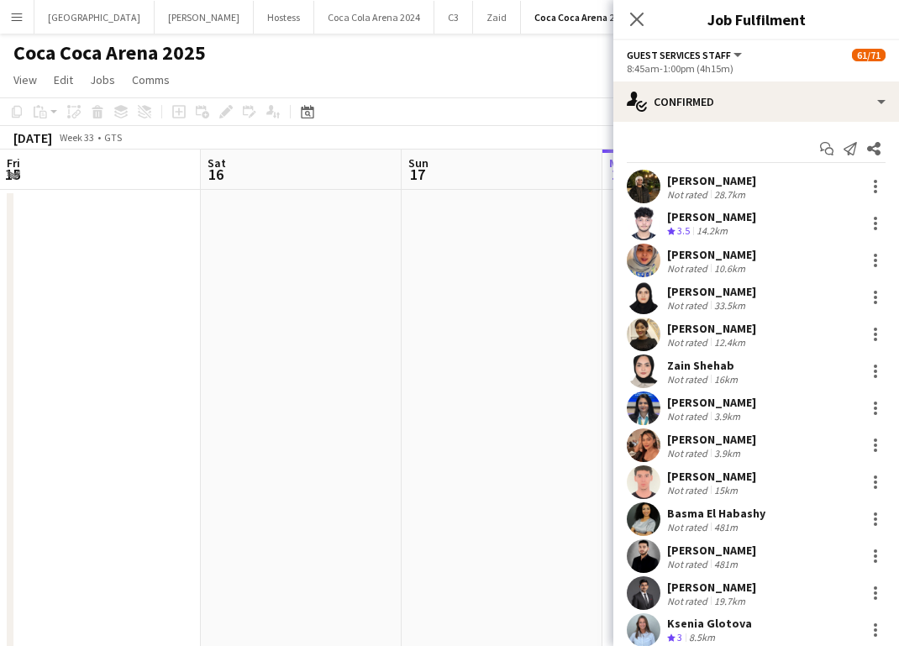
scroll to position [1903, 0]
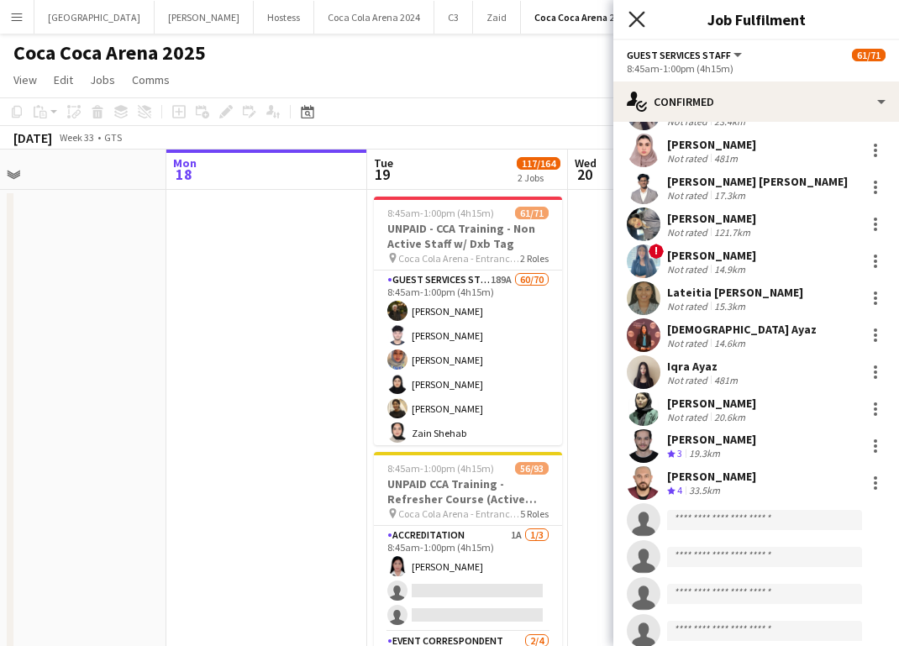
click at [637, 26] on icon "Close pop-in" at bounding box center [636, 19] width 16 height 16
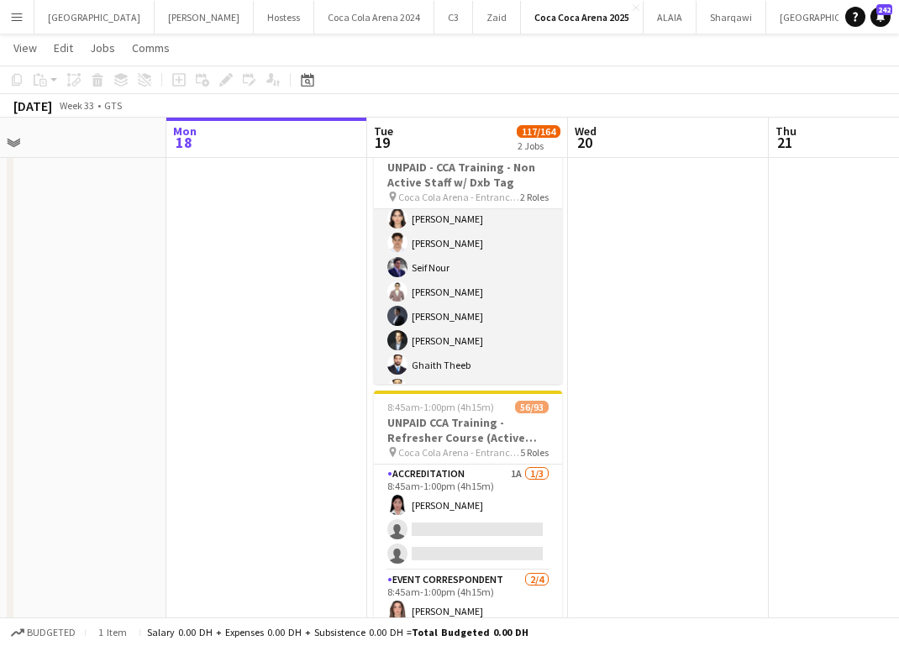
scroll to position [835, 0]
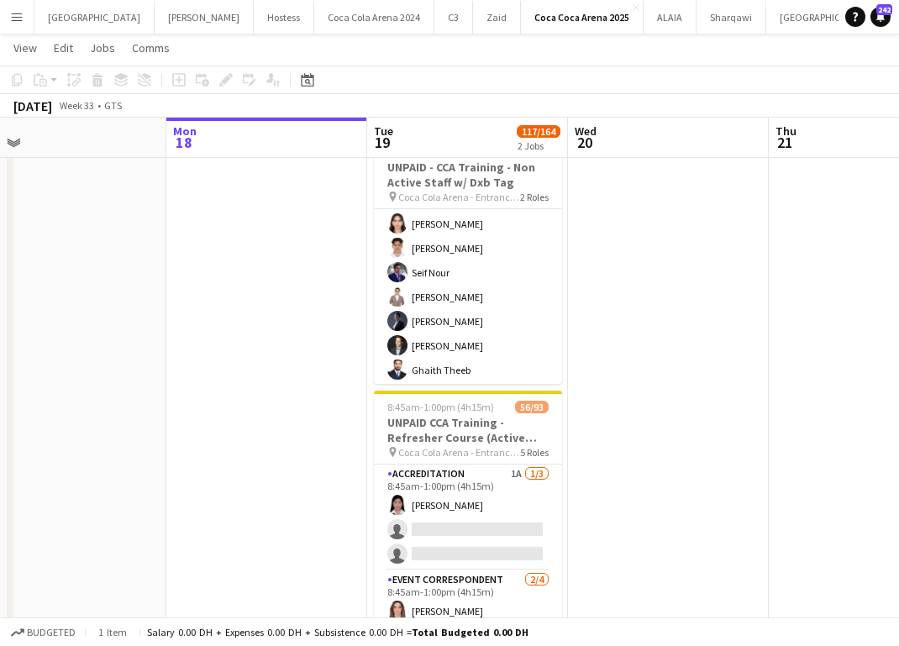
click at [14, 19] on app-icon "Menu" at bounding box center [16, 16] width 13 height 13
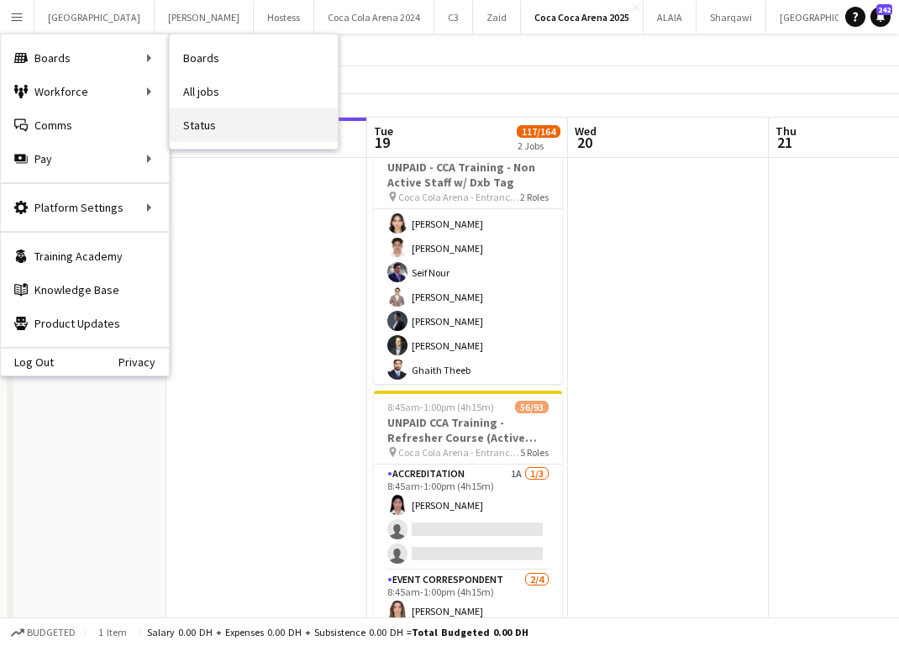
click at [225, 118] on link "Status" at bounding box center [254, 125] width 168 height 34
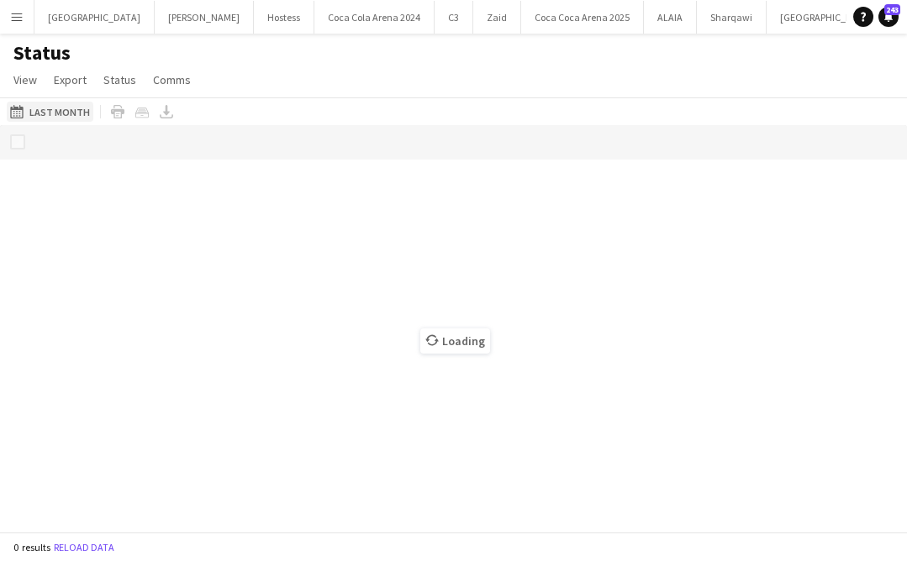
click at [59, 118] on button "18-08-2025 to 24-08-2025 Last Month" at bounding box center [50, 112] width 87 height 20
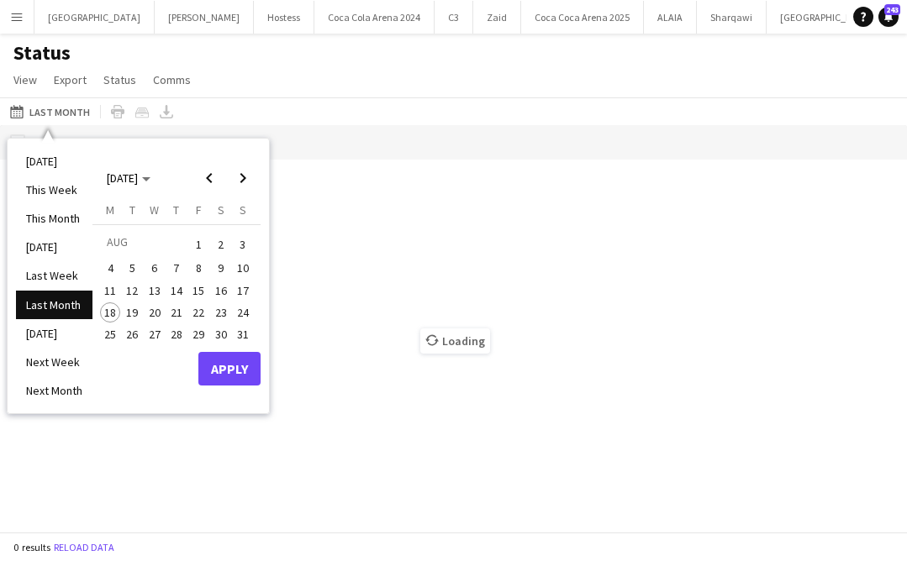
click at [134, 312] on span "19" at bounding box center [133, 312] width 20 height 20
click at [226, 373] on button "Apply" at bounding box center [229, 369] width 62 height 34
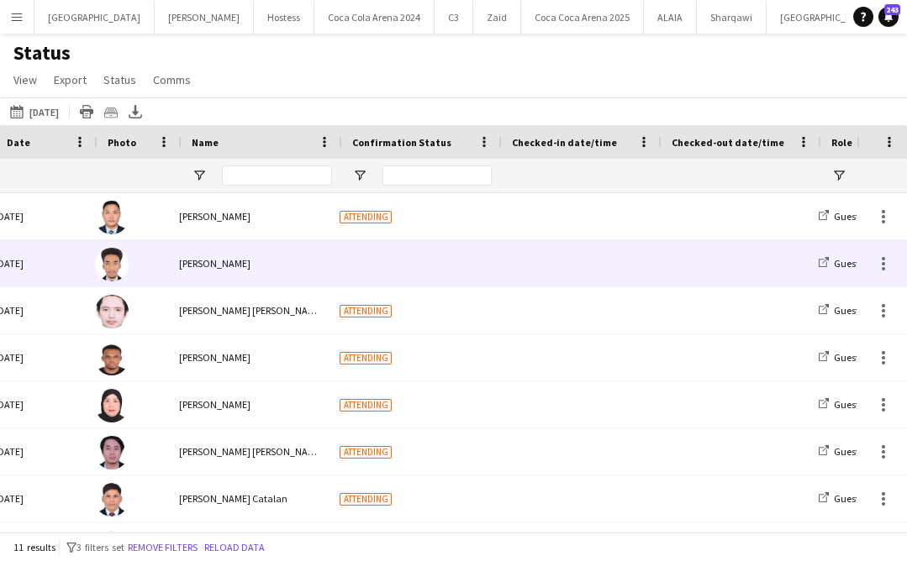
scroll to position [0, 41]
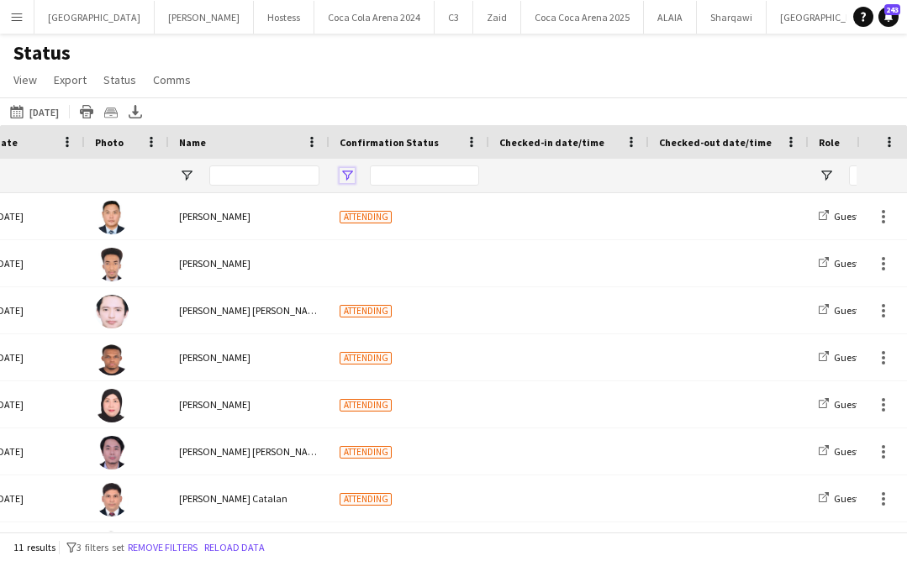
click at [342, 171] on span "Open Filter Menu" at bounding box center [346, 175] width 15 height 15
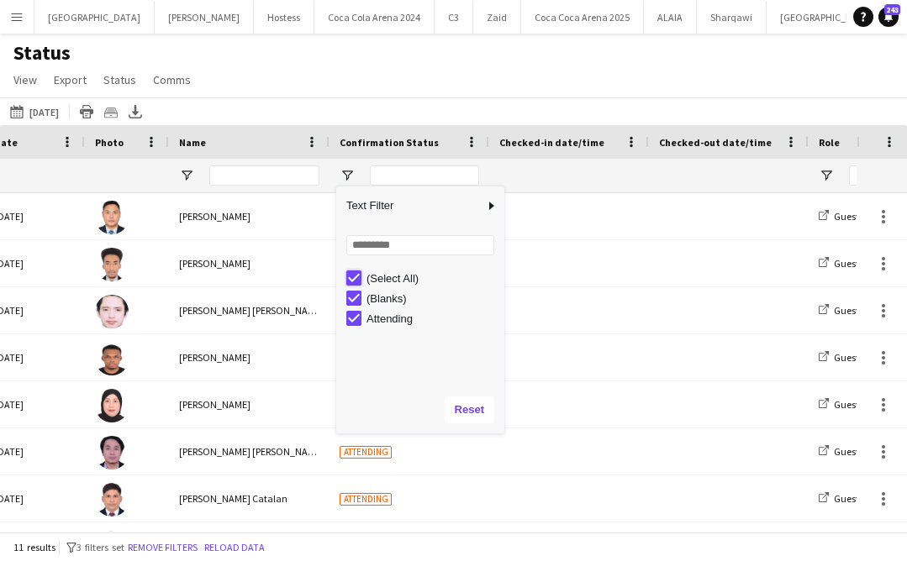
type input "***"
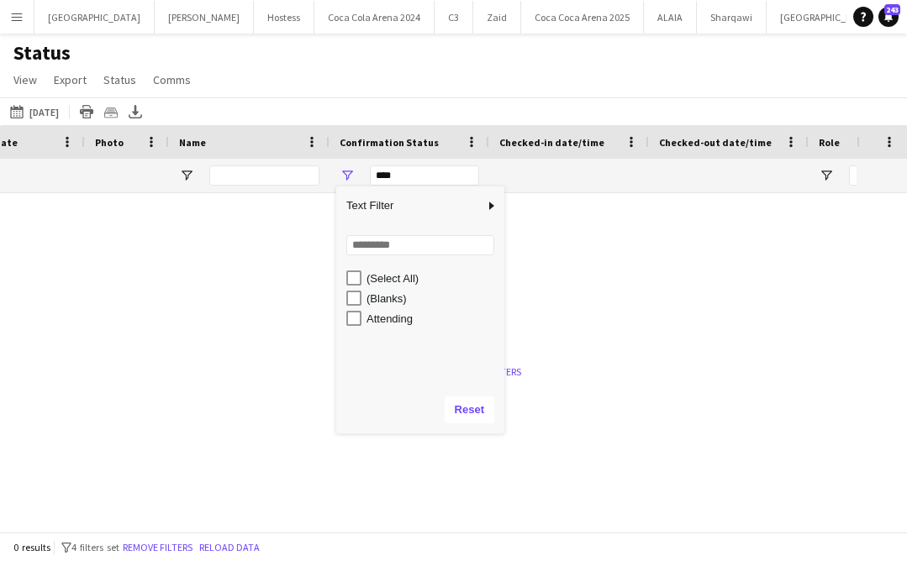
click at [302, 86] on div "Status View Views Default view Attendance Report / F1 Attendance Sheet F1 Group…" at bounding box center [453, 68] width 907 height 57
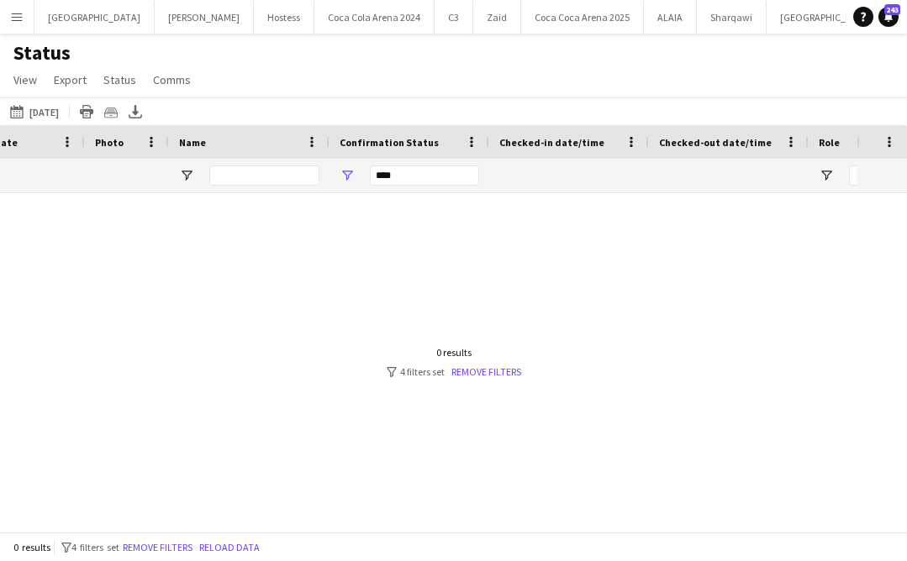
click at [482, 385] on div at bounding box center [428, 362] width 856 height 339
click at [480, 377] on link "Remove filters" at bounding box center [486, 372] width 70 height 13
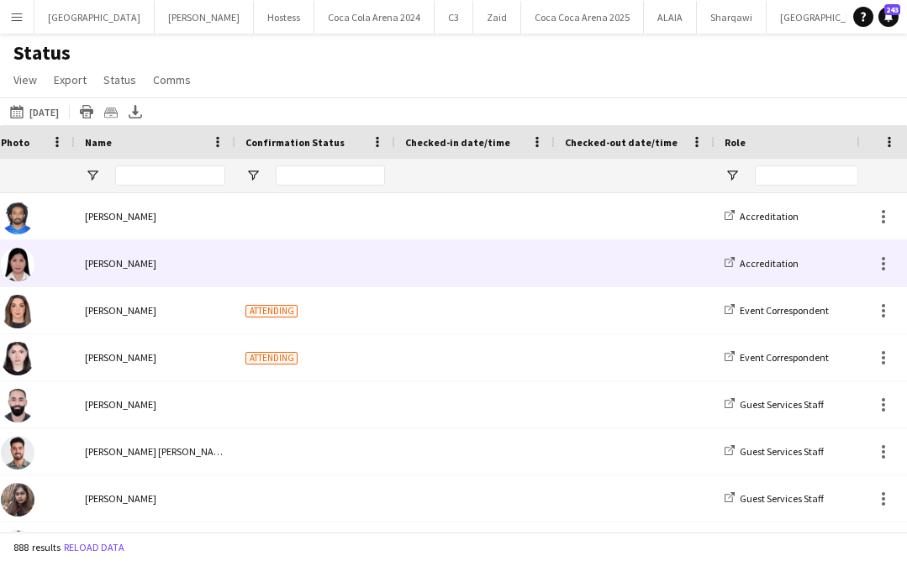
scroll to position [0, 0]
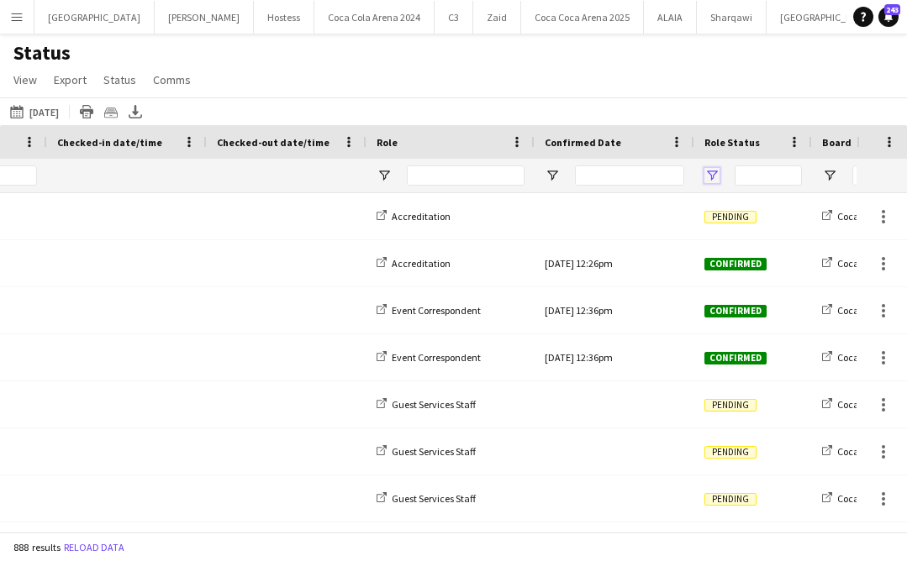
click at [714, 169] on span "Open Filter Menu" at bounding box center [711, 175] width 15 height 15
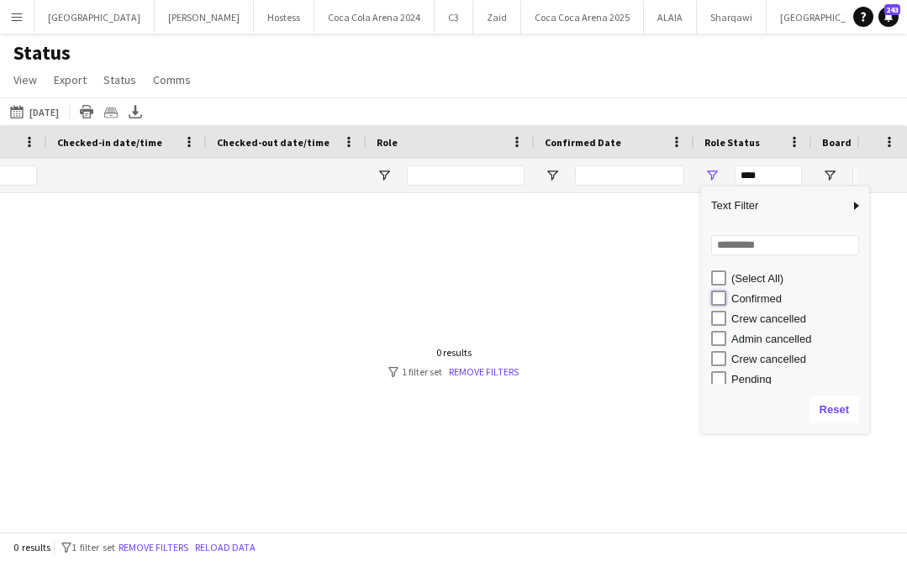
type input "**********"
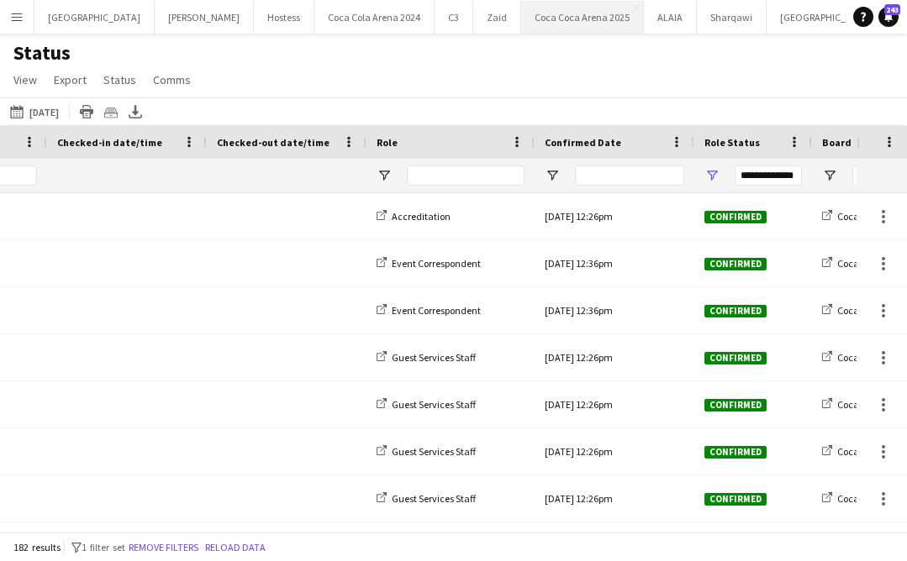
click at [540, 28] on button "[GEOGRAPHIC_DATA] 2025 Close" at bounding box center [582, 17] width 123 height 33
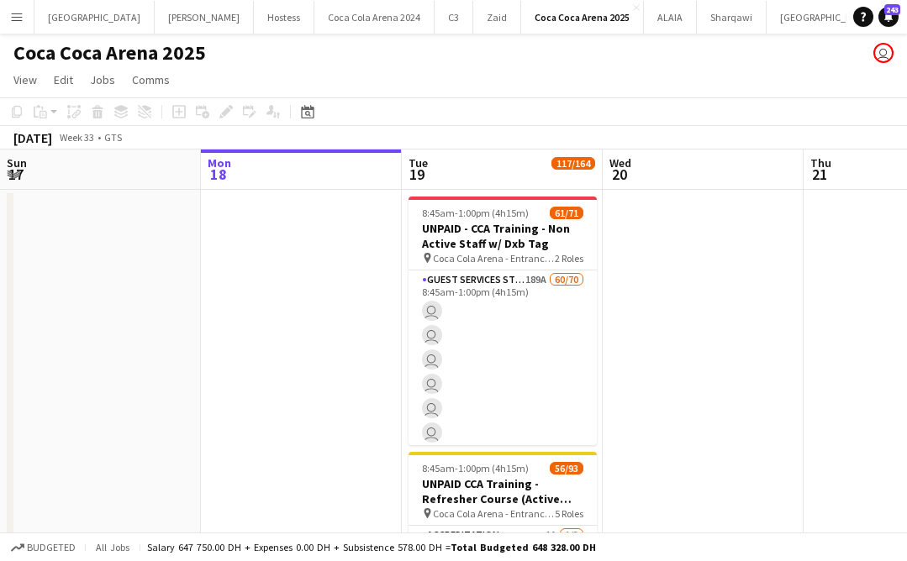
click at [19, 15] on app-icon "Menu" at bounding box center [16, 16] width 13 height 13
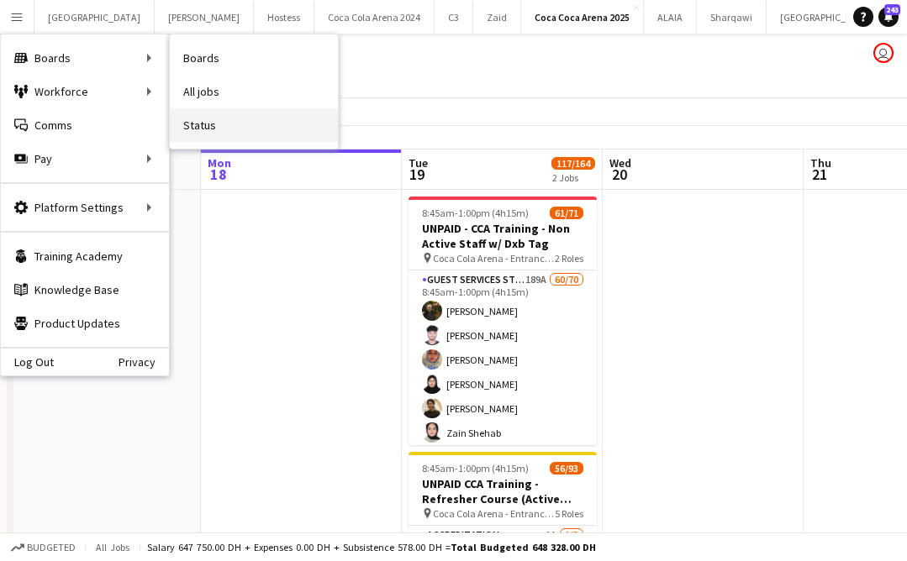
click at [229, 125] on link "Status" at bounding box center [254, 125] width 168 height 34
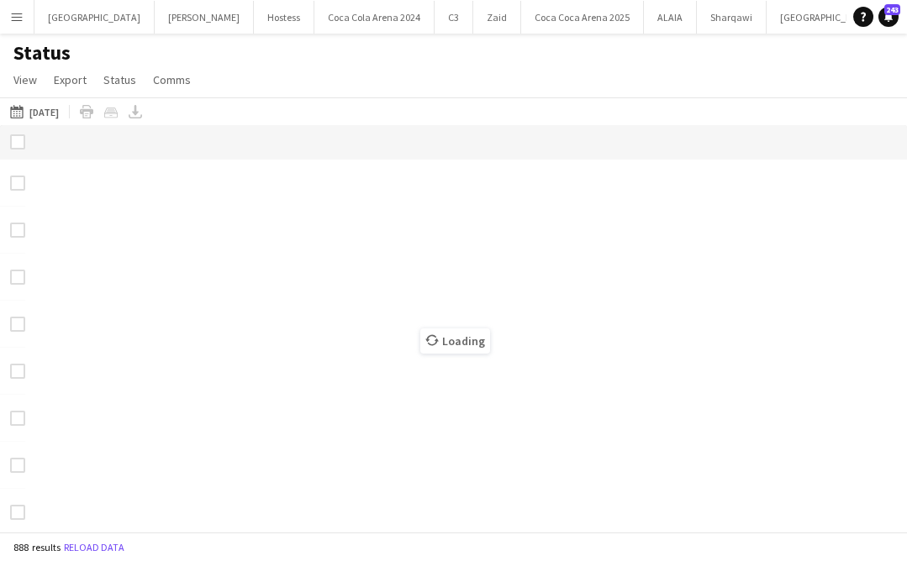
click at [8, 16] on button "Menu" at bounding box center [17, 17] width 34 height 34
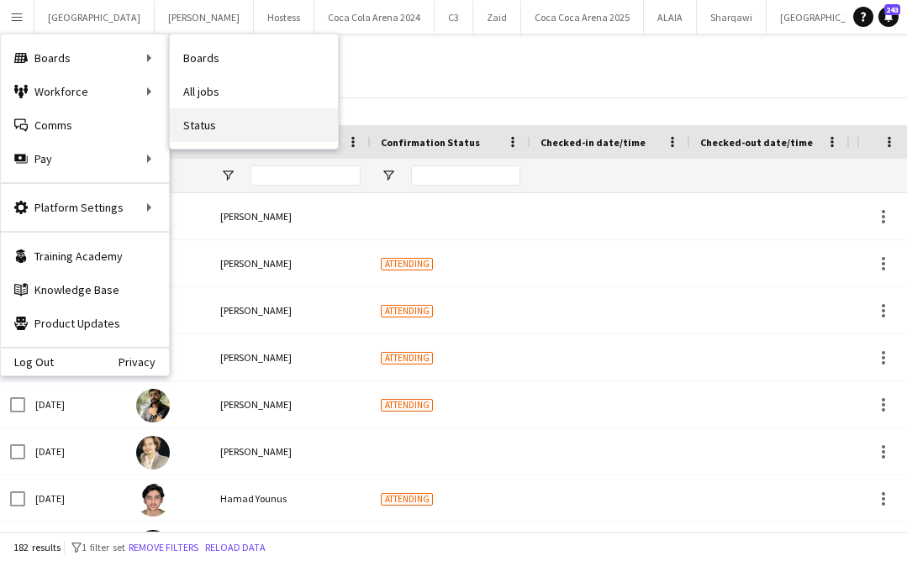
click at [224, 129] on link "Status" at bounding box center [254, 125] width 168 height 34
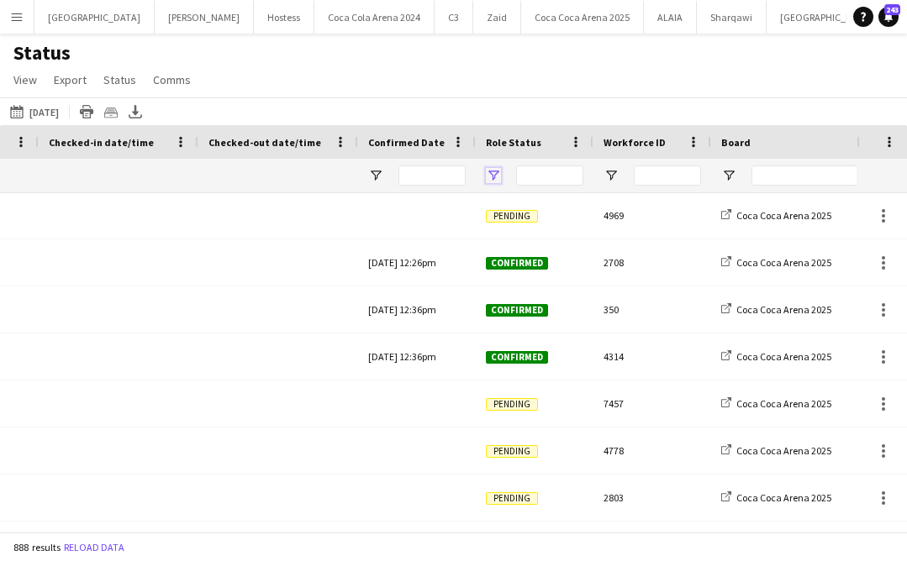
click at [496, 175] on span "Open Filter Menu" at bounding box center [493, 175] width 15 height 15
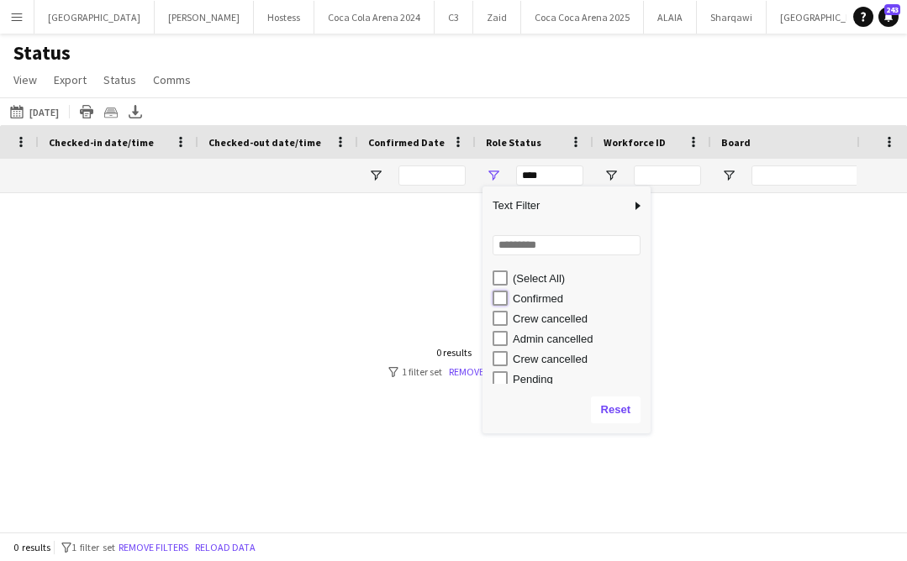
type input "**********"
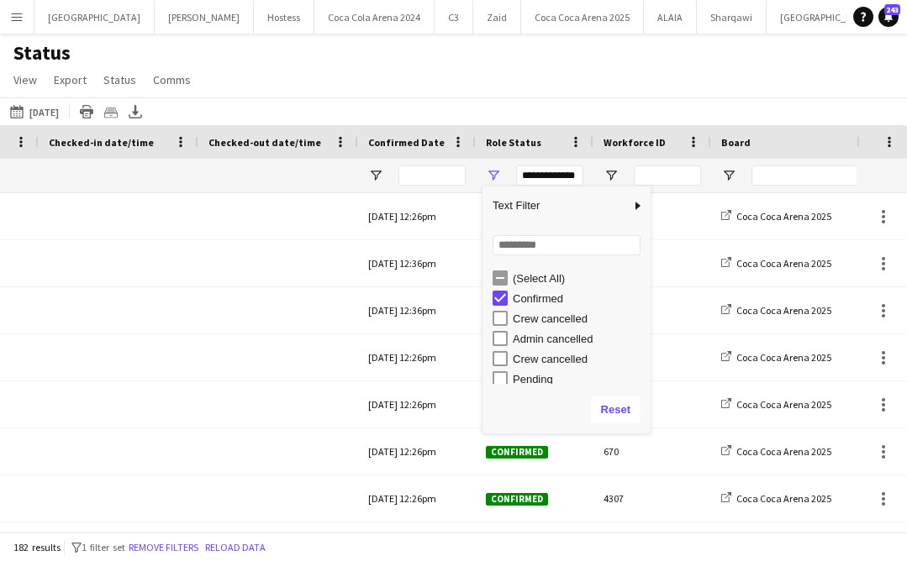
click at [417, 84] on div "Status View Views Default view Attendance Report / F1 Attendance Sheet F1 Group…" at bounding box center [453, 68] width 907 height 57
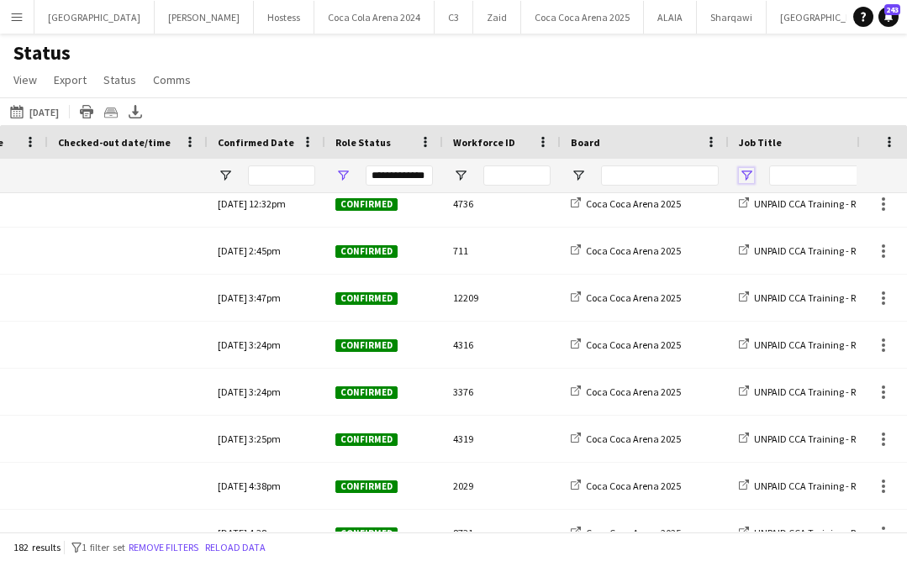
click at [742, 176] on span "Open Filter Menu" at bounding box center [746, 175] width 15 height 15
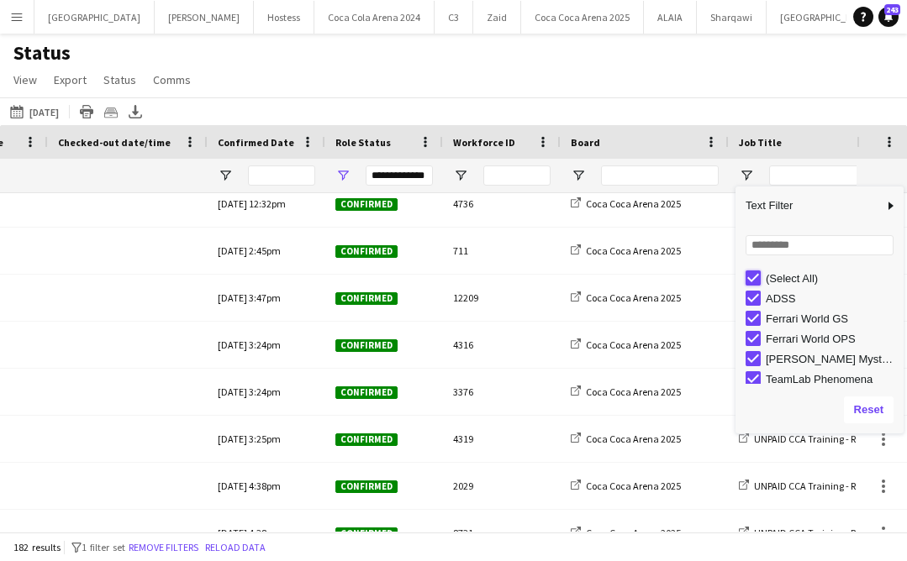
type input "***"
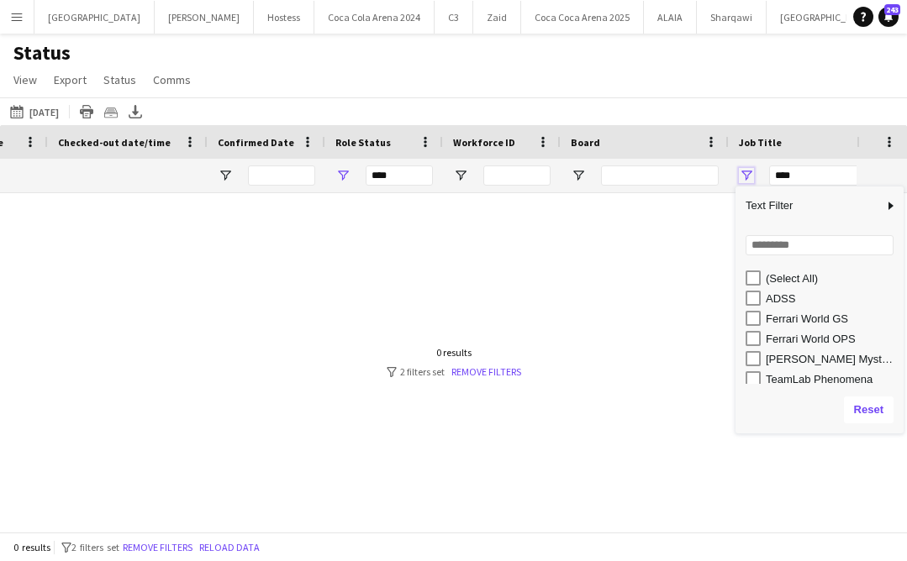
click at [745, 171] on span "Open Filter Menu" at bounding box center [746, 175] width 15 height 15
click at [581, 181] on span "Open Filter Menu" at bounding box center [578, 175] width 15 height 15
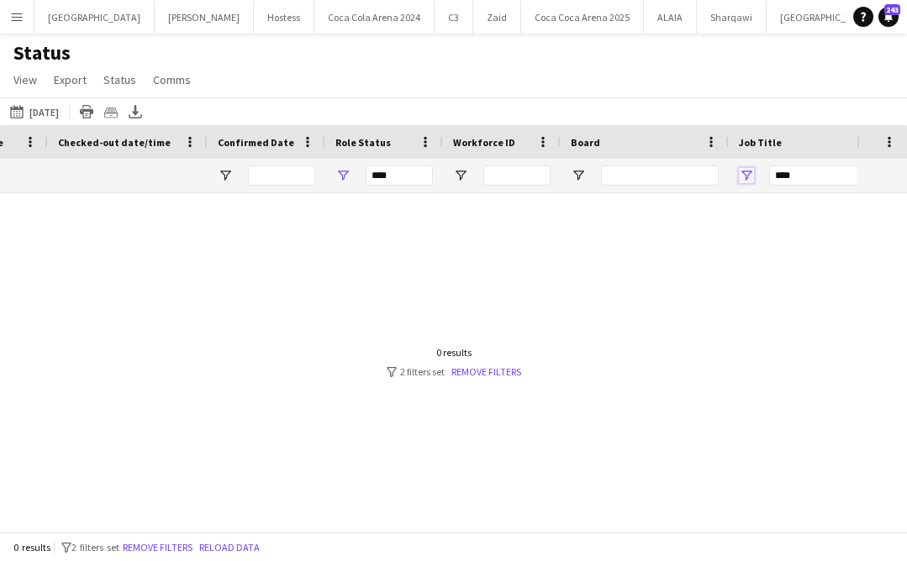
click at [744, 170] on span "Open Filter Menu" at bounding box center [746, 175] width 15 height 15
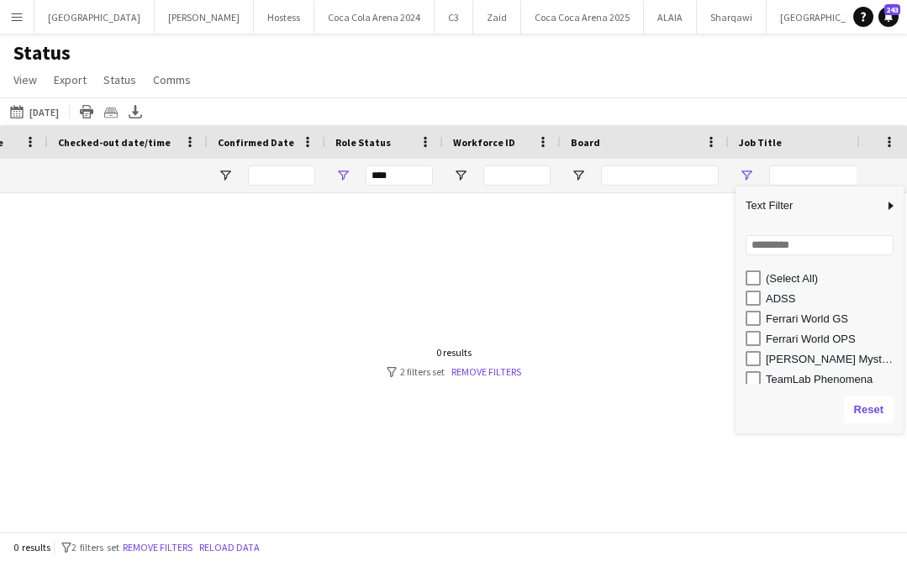
type input "**********"
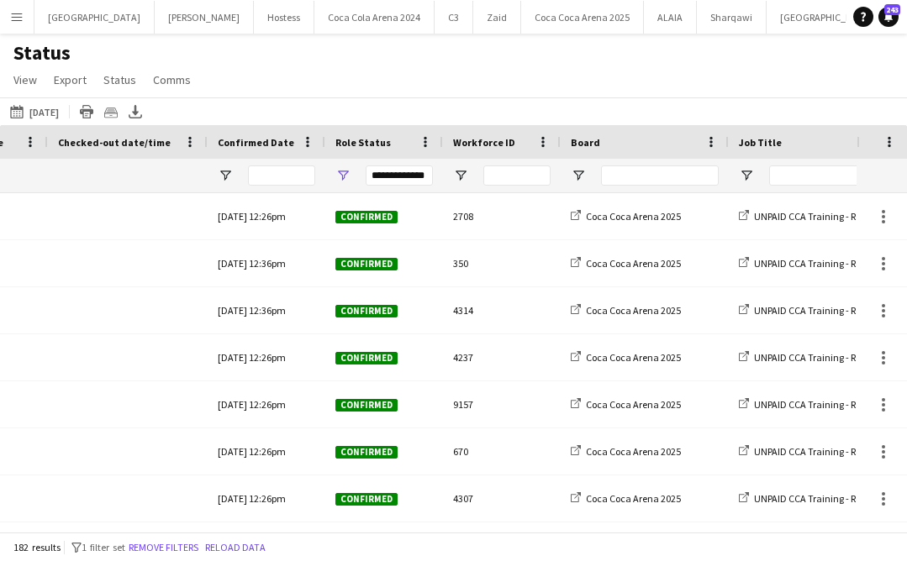
click at [569, 171] on div at bounding box center [644, 176] width 168 height 34
click at [576, 173] on span "Open Filter Menu" at bounding box center [578, 175] width 15 height 15
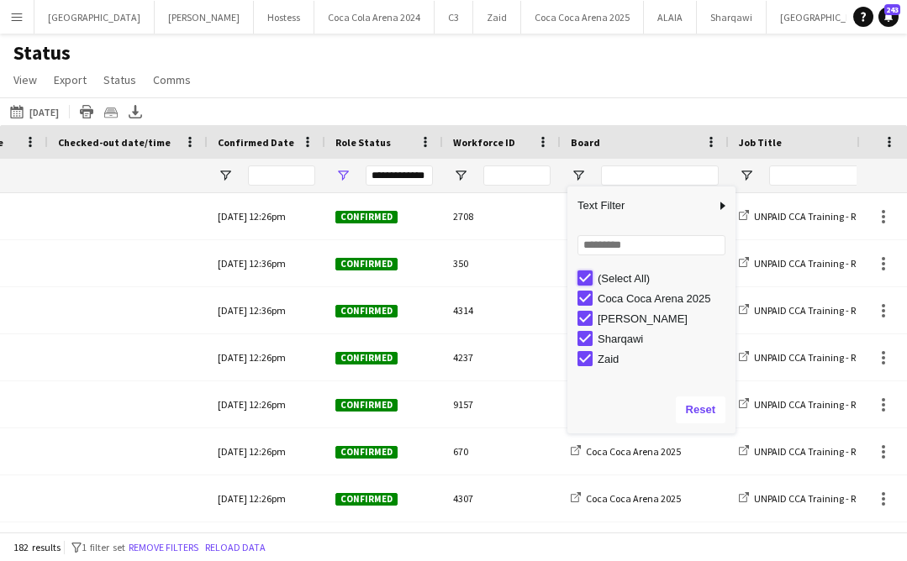
type input "***"
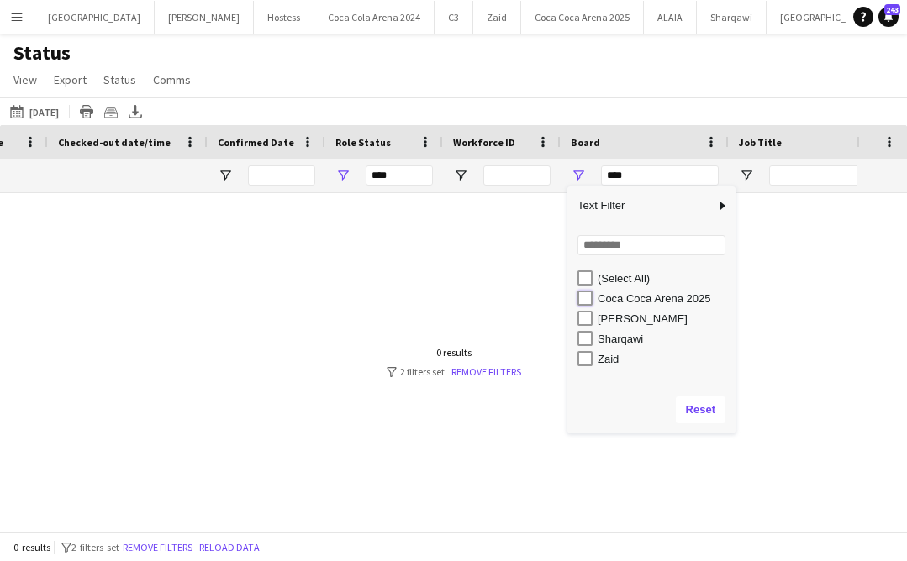
type input "**********"
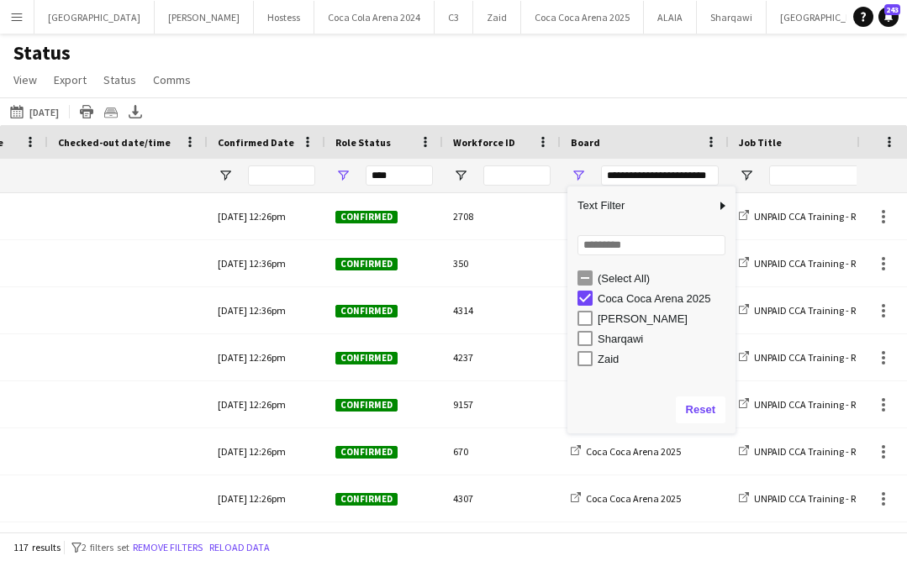
type input "**********"
click at [625, 60] on div "Status View Views Default view Attendance Report / F1 Attendance Sheet F1 Group…" at bounding box center [453, 68] width 907 height 57
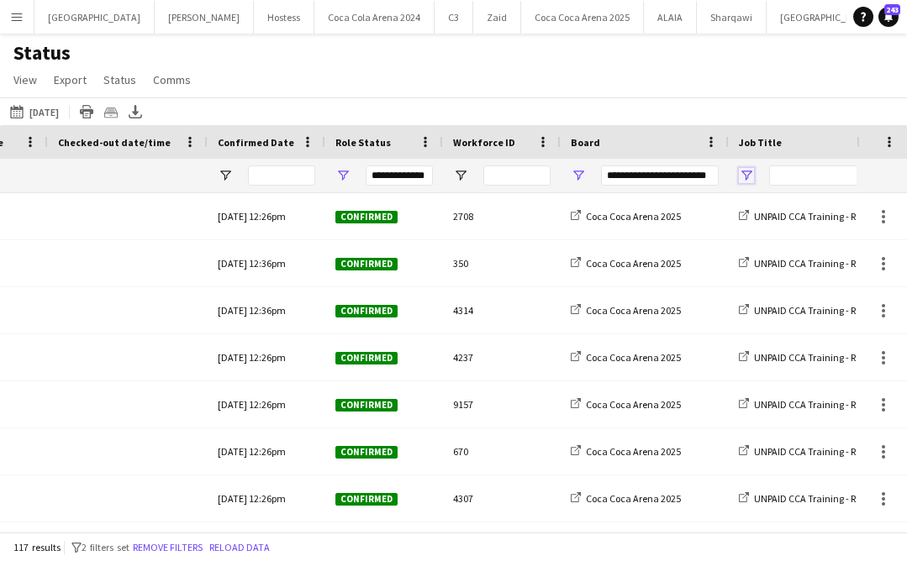
click at [744, 170] on span "Open Filter Menu" at bounding box center [746, 175] width 15 height 15
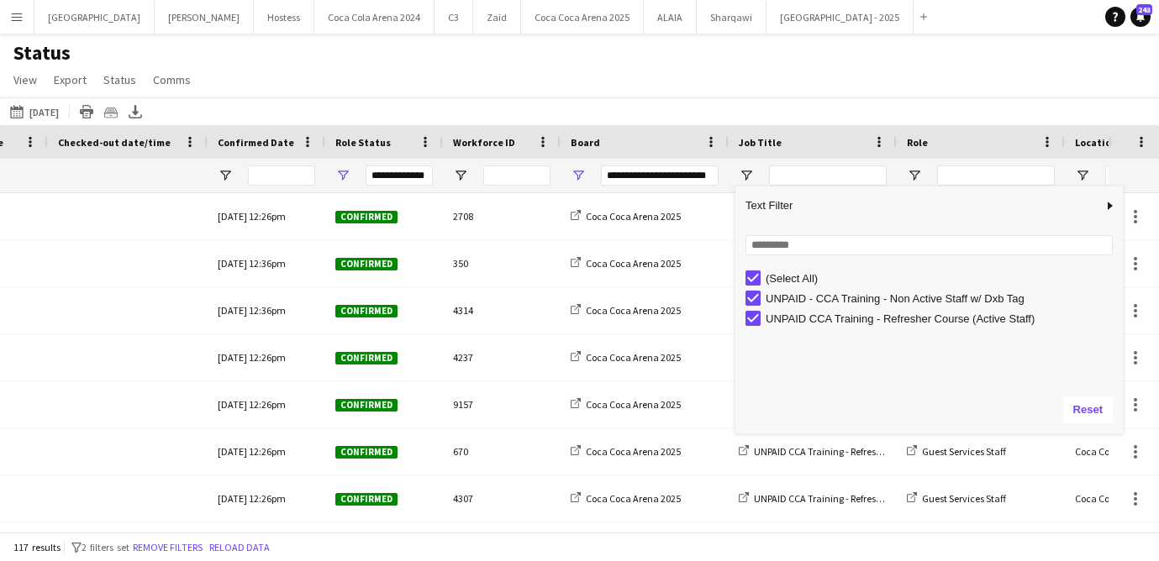
drag, startPoint x: 902, startPoint y: 220, endPoint x: 1122, endPoint y: 285, distance: 228.6
click at [898, 285] on div "Column Filter" at bounding box center [1120, 310] width 4 height 239
type input "**********"
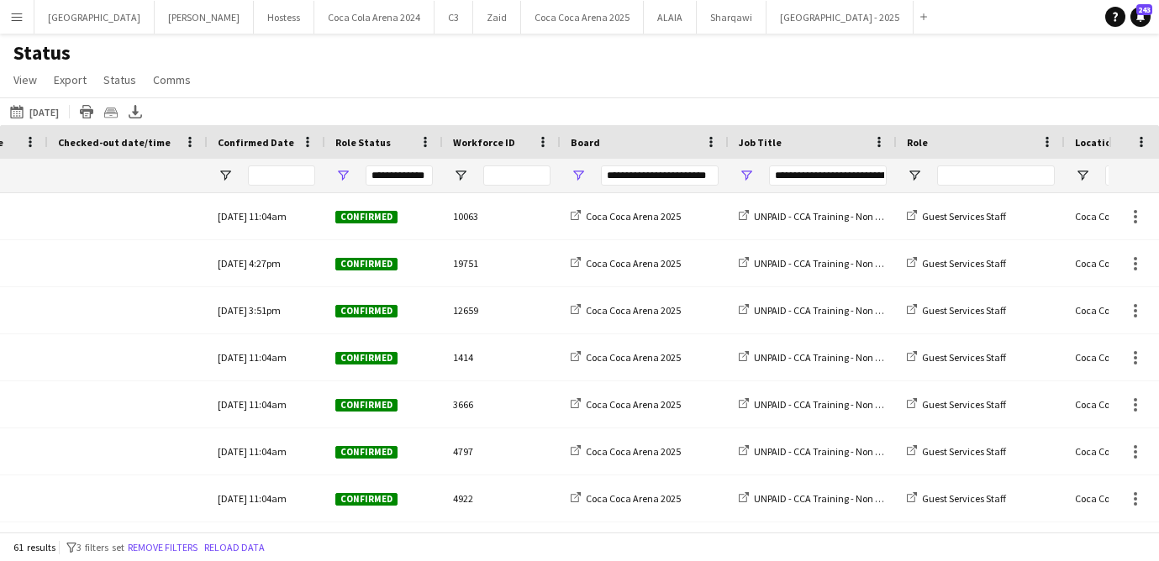
click at [550, 75] on div "Status View Views Default view Attendance Report / F1 Attendance Sheet F1 Group…" at bounding box center [579, 68] width 1159 height 57
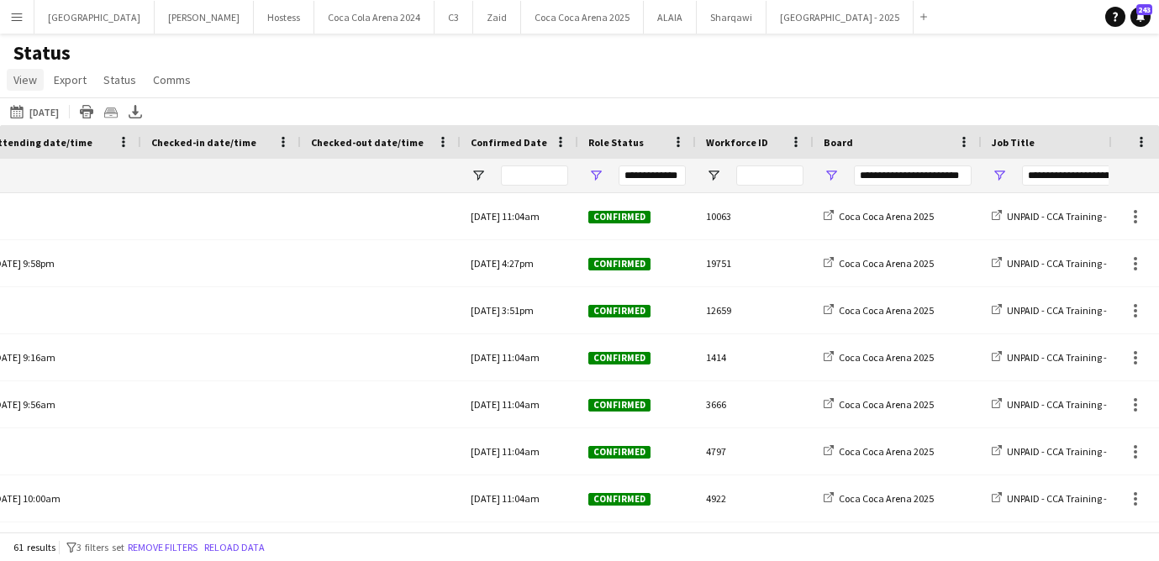
click at [15, 70] on link "View" at bounding box center [25, 80] width 37 height 22
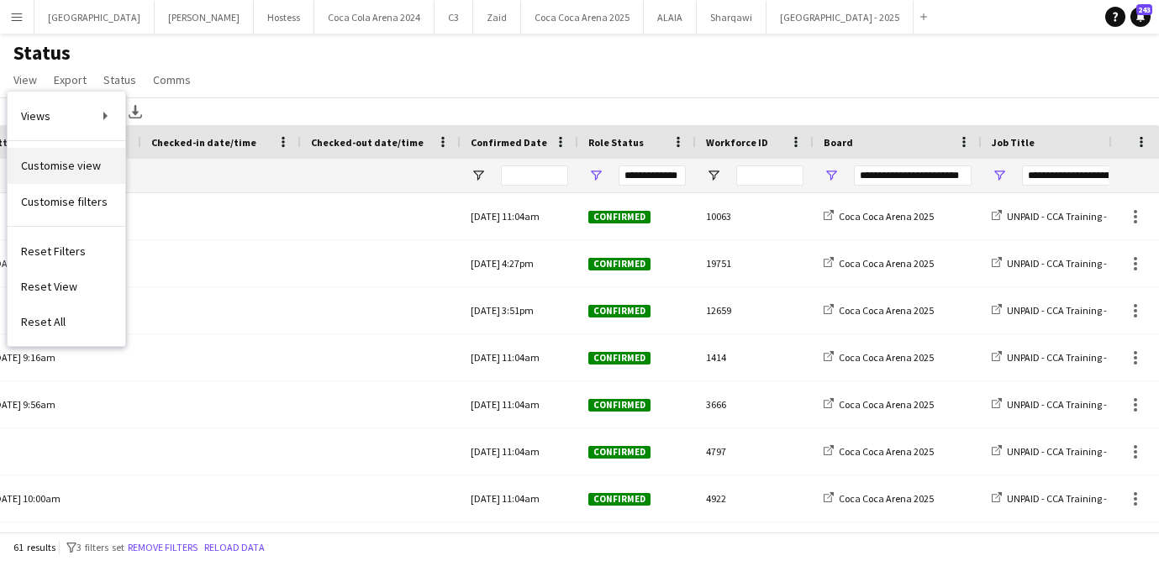
click at [98, 171] on link "Customise view" at bounding box center [67, 165] width 118 height 35
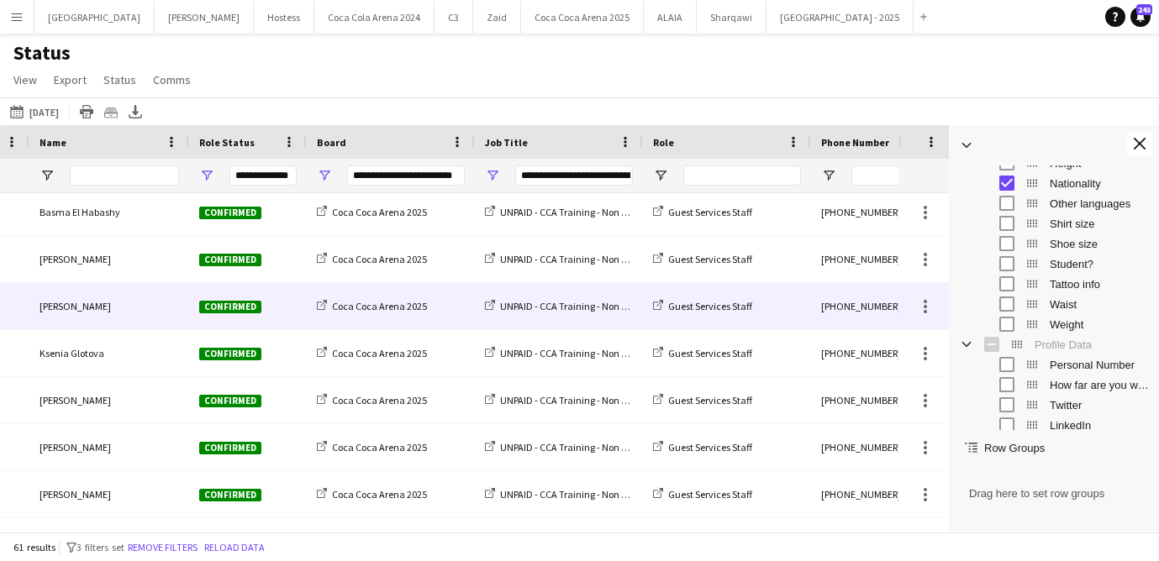
scroll to position [0, 80]
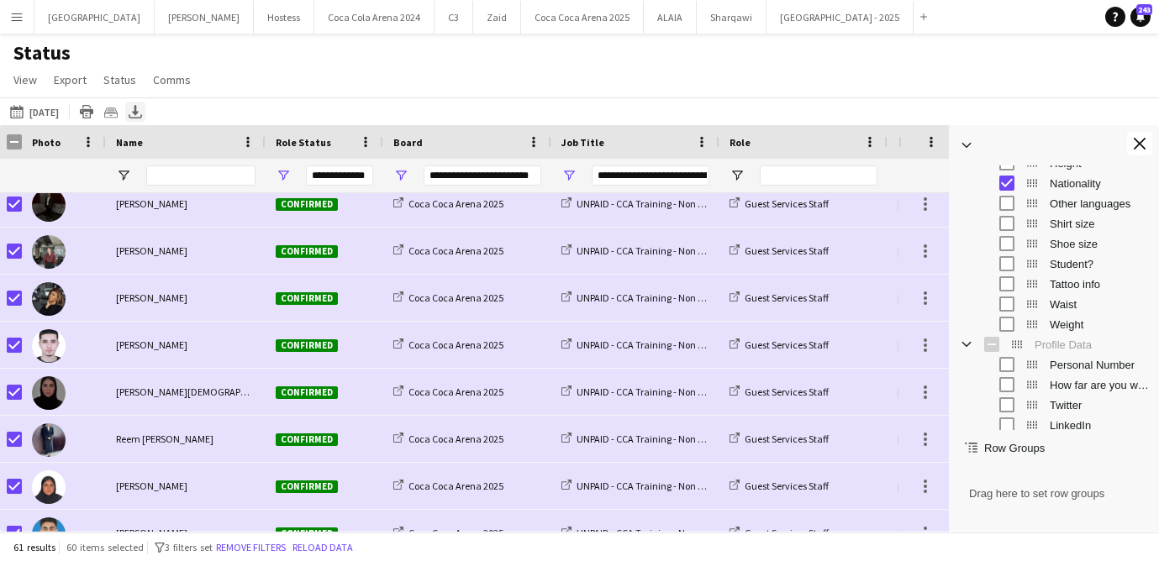
click at [142, 113] on icon "Export XLSX" at bounding box center [135, 111] width 13 height 13
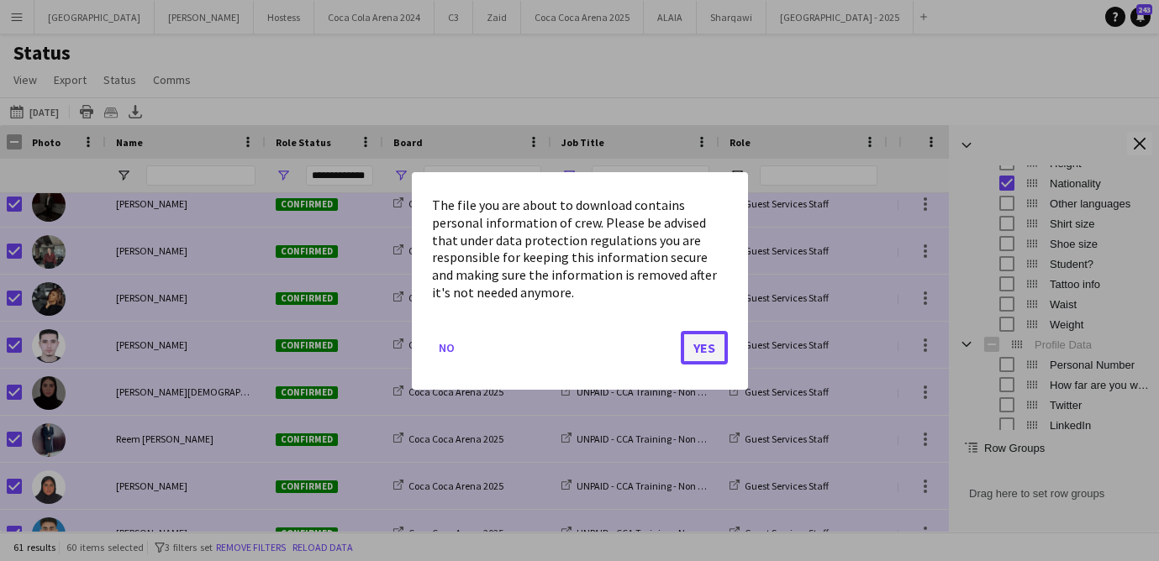
click at [703, 344] on button "Yes" at bounding box center [704, 347] width 47 height 34
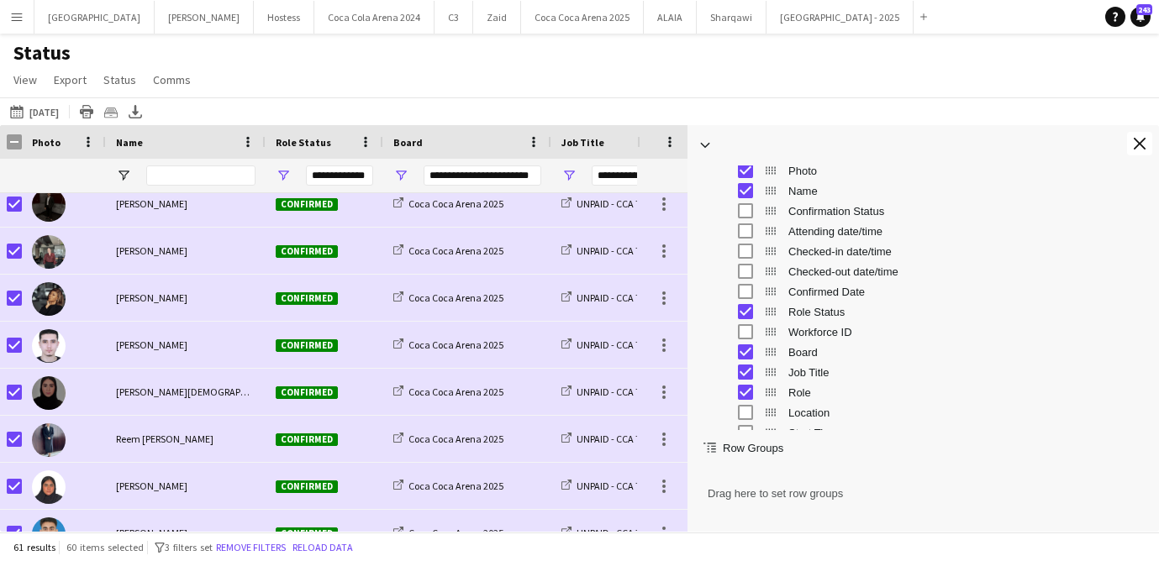
drag, startPoint x: 949, startPoint y: 283, endPoint x: 688, endPoint y: 272, distance: 261.5
click at [688, 272] on div at bounding box center [687, 328] width 4 height 407
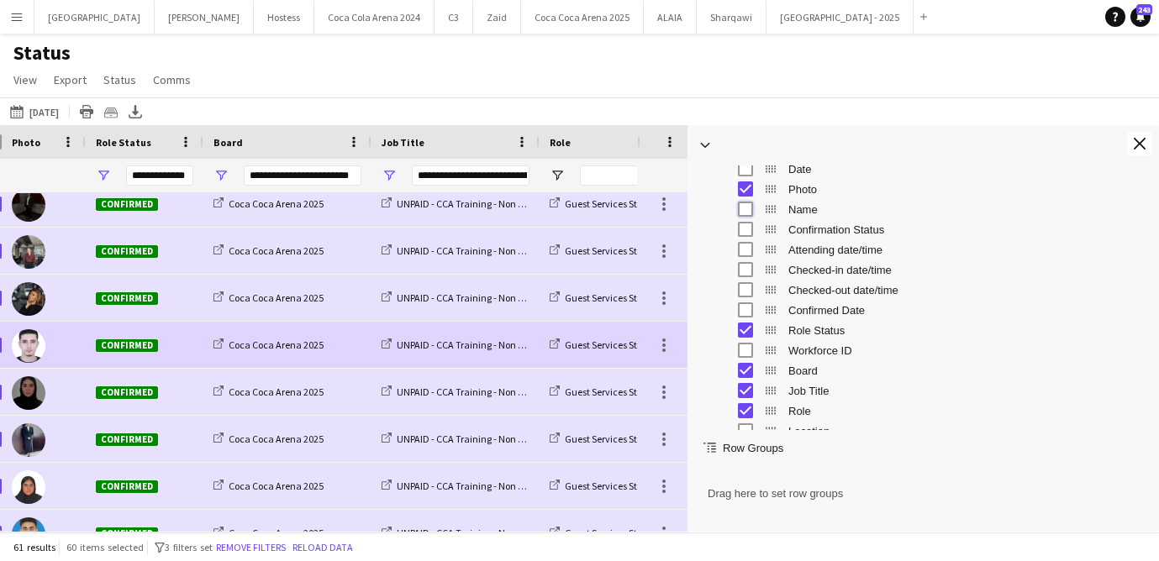
scroll to position [0, 57]
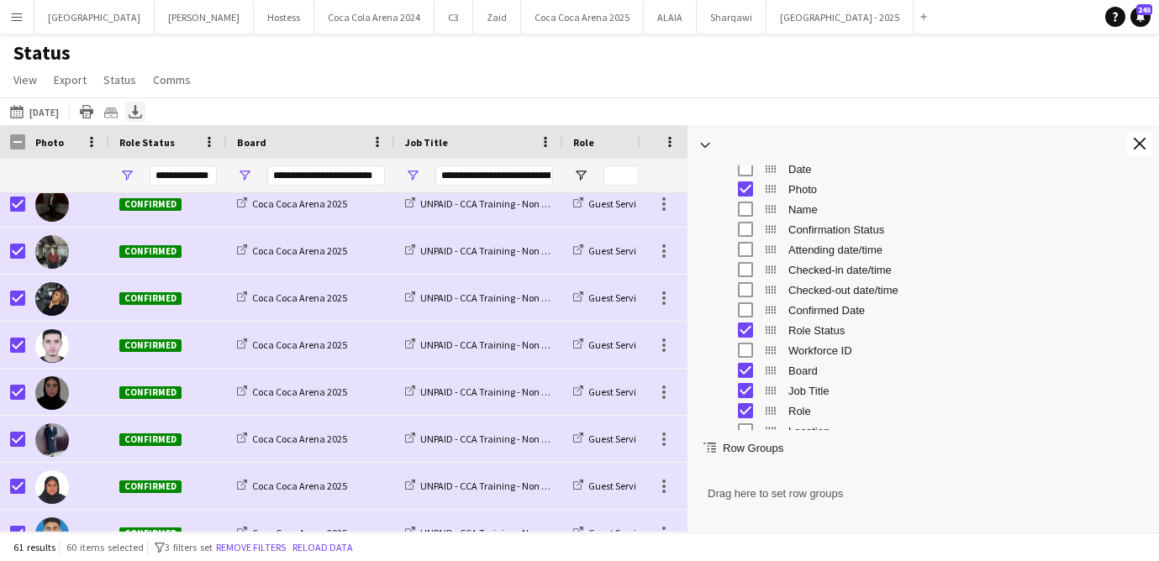
click at [142, 110] on icon "Export XLSX" at bounding box center [135, 111] width 13 height 13
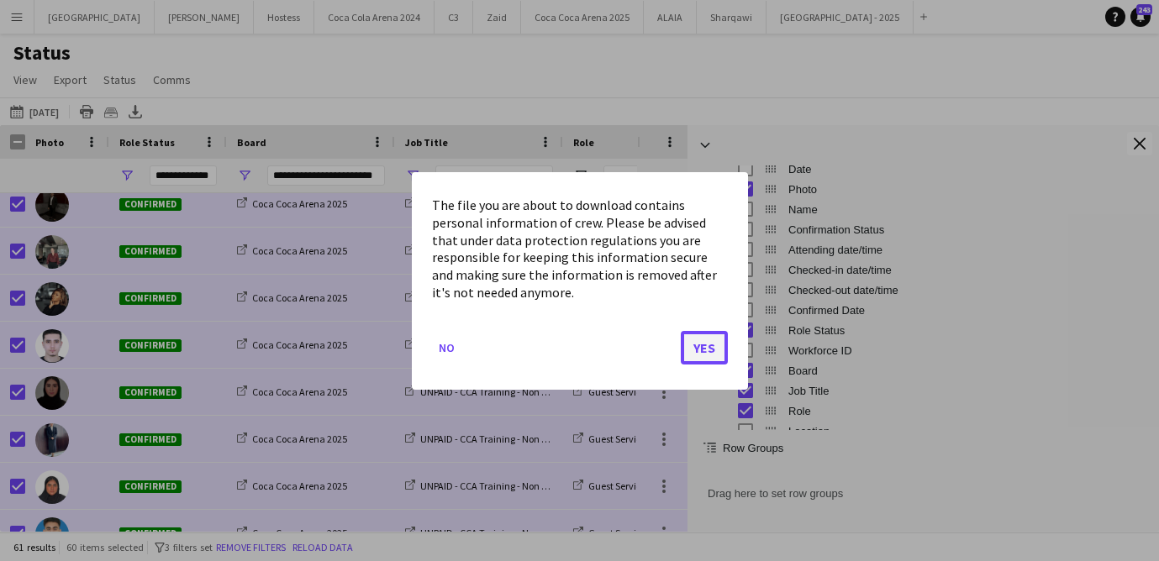
click at [695, 356] on button "Yes" at bounding box center [704, 347] width 47 height 34
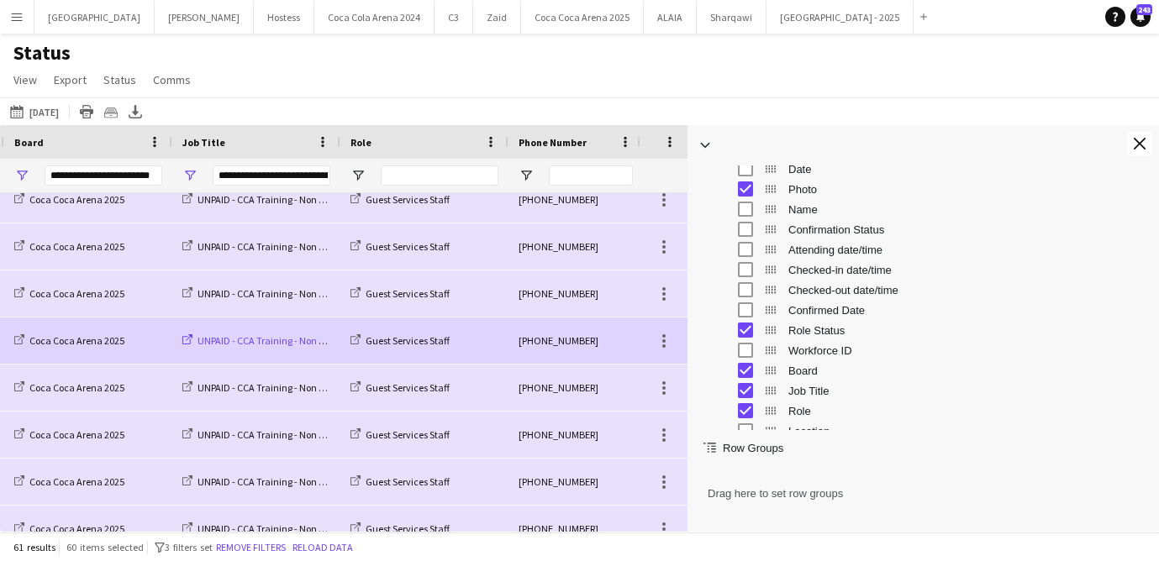
scroll to position [0, 324]
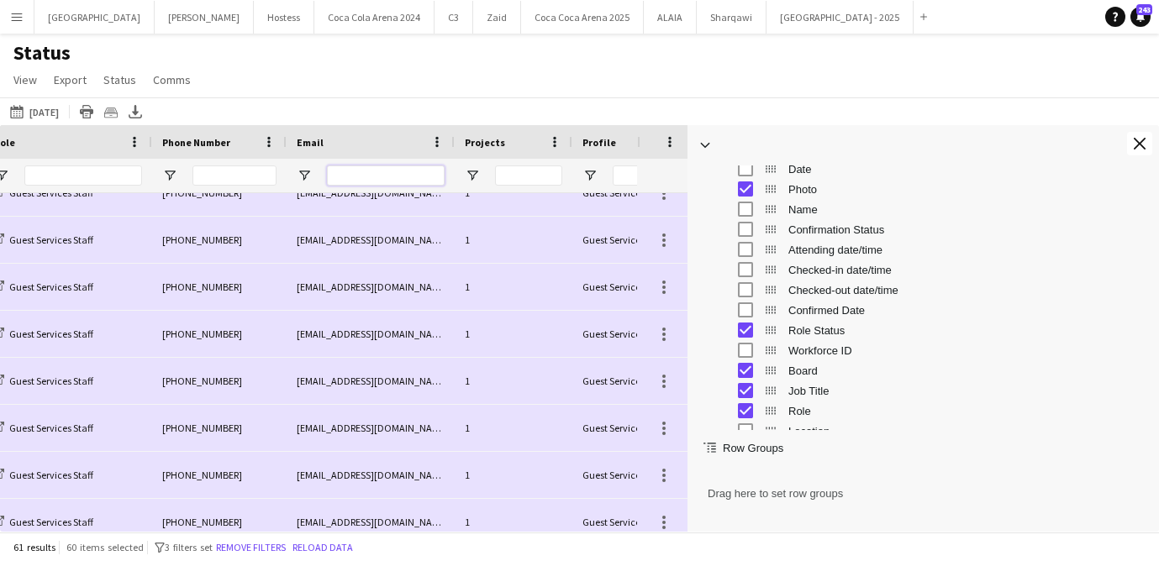
click at [368, 179] on input "Email Filter Input" at bounding box center [386, 176] width 118 height 20
type input "***"
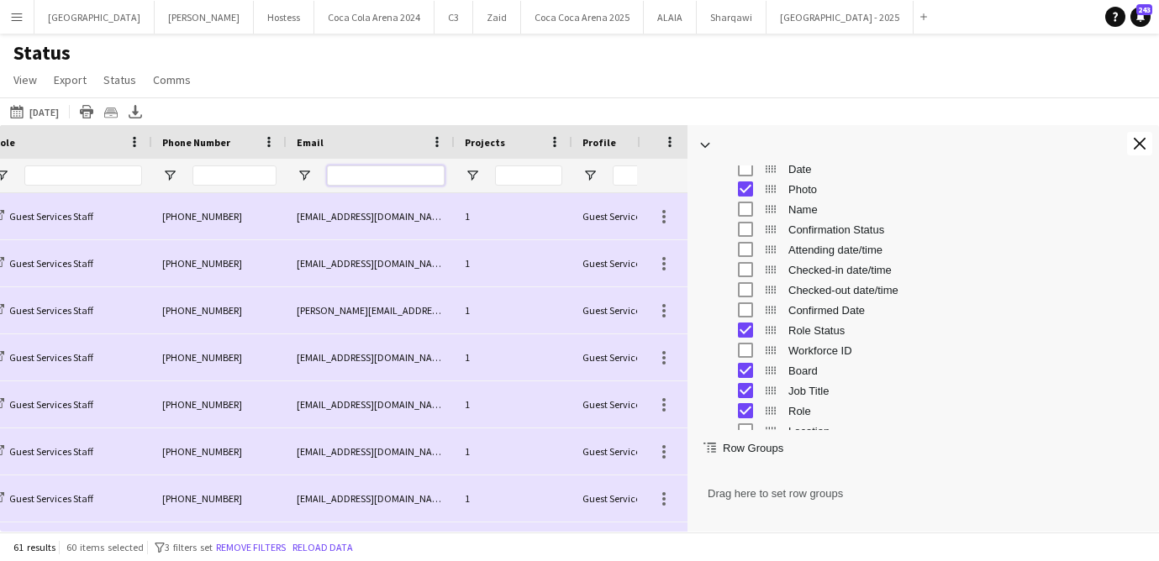
type input "**********"
paste input "**********"
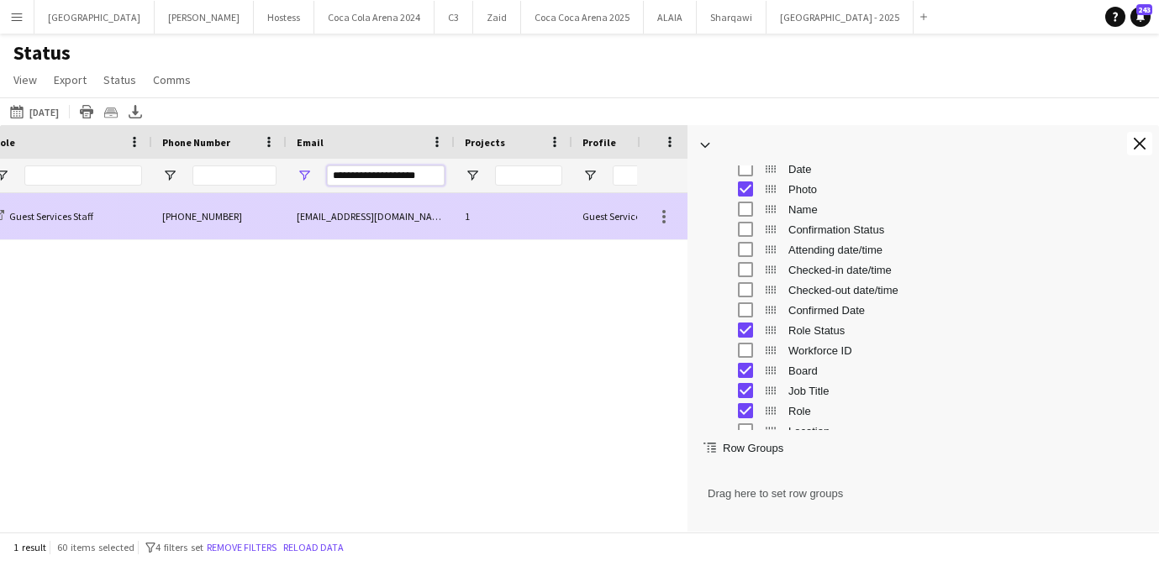
type input "**********"
click at [360, 212] on div "[EMAIL_ADDRESS][DOMAIN_NAME]" at bounding box center [371, 216] width 168 height 46
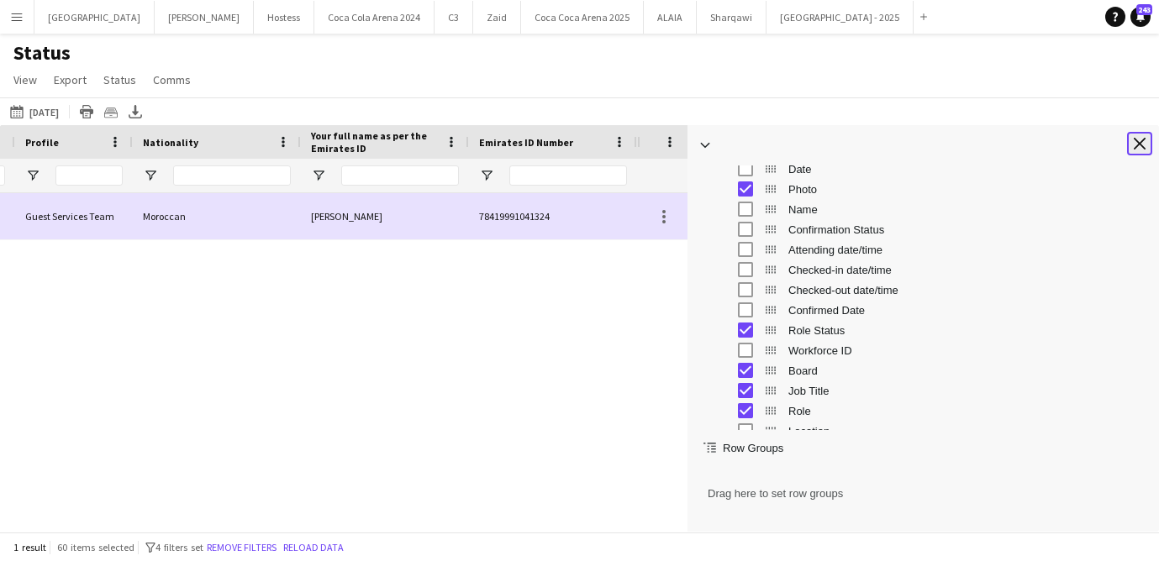
click at [898, 139] on app-icon "Close tool panel" at bounding box center [1139, 144] width 12 height 12
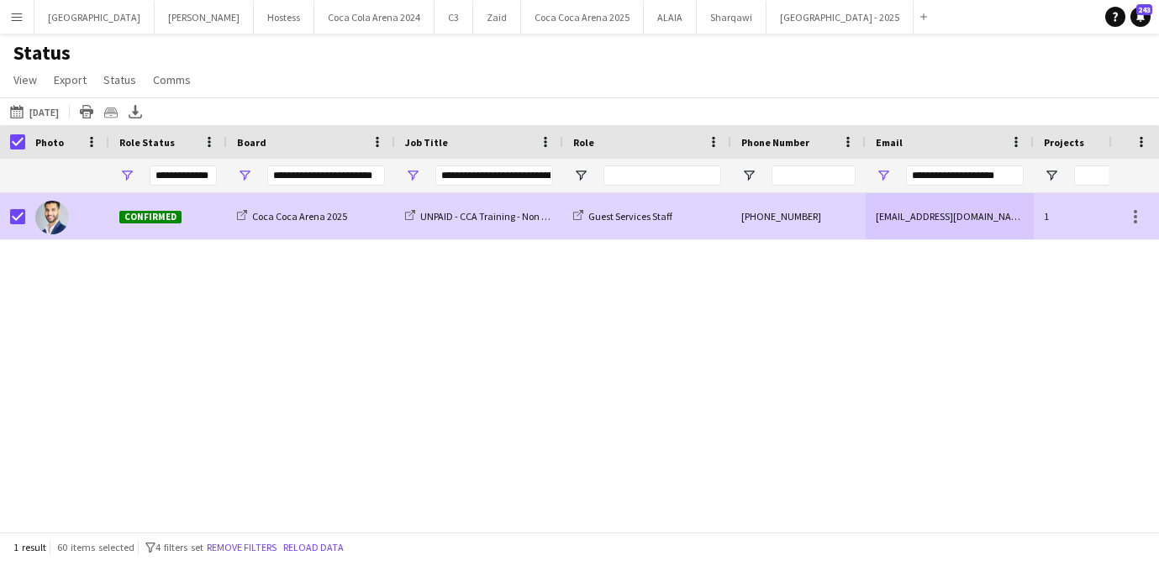
click at [82, 219] on div at bounding box center [67, 216] width 84 height 46
click at [111, 219] on div "Confirmed" at bounding box center [168, 216] width 118 height 46
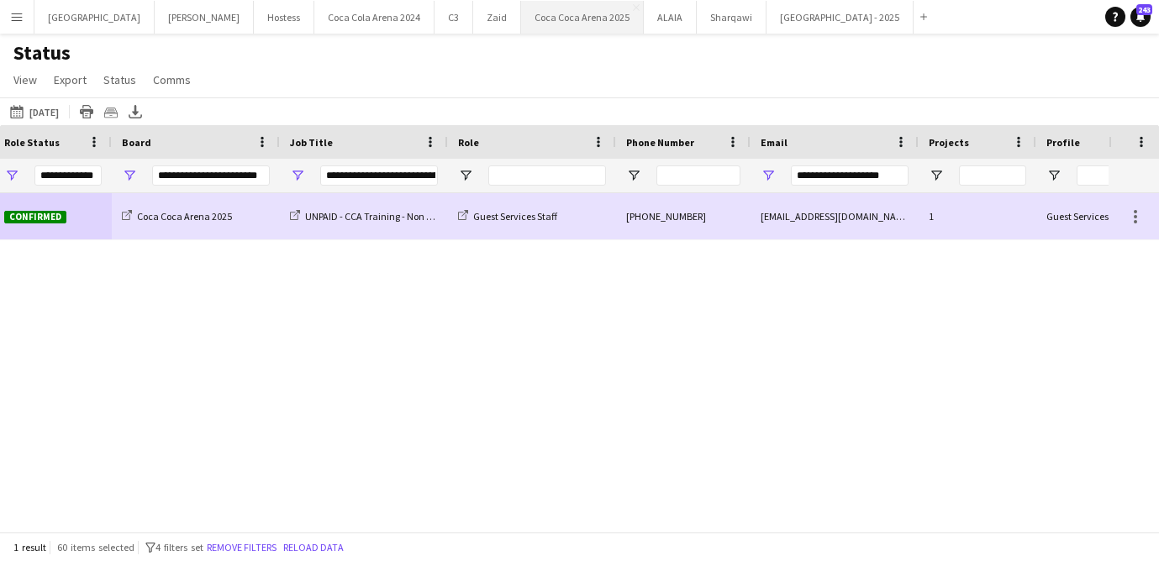
click at [521, 10] on button "[GEOGRAPHIC_DATA] 2025 Close" at bounding box center [582, 17] width 123 height 33
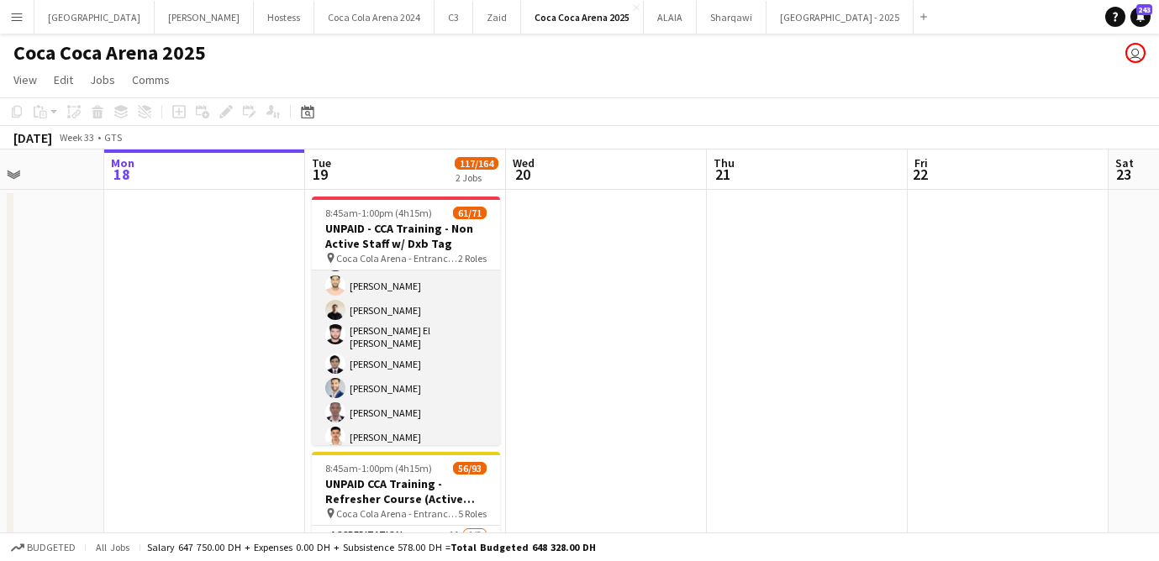
click at [356, 381] on app-card-role "Guest Services Staff 189A 60/70 8:45am-1:00pm (4h15m) Amer Shabibi Haseeb Zeesh…" at bounding box center [406, 143] width 188 height 1754
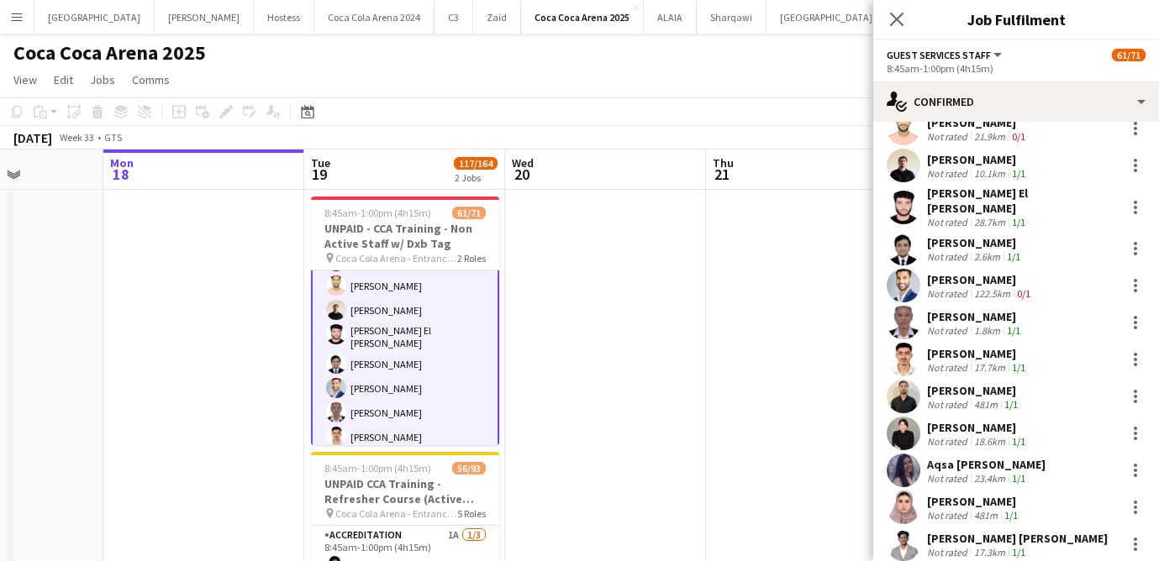
click at [898, 271] on app-user-avatar at bounding box center [903, 286] width 34 height 34
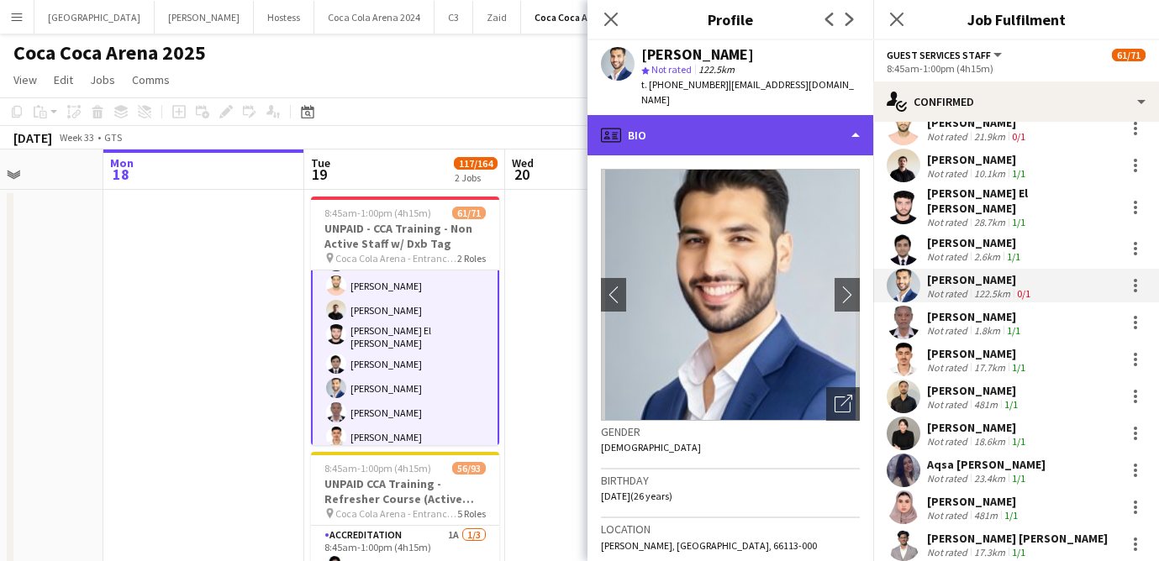
click at [688, 123] on div "profile Bio" at bounding box center [730, 135] width 286 height 40
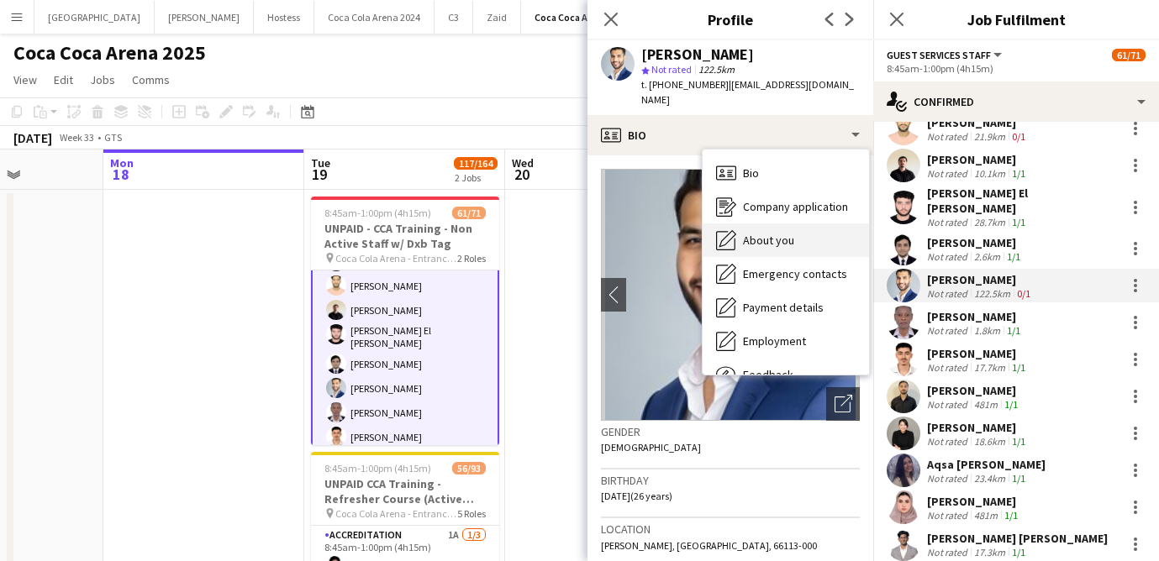
click at [751, 233] on span "About you" at bounding box center [768, 240] width 51 height 15
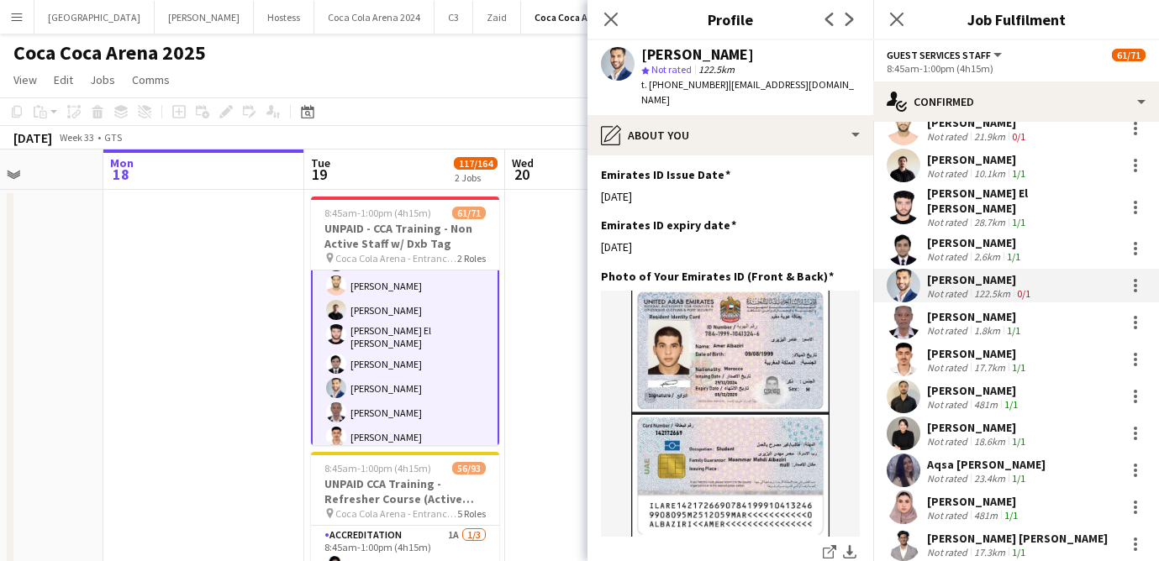
scroll to position [713, 0]
click at [610, 19] on icon at bounding box center [610, 19] width 16 height 16
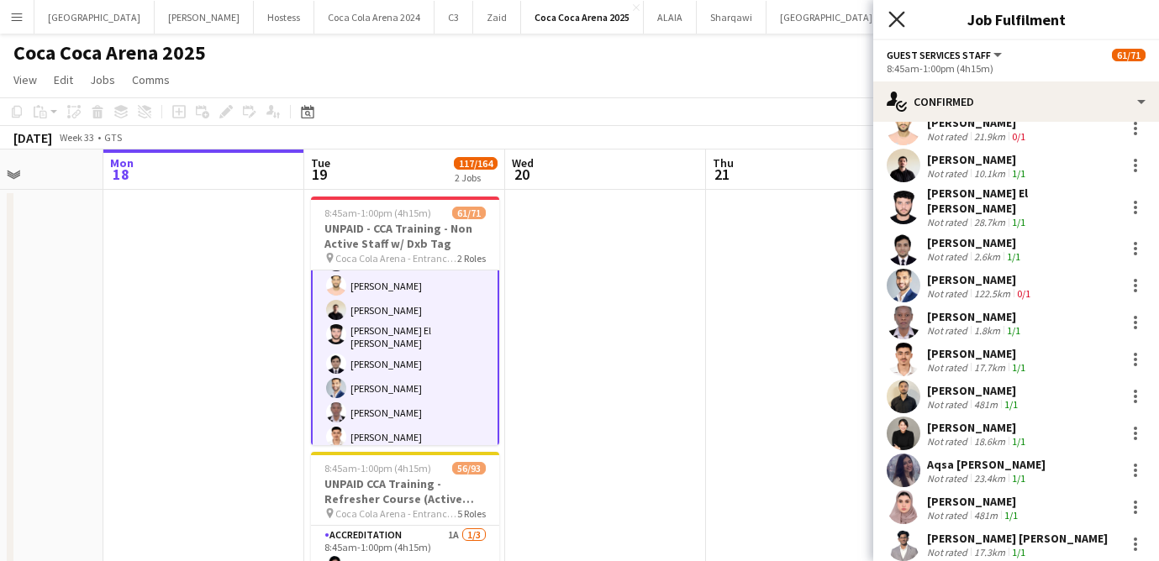
click at [897, 18] on icon at bounding box center [896, 19] width 16 height 16
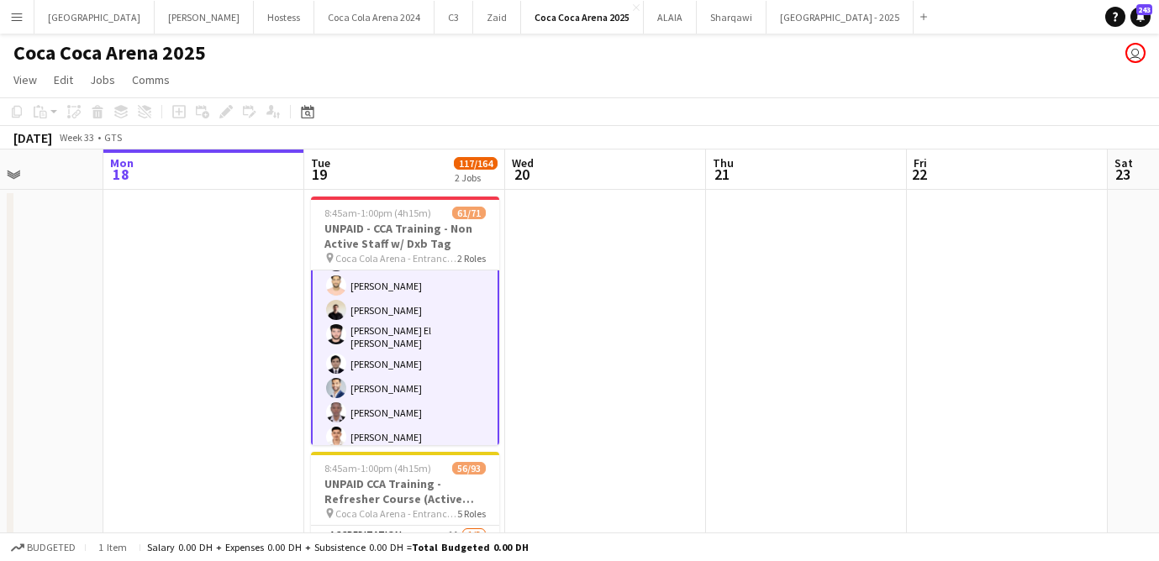
click at [13, 20] on app-icon "Menu" at bounding box center [16, 16] width 13 height 13
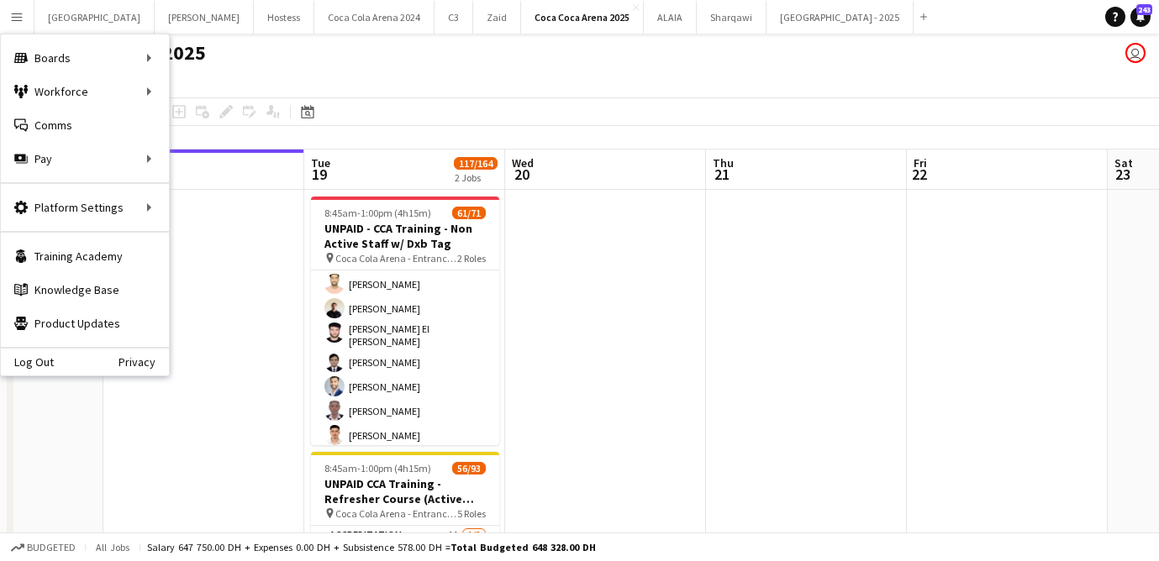
scroll to position [1005, 0]
click at [212, 123] on link "Status" at bounding box center [254, 125] width 168 height 34
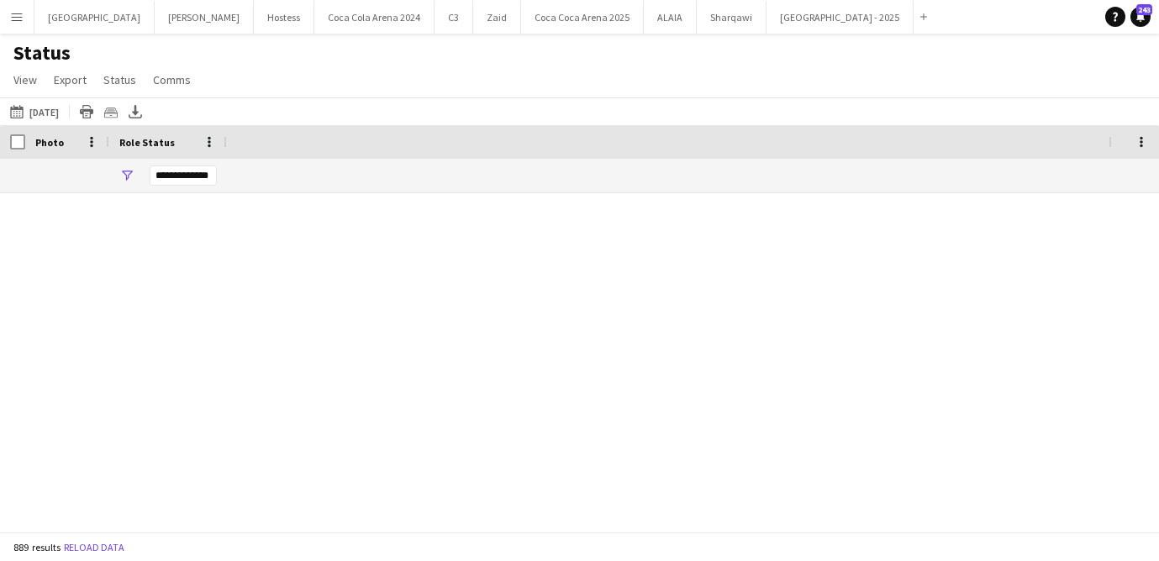
type input "**********"
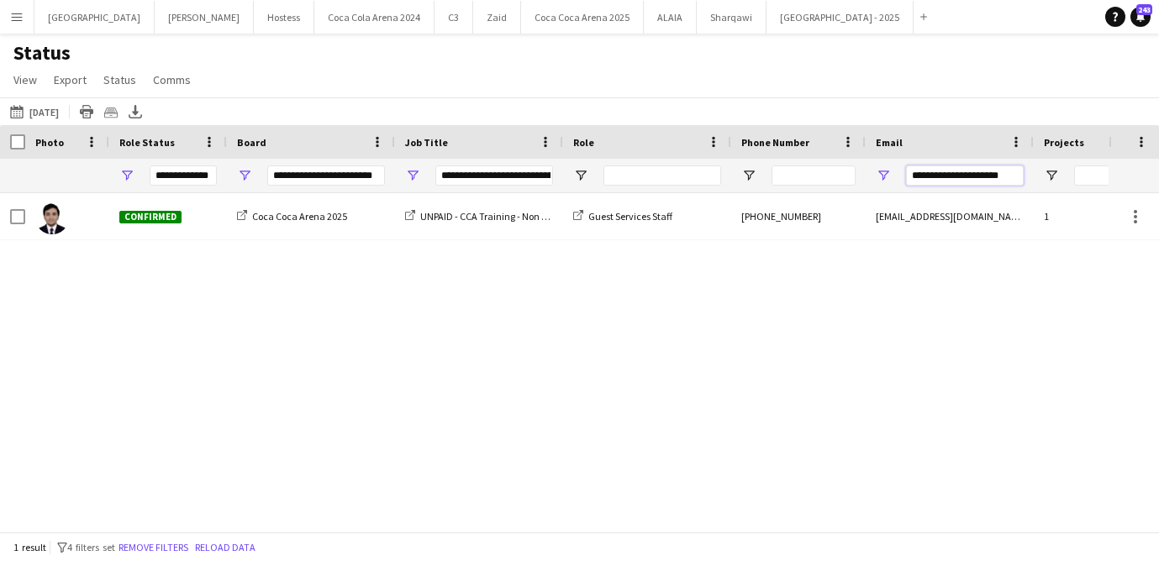
click at [898, 175] on input "**********" at bounding box center [965, 176] width 118 height 20
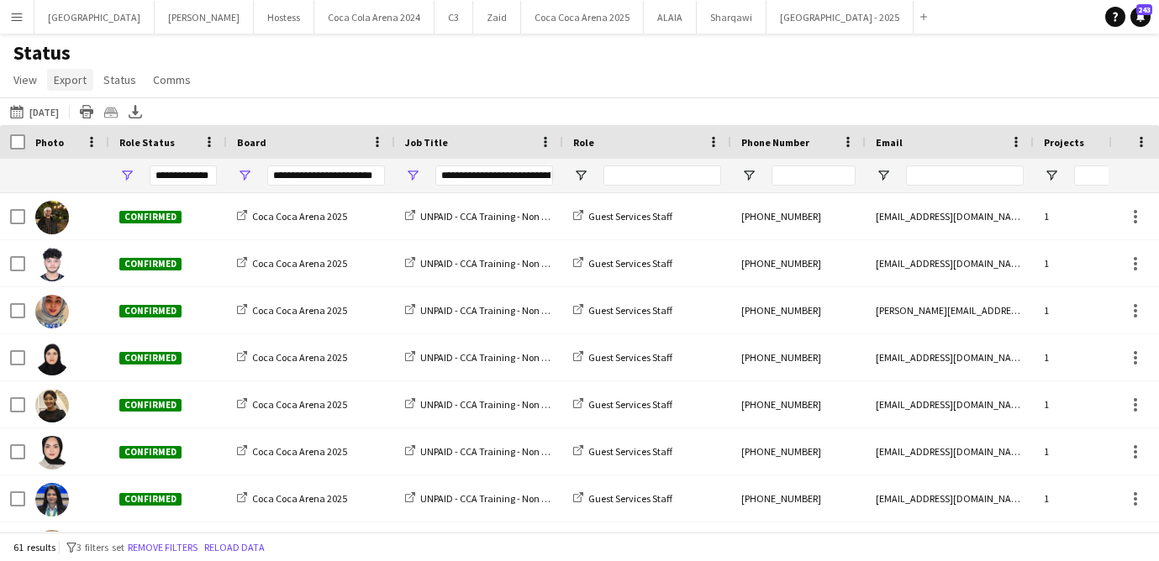
click at [64, 80] on span "Export" at bounding box center [70, 79] width 33 height 15
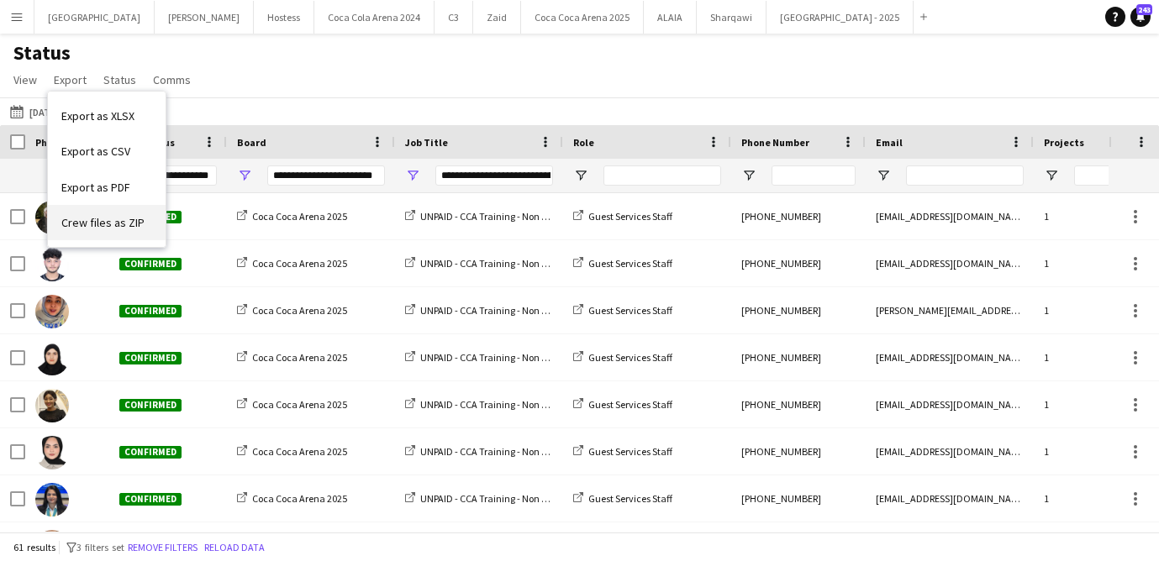
click at [113, 225] on span "Crew files as ZIP" at bounding box center [102, 222] width 83 height 15
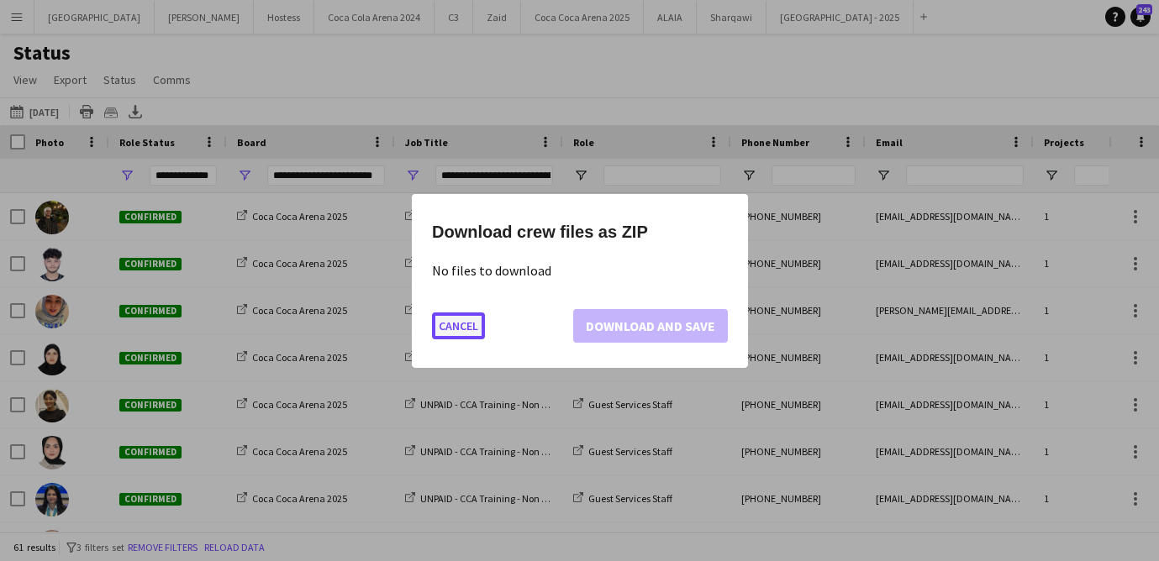
click at [476, 332] on button "Cancel" at bounding box center [458, 325] width 53 height 27
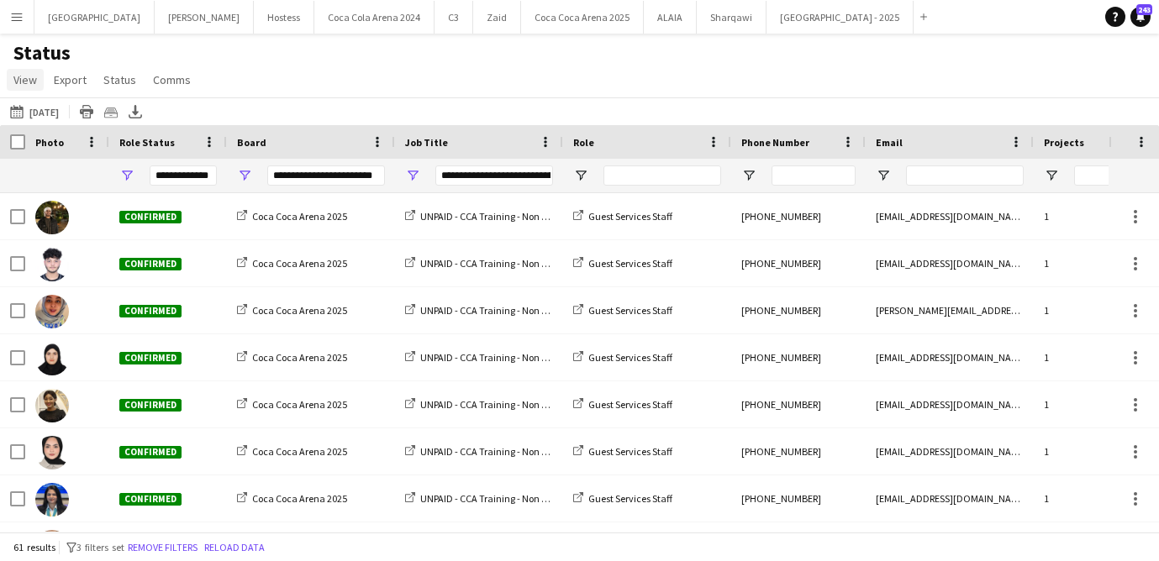
click at [13, 78] on span "View" at bounding box center [25, 79] width 24 height 15
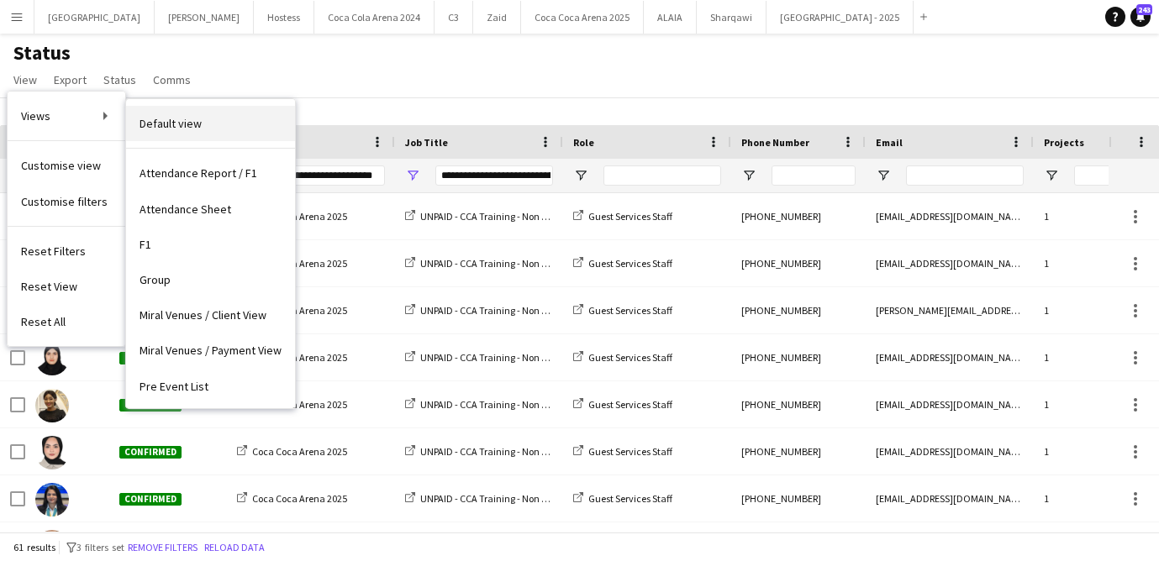
click at [175, 125] on span "Default view" at bounding box center [170, 123] width 62 height 15
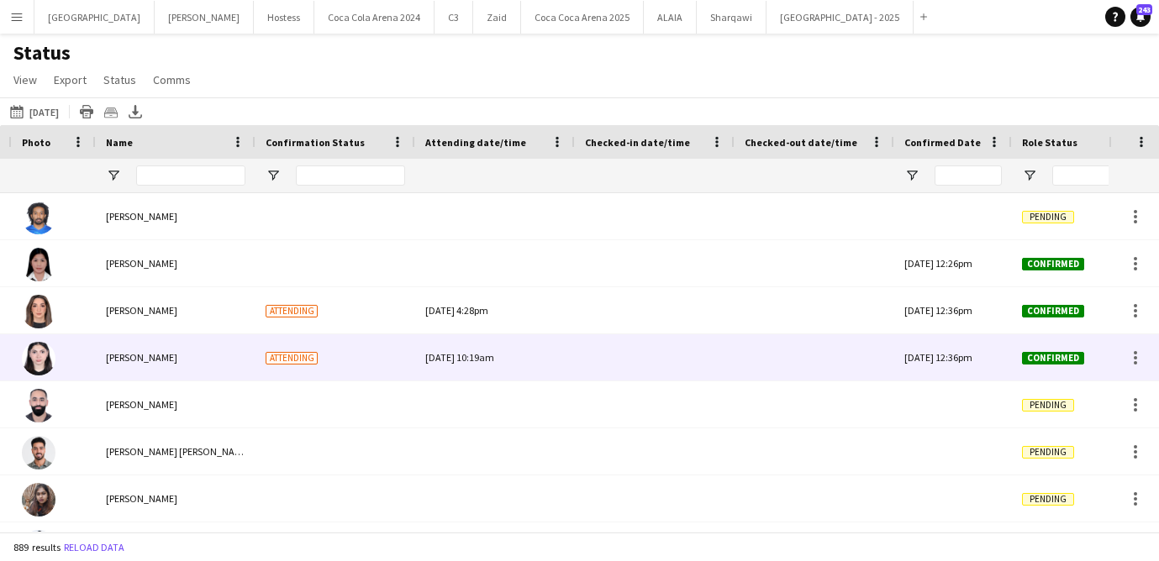
scroll to position [0, 229]
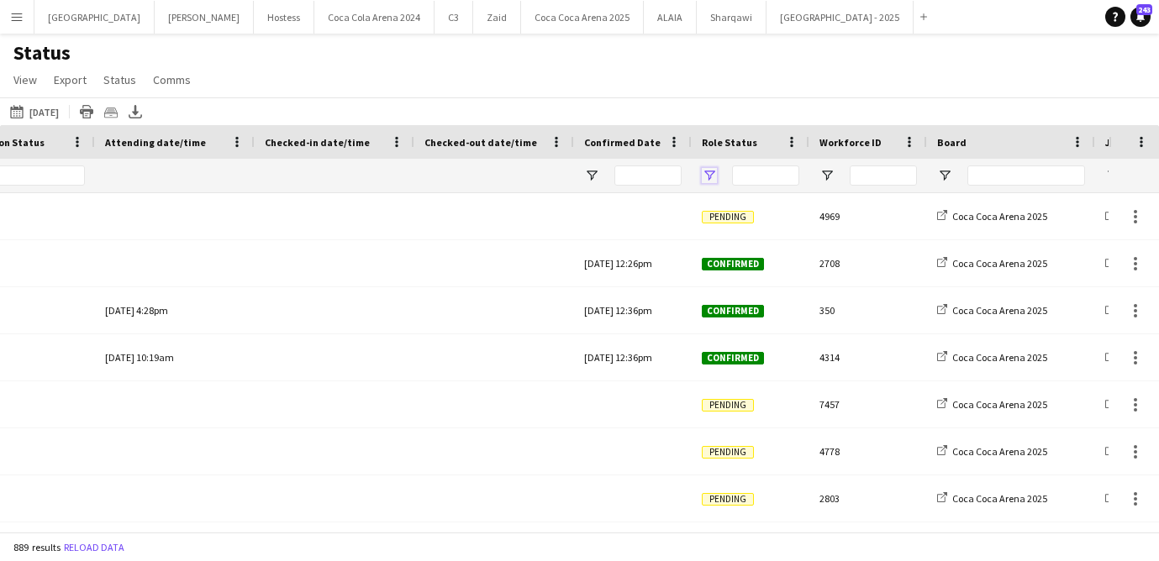
click at [707, 170] on span "Open Filter Menu" at bounding box center [709, 175] width 15 height 15
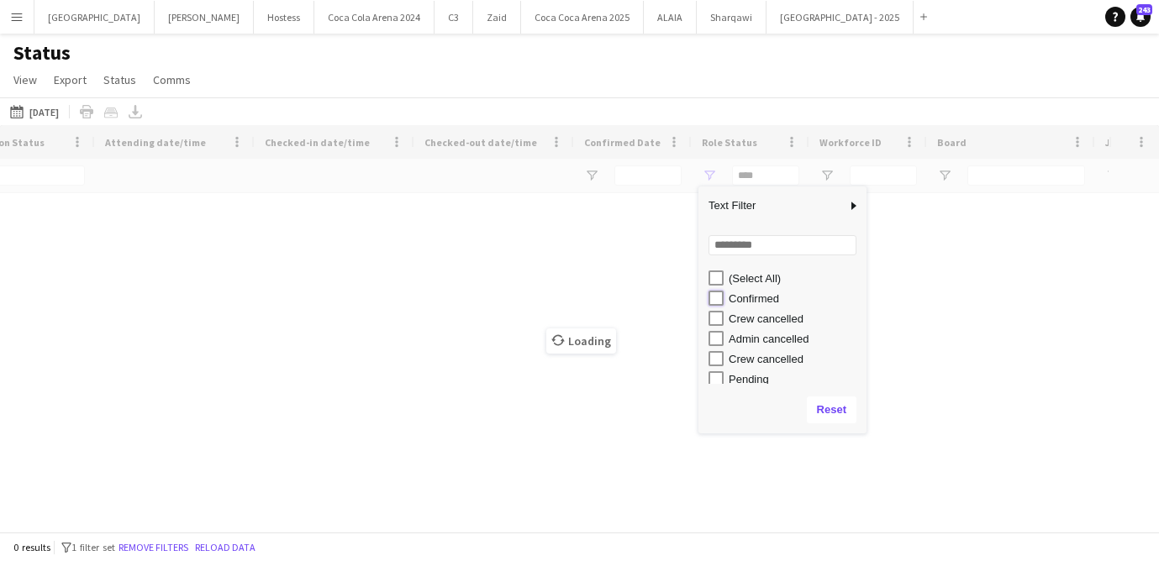
type input "**********"
click at [582, 87] on div "Status View Views Default view Attendance Report / F1 Attendance Sheet F1 Group…" at bounding box center [579, 68] width 1159 height 57
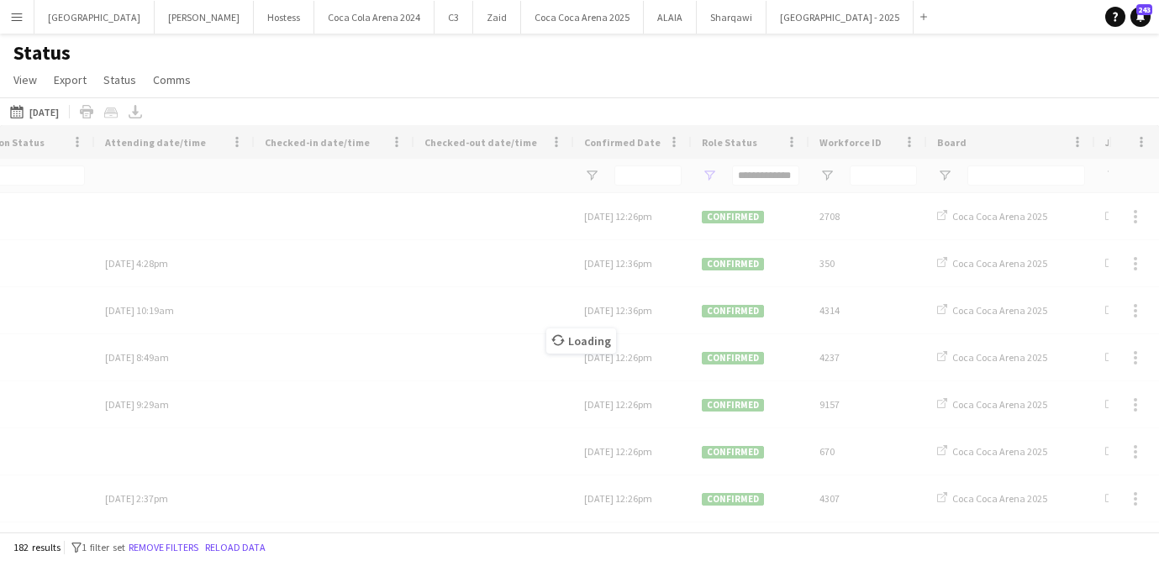
click at [898, 174] on div "Loading" at bounding box center [579, 328] width 1159 height 407
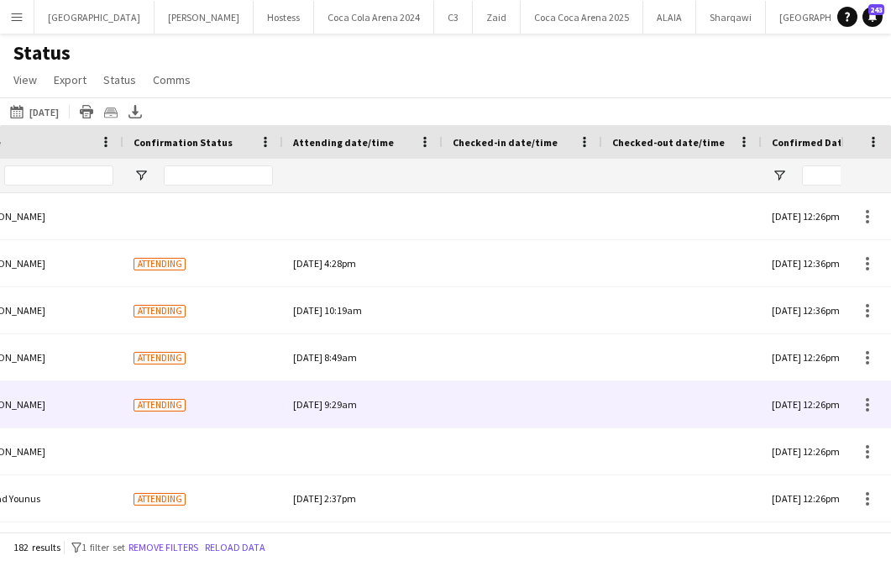
scroll to position [0, 145]
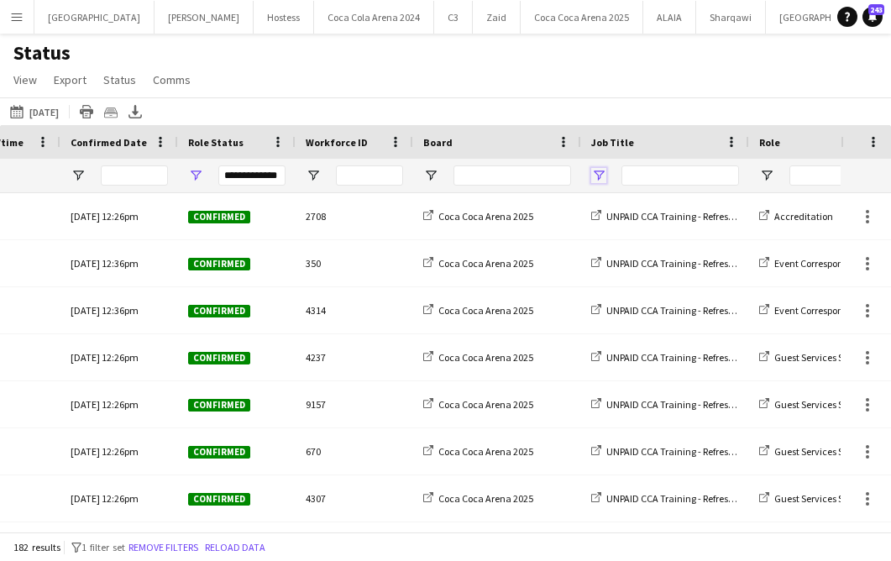
click at [598, 171] on span "Open Filter Menu" at bounding box center [599, 175] width 15 height 15
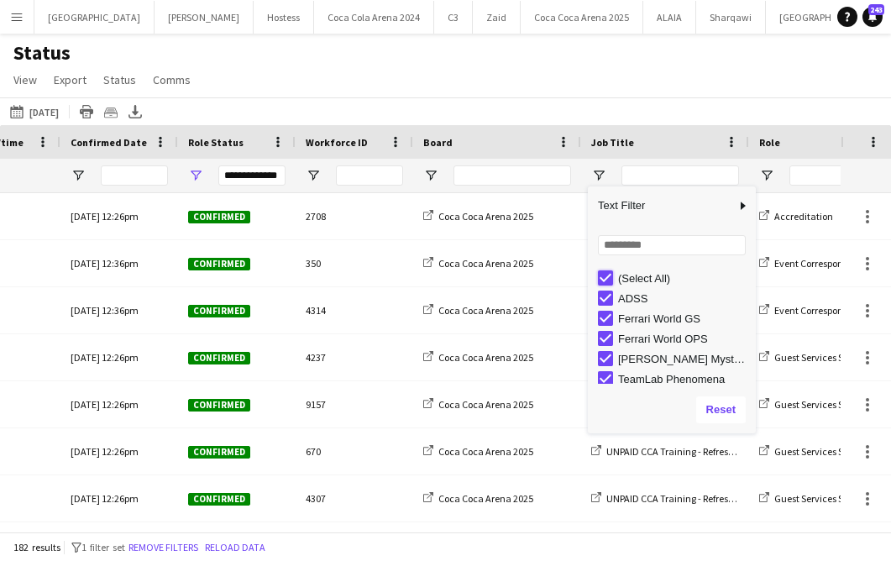
type input "***"
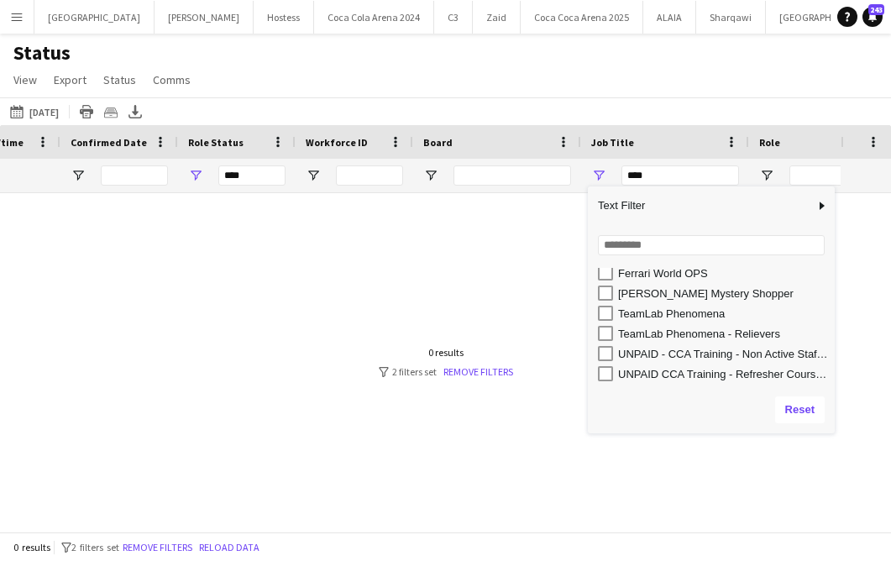
drag, startPoint x: 755, startPoint y: 359, endPoint x: 839, endPoint y: 369, distance: 84.6
click at [835, 369] on div "Column Filter" at bounding box center [833, 310] width 4 height 239
type input "**********"
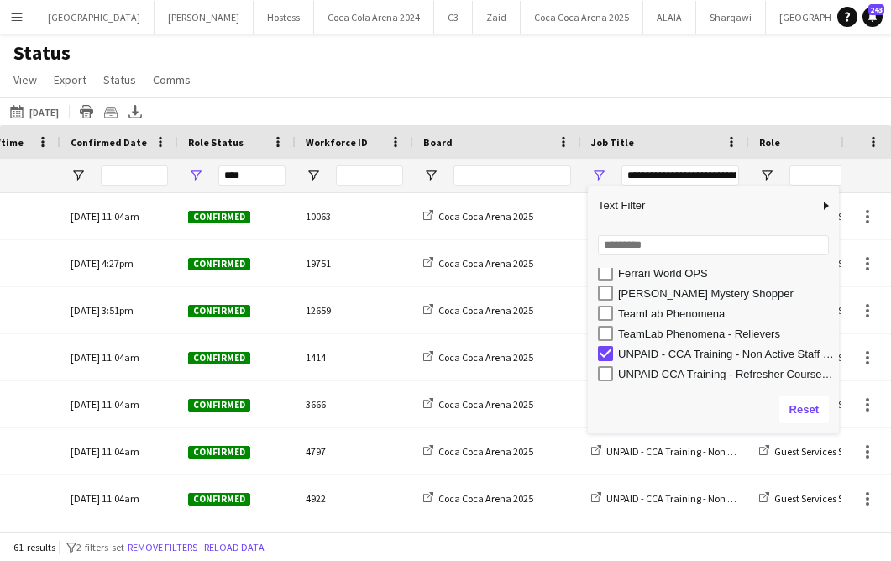
type input "**********"
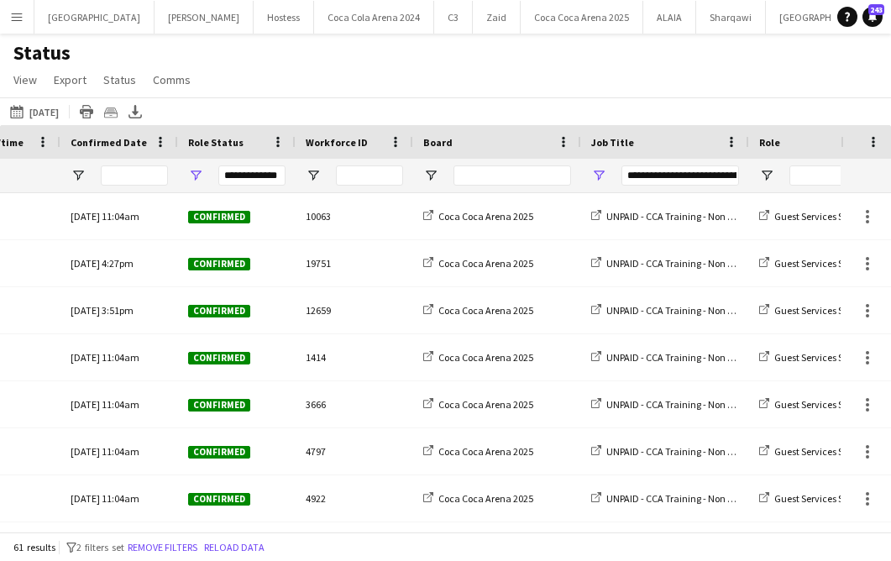
click at [376, 82] on div "Status View Views Default view Attendance Report / F1 Attendance Sheet F1 Group…" at bounding box center [445, 68] width 891 height 57
click at [60, 81] on span "Export" at bounding box center [70, 79] width 33 height 15
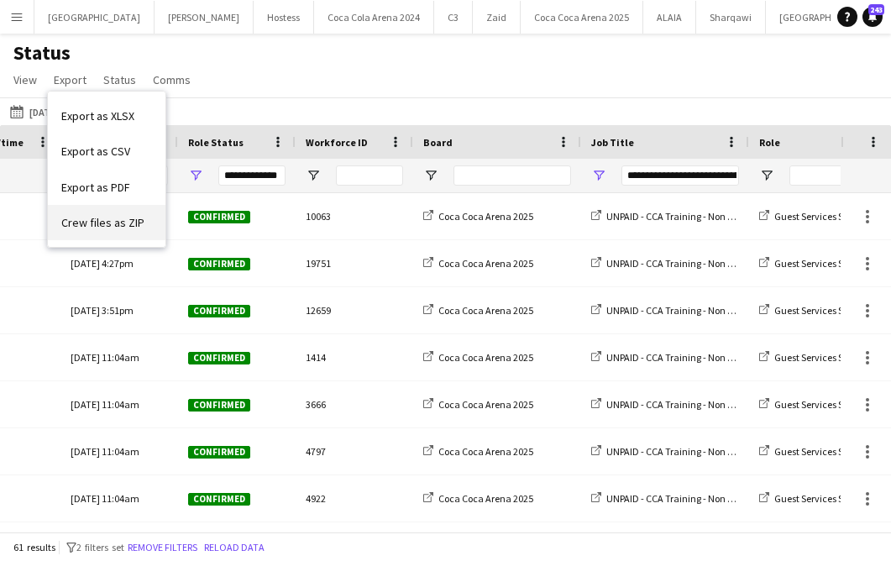
click at [134, 218] on span "Crew files as ZIP" at bounding box center [102, 222] width 83 height 15
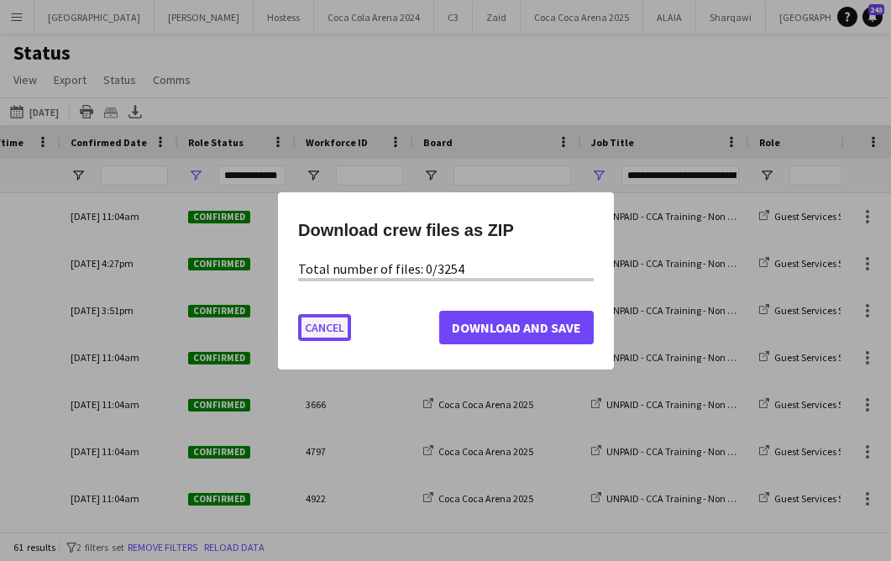
click at [301, 327] on button "Cancel" at bounding box center [324, 326] width 53 height 27
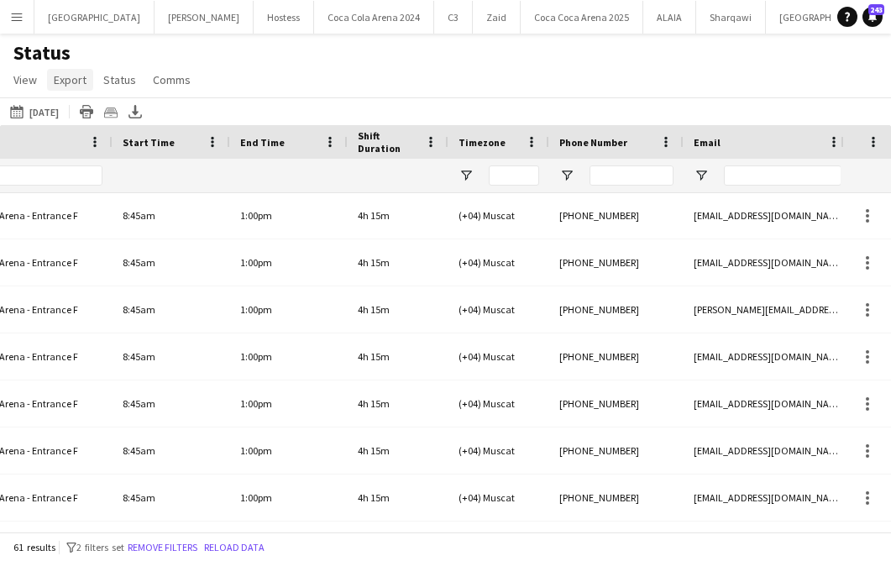
click at [58, 82] on span "Export" at bounding box center [70, 79] width 33 height 15
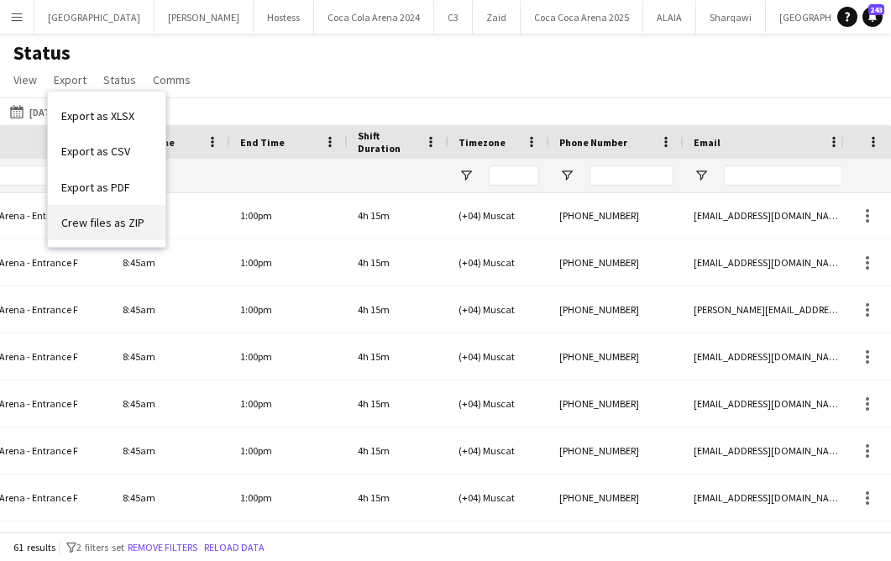
click at [117, 218] on span "Crew files as ZIP" at bounding box center [102, 222] width 83 height 15
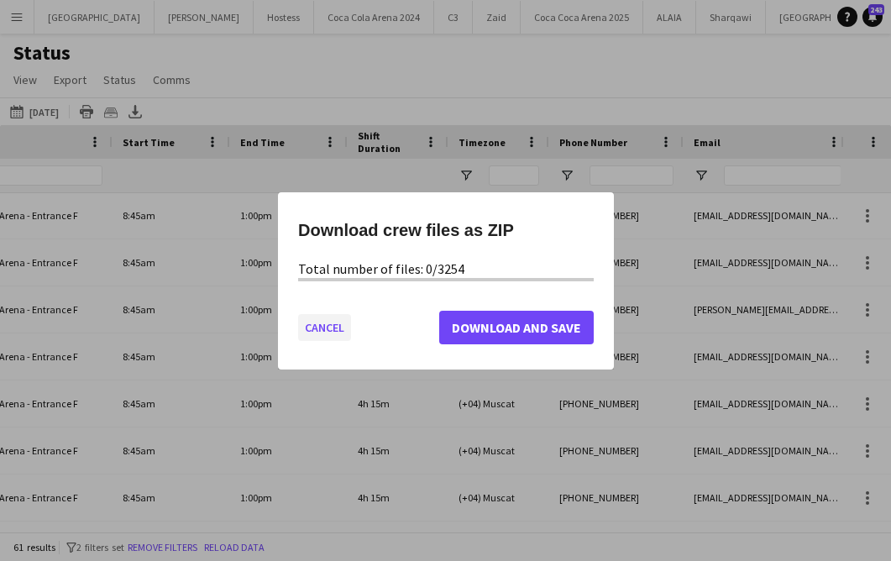
click at [329, 325] on button "Cancel" at bounding box center [324, 326] width 53 height 27
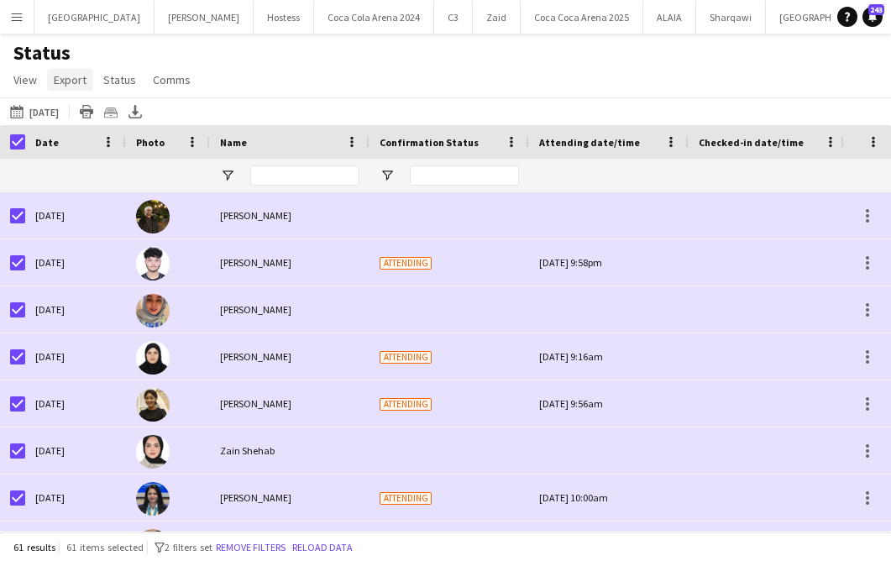
click at [75, 80] on span "Export" at bounding box center [70, 79] width 33 height 15
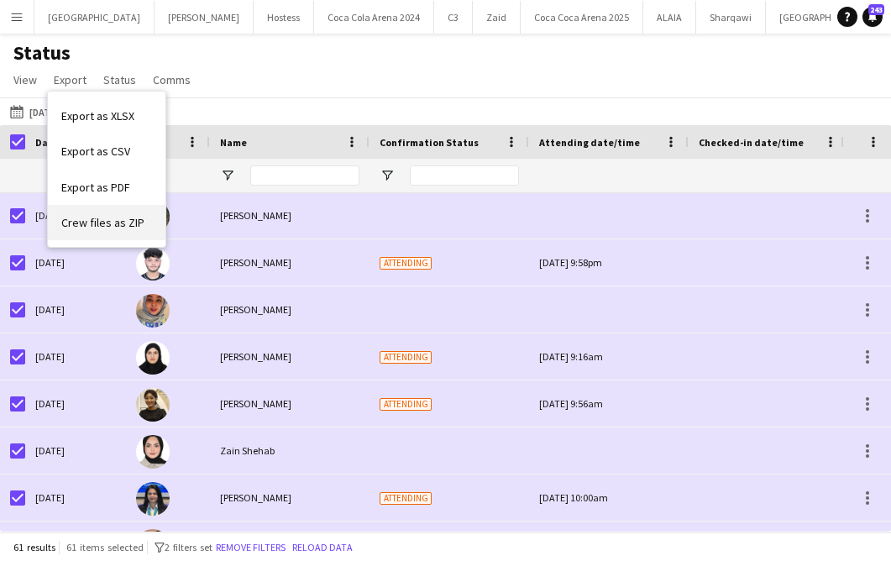
click at [129, 229] on span "Crew files as ZIP" at bounding box center [102, 222] width 83 height 15
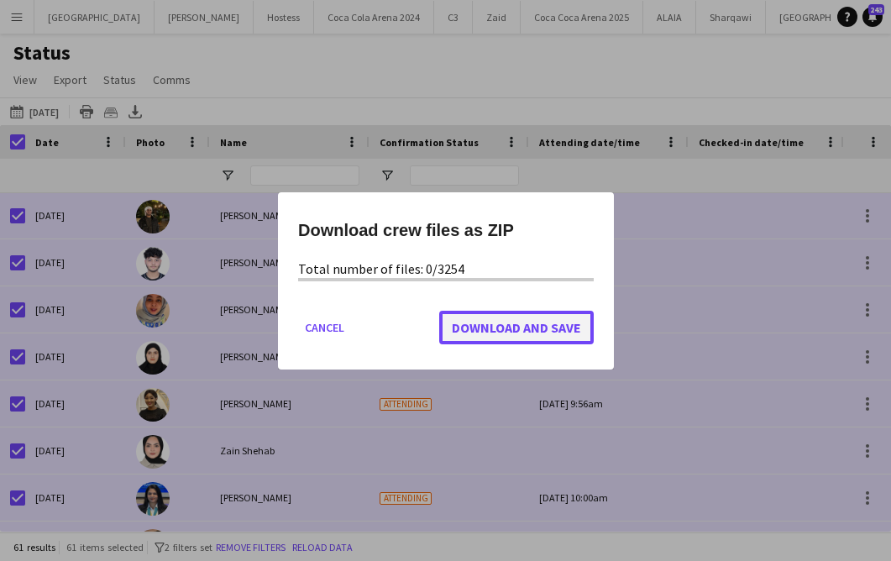
click at [470, 323] on span "Download and Save" at bounding box center [516, 326] width 129 height 17
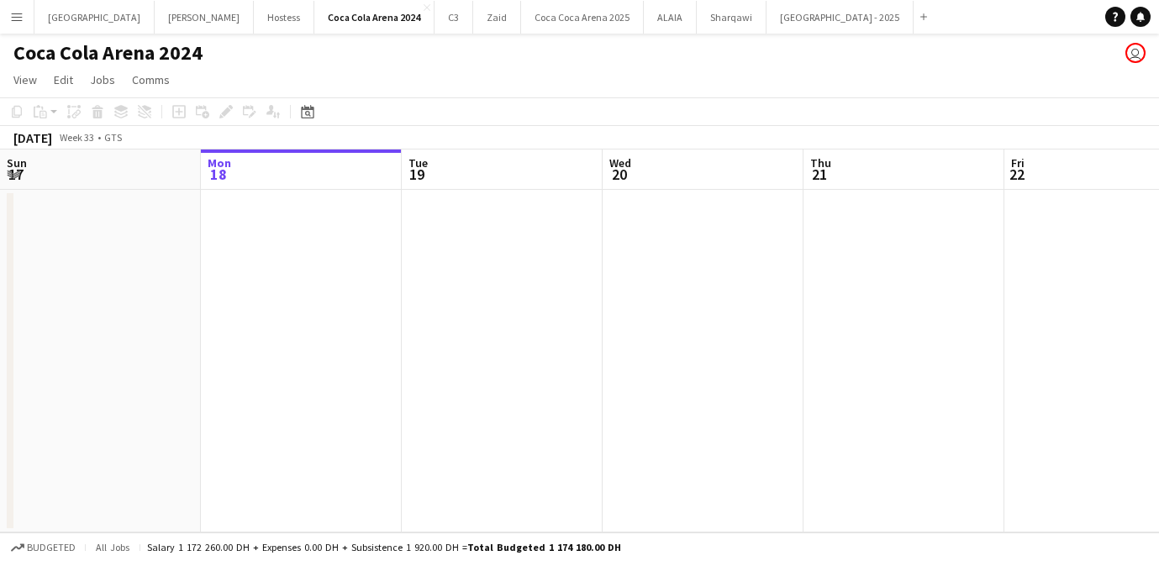
click at [4, 18] on button "Menu" at bounding box center [17, 17] width 34 height 34
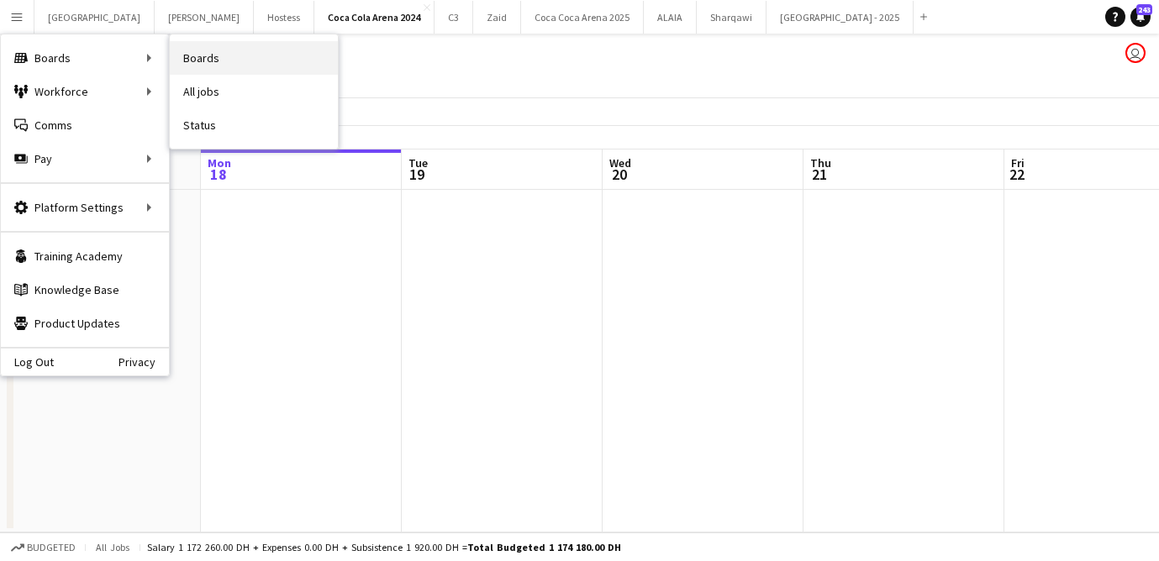
click at [215, 61] on link "Boards" at bounding box center [254, 58] width 168 height 34
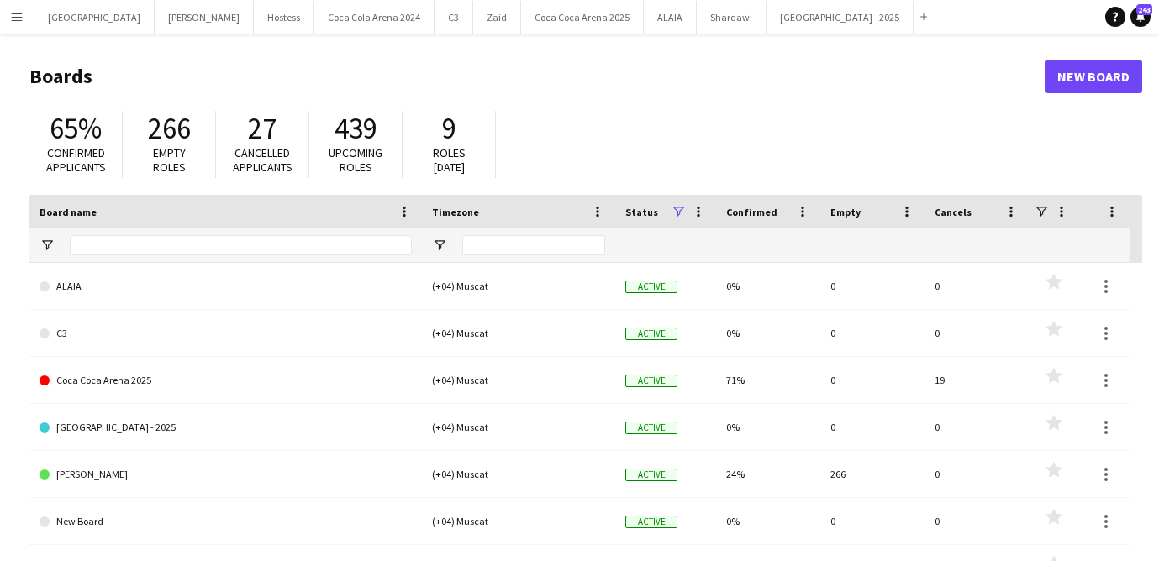
click at [22, 10] on app-icon "Menu" at bounding box center [16, 16] width 13 height 13
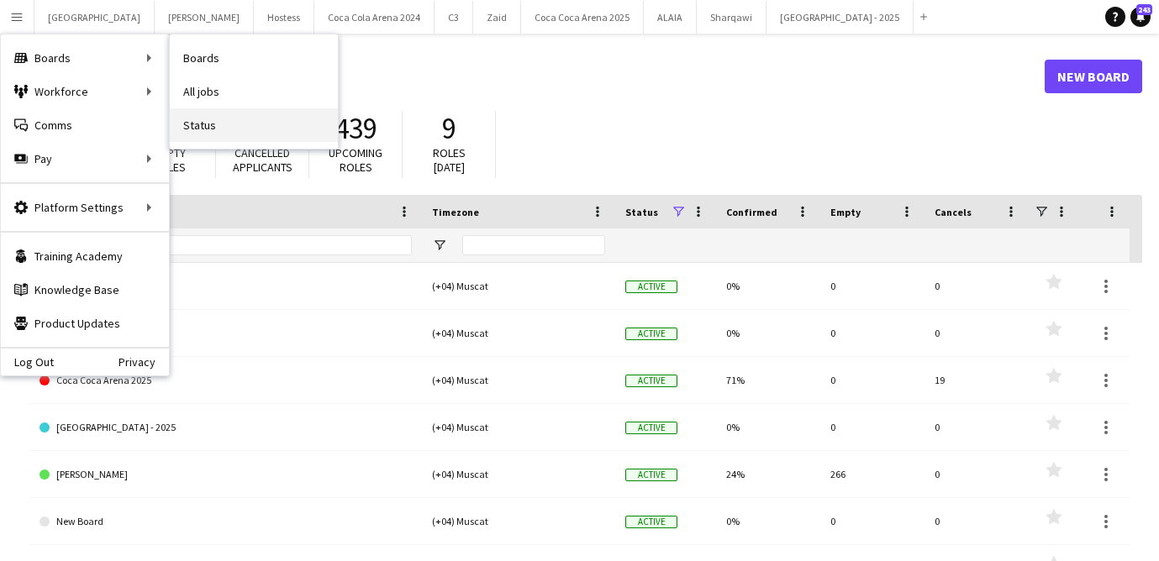
click at [251, 125] on link "Status" at bounding box center [254, 125] width 168 height 34
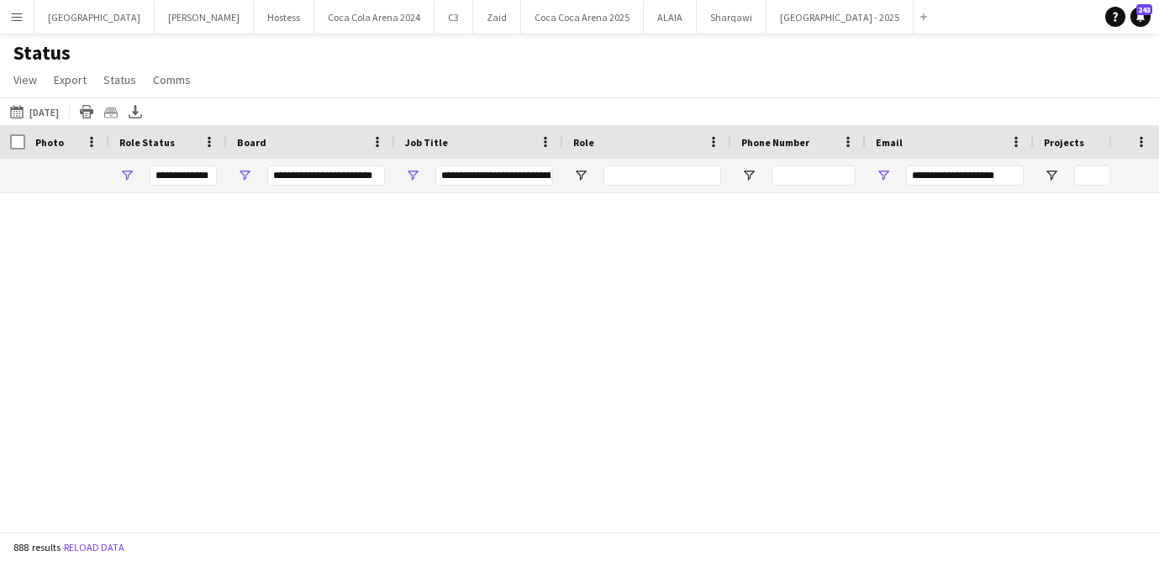
type input "**********"
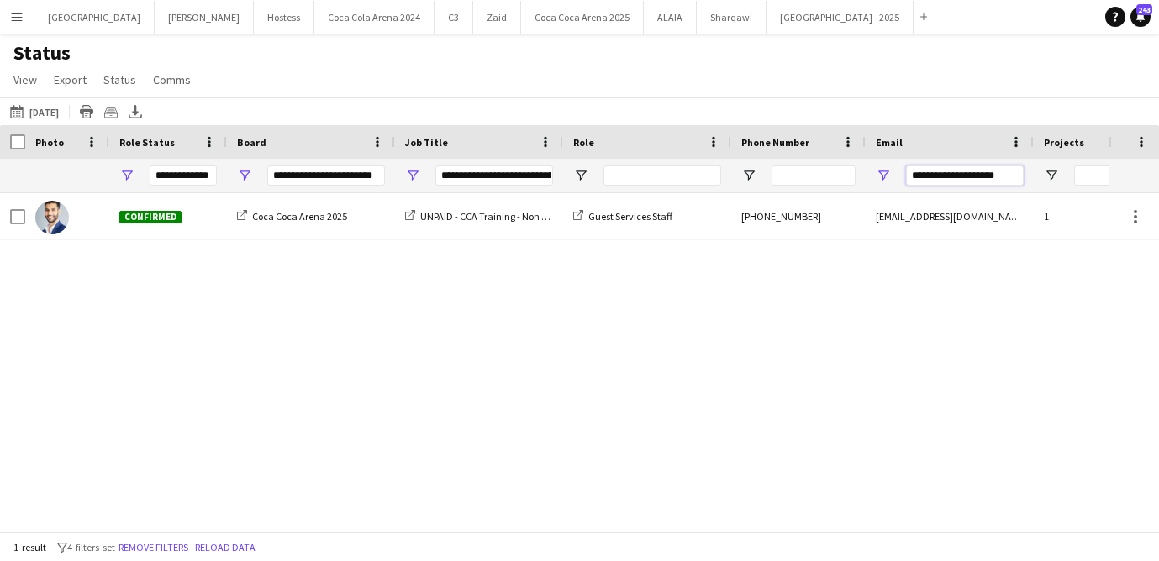
drag, startPoint x: 907, startPoint y: 172, endPoint x: 1080, endPoint y: 170, distance: 172.3
click at [1080, 170] on div "**********" at bounding box center [886, 176] width 1773 height 34
paste input "*"
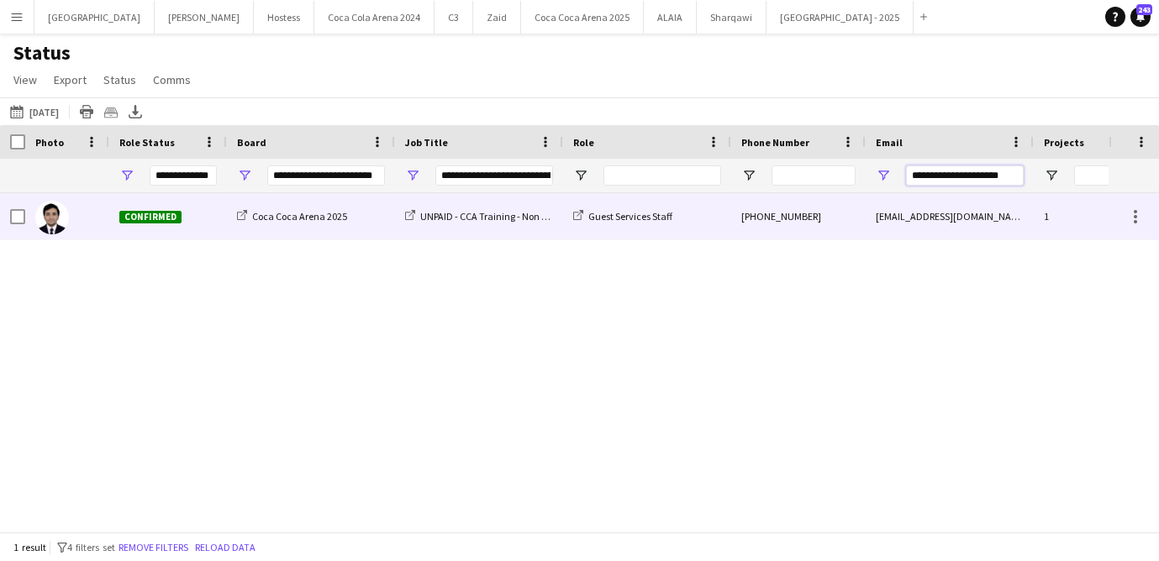
type input "**********"
click at [52, 219] on img at bounding box center [52, 218] width 34 height 34
click at [761, 224] on div "[PHONE_NUMBER]" at bounding box center [798, 216] width 134 height 46
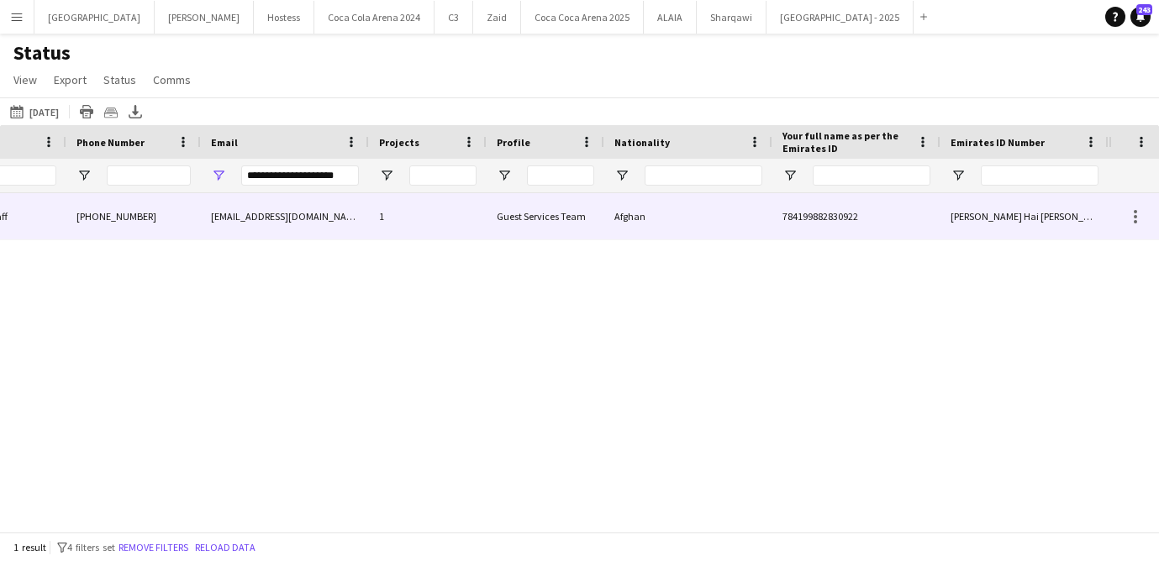
drag, startPoint x: 948, startPoint y: 218, endPoint x: 997, endPoint y: 213, distance: 48.9
click at [997, 214] on div "Abdul Hai Farid Ahmad" at bounding box center [1024, 216] width 168 height 46
click at [950, 216] on span "Abdul Hai Farid Ahmad" at bounding box center [1030, 216] width 161 height 13
click at [962, 218] on span "Abdul Hai Farid Ahmad" at bounding box center [1030, 216] width 161 height 13
click at [1139, 215] on div at bounding box center [1135, 217] width 20 height 20
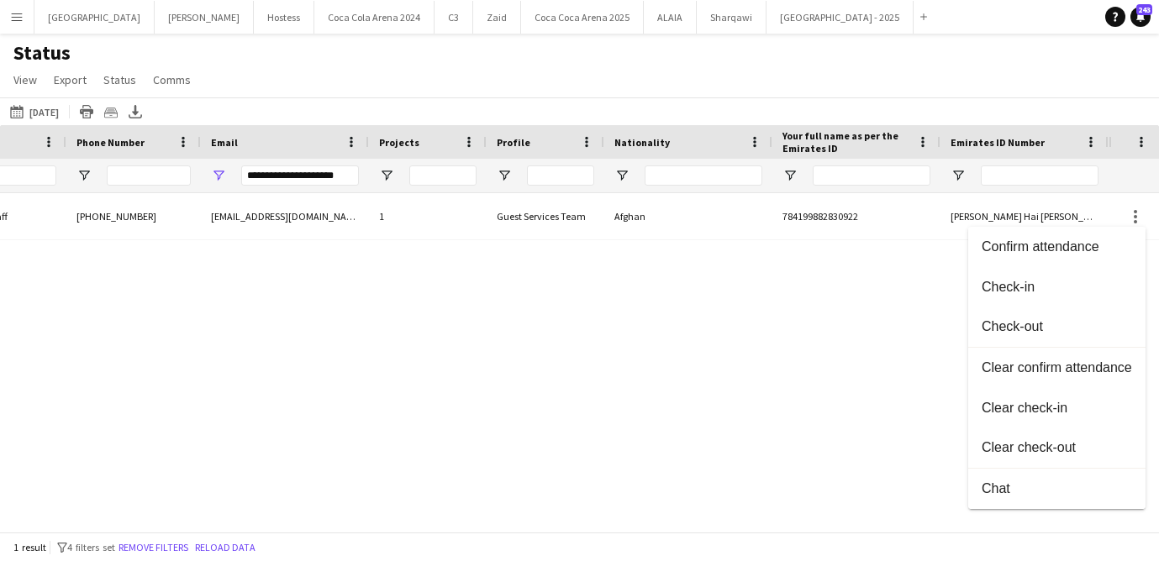
click at [906, 202] on div at bounding box center [579, 280] width 1159 height 561
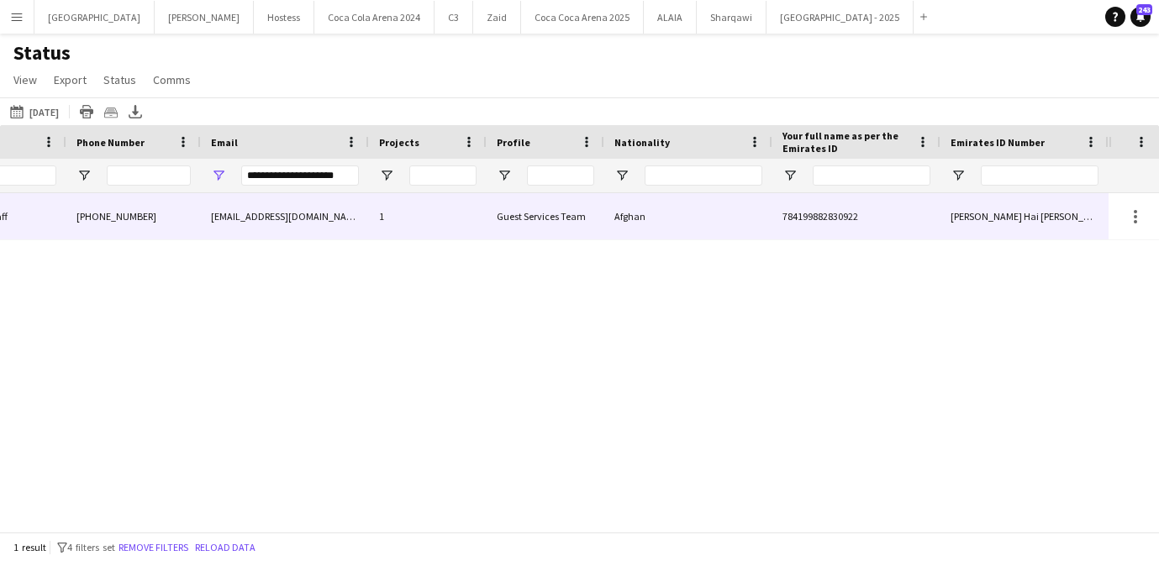
click at [961, 218] on span "Abdul Hai Farid Ahmad" at bounding box center [1030, 216] width 161 height 13
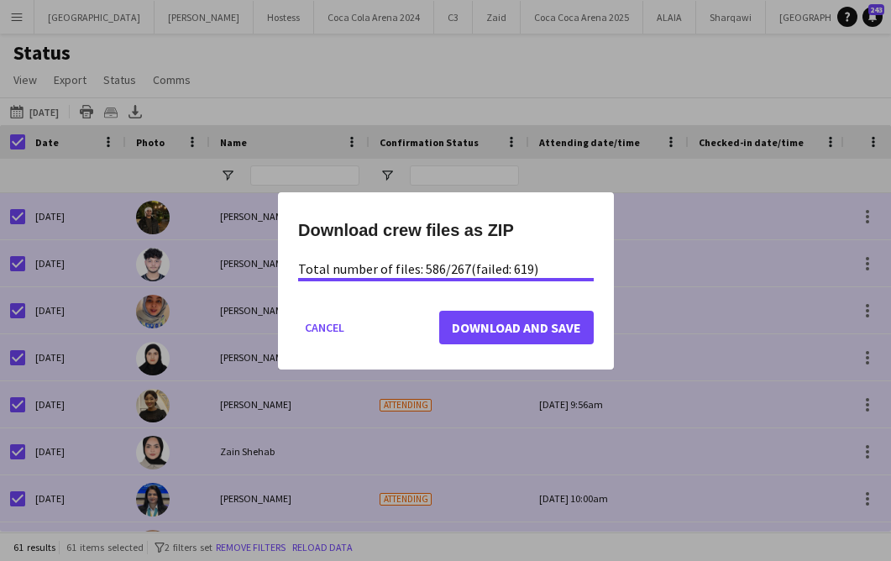
scroll to position [1, 0]
click at [504, 326] on span "Download and Save" at bounding box center [516, 326] width 129 height 17
click at [312, 327] on button "Cancel" at bounding box center [324, 326] width 53 height 27
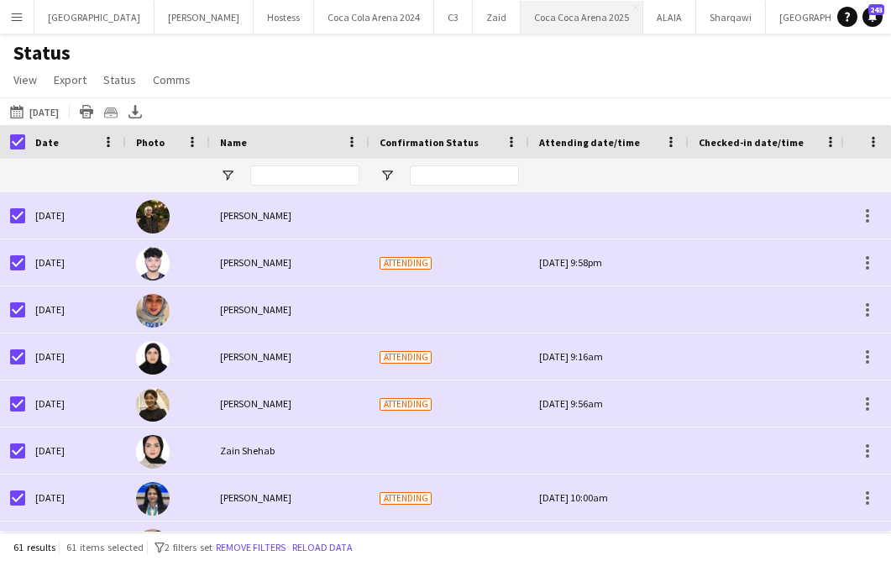
click at [521, 27] on button "[GEOGRAPHIC_DATA] 2025 Close" at bounding box center [582, 17] width 123 height 33
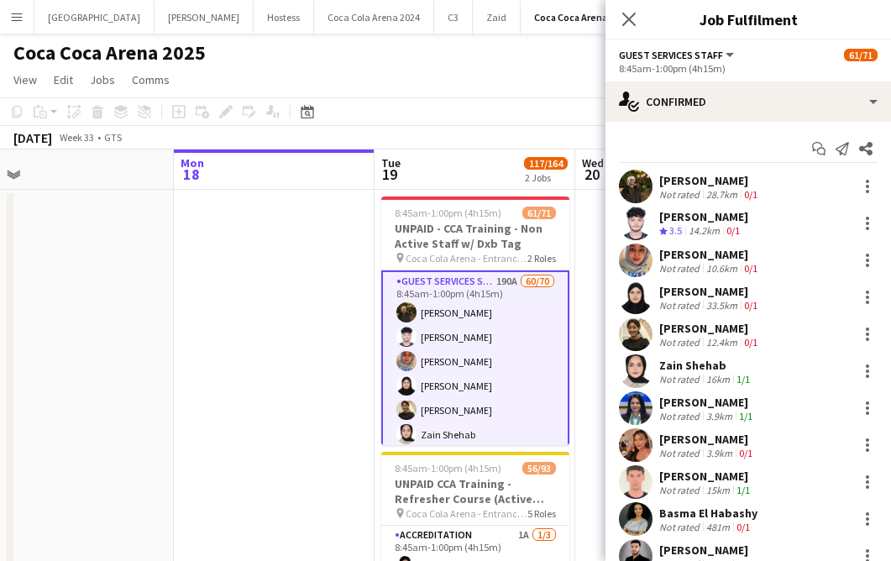
click at [629, 185] on app-user-avatar at bounding box center [636, 187] width 34 height 34
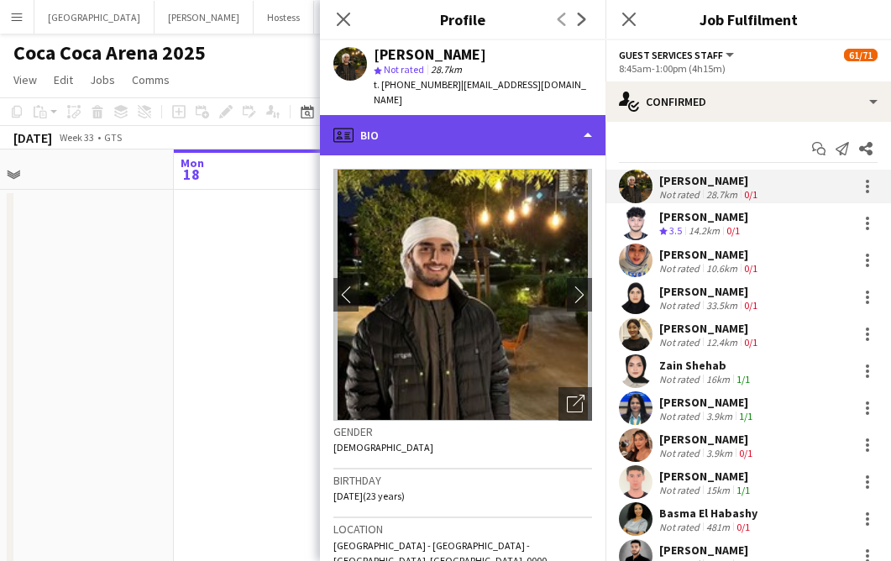
click at [481, 119] on div "profile Bio" at bounding box center [463, 135] width 286 height 40
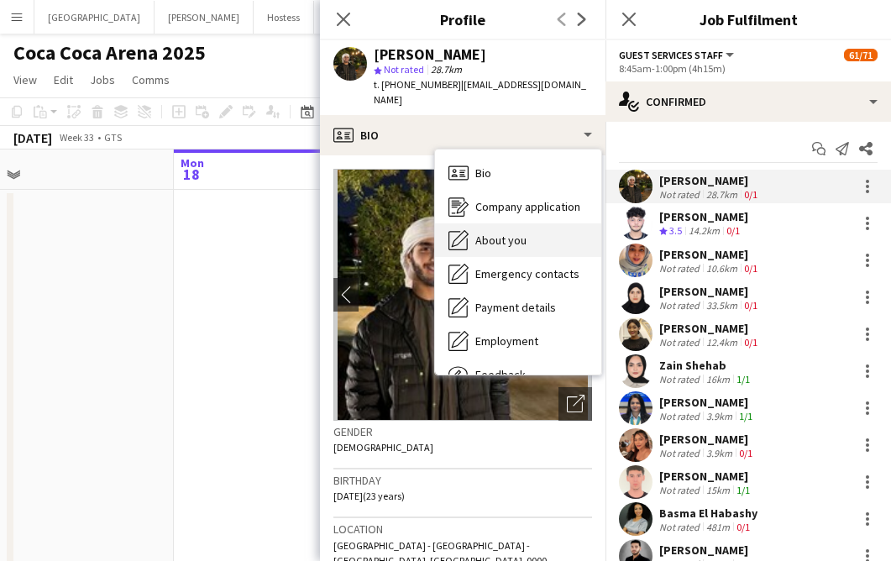
click at [502, 232] on div "About you About you" at bounding box center [518, 241] width 166 height 34
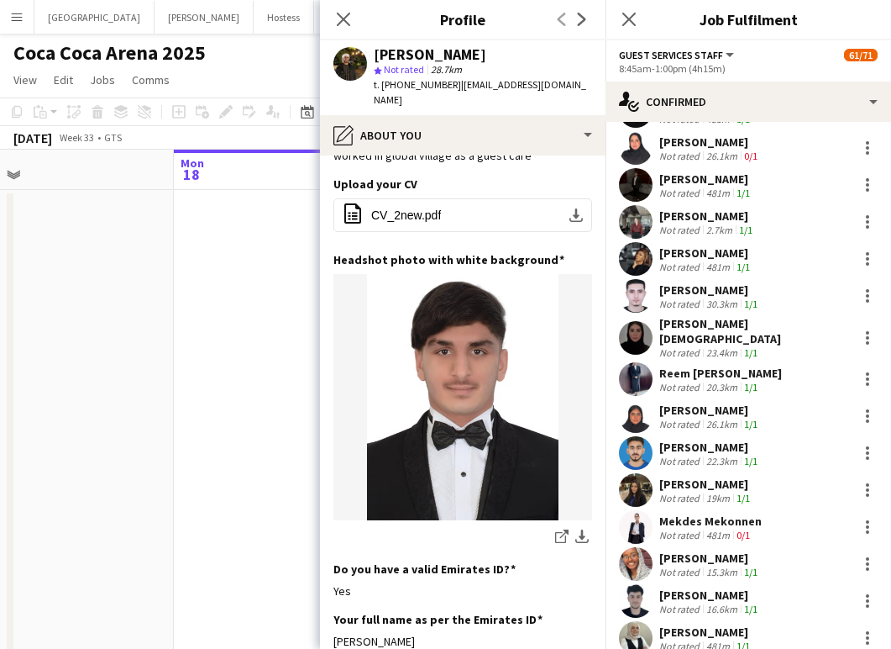
scroll to position [788, 0]
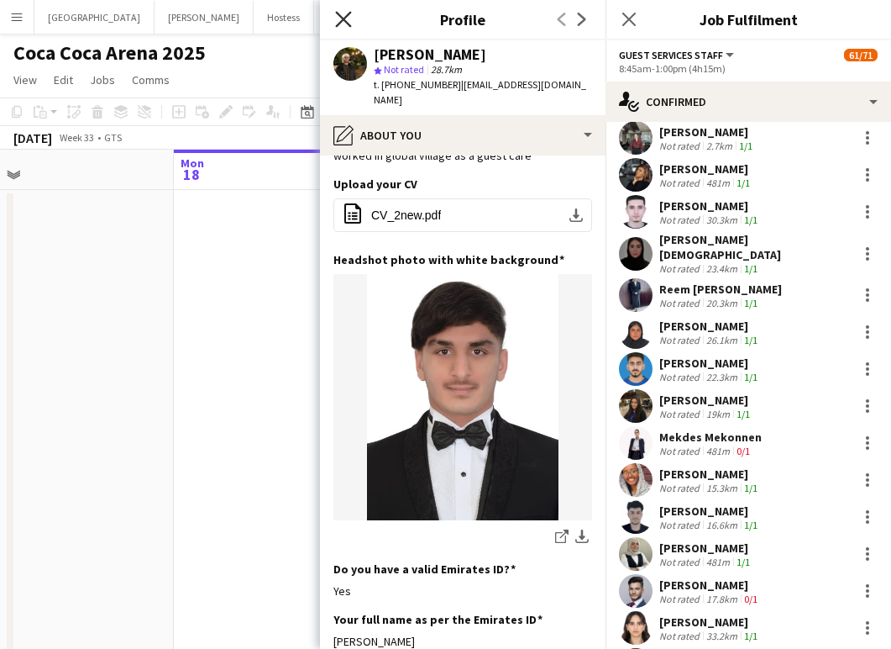
click at [342, 24] on icon "Close pop-in" at bounding box center [343, 19] width 16 height 16
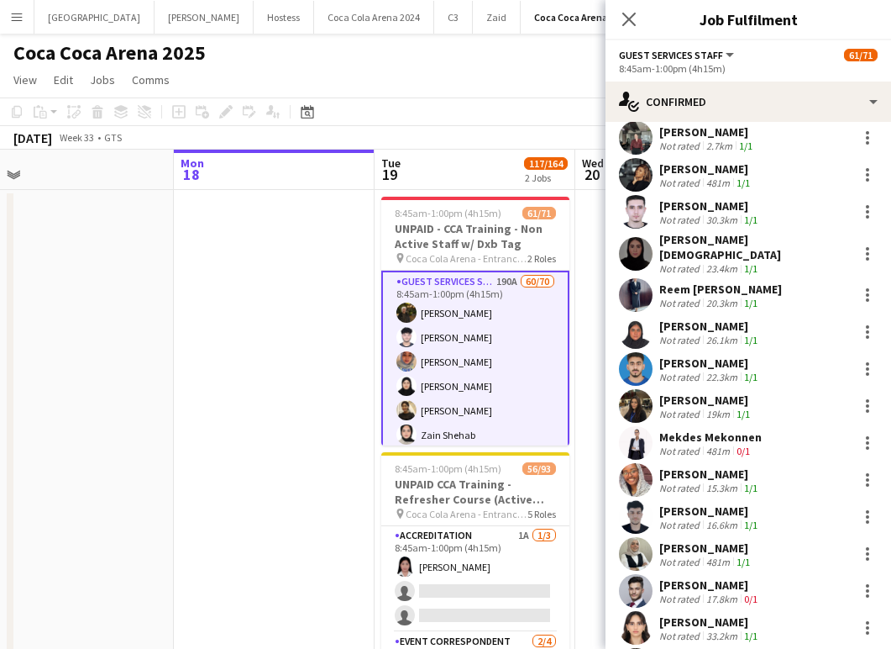
click at [24, 18] on button "Menu" at bounding box center [17, 17] width 34 height 34
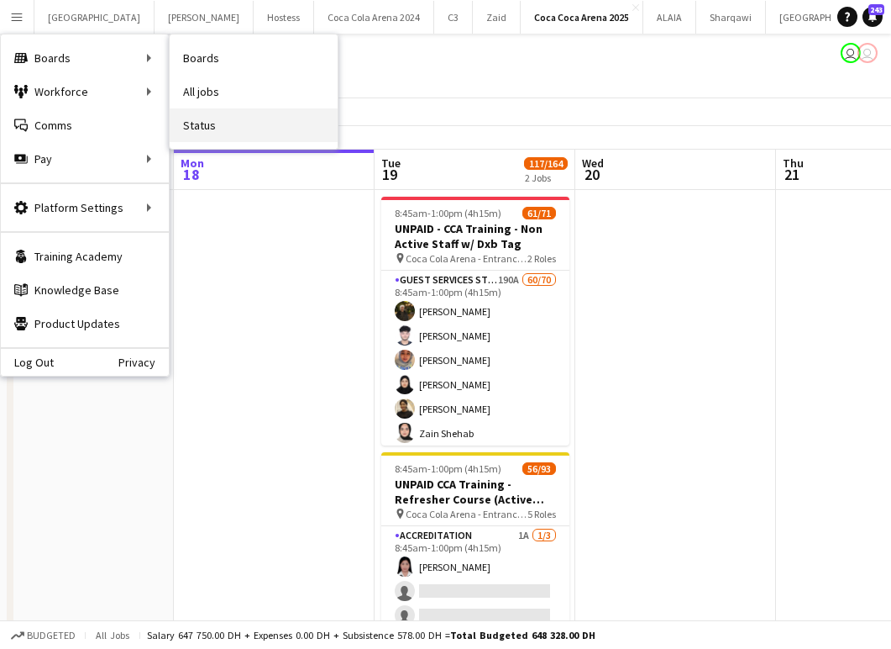
click at [226, 126] on link "Status" at bounding box center [254, 125] width 168 height 34
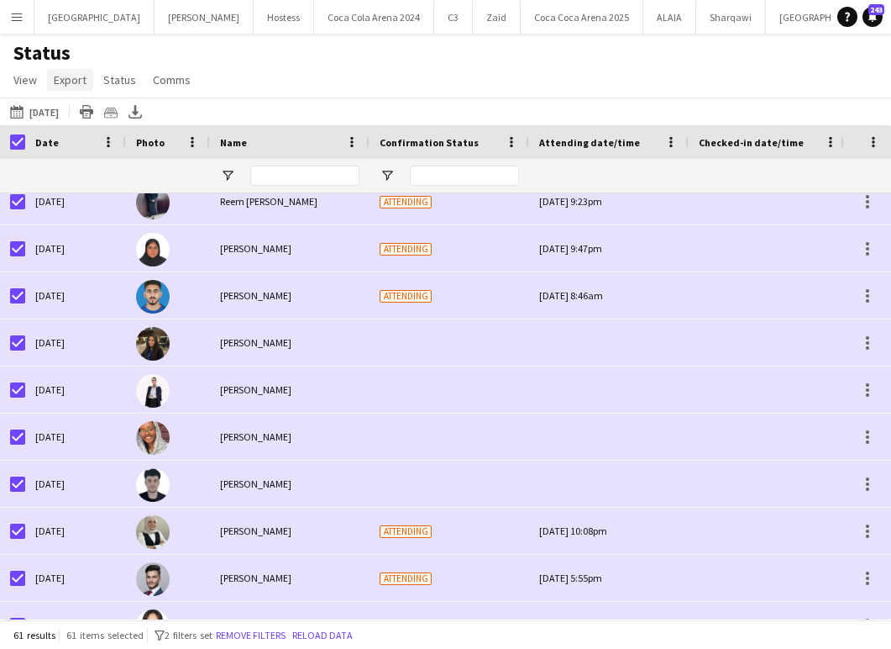
click at [80, 84] on span "Export" at bounding box center [70, 79] width 33 height 15
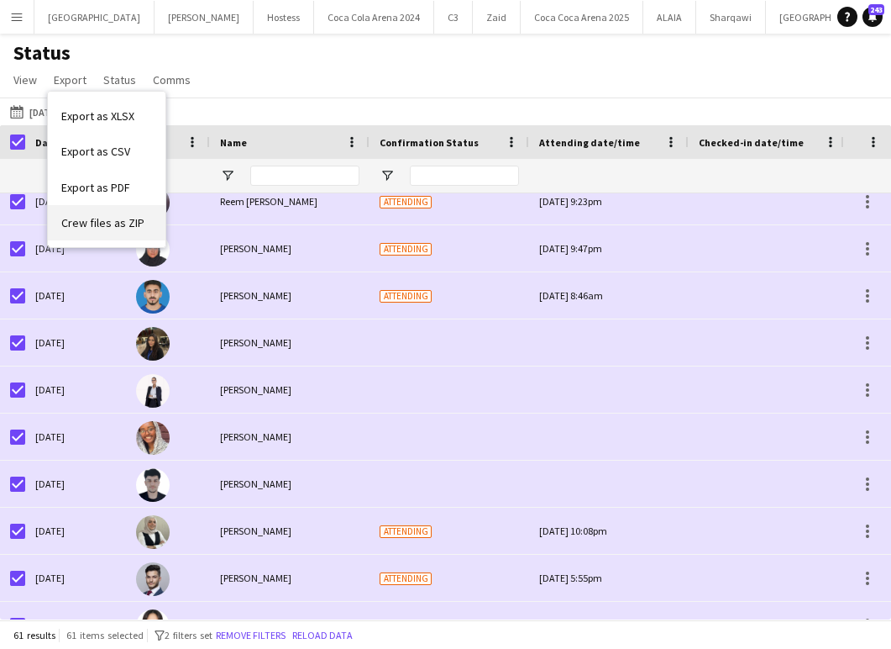
click at [111, 227] on span "Crew files as ZIP" at bounding box center [102, 222] width 83 height 15
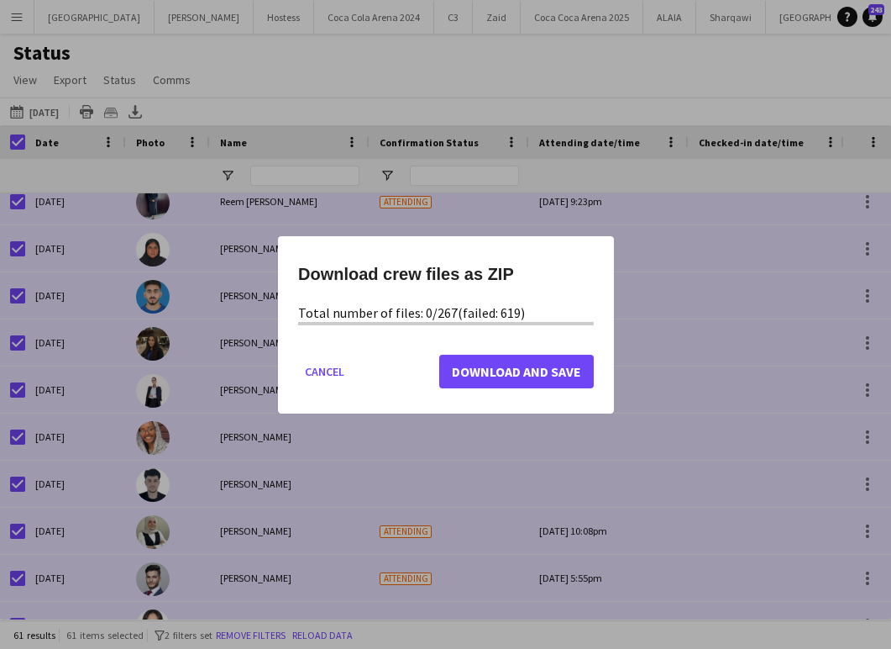
click at [467, 317] on div "Total number of files: 0/267 (failed: 619)" at bounding box center [446, 313] width 296 height 18
click at [461, 377] on span "Download and Save" at bounding box center [516, 370] width 129 height 17
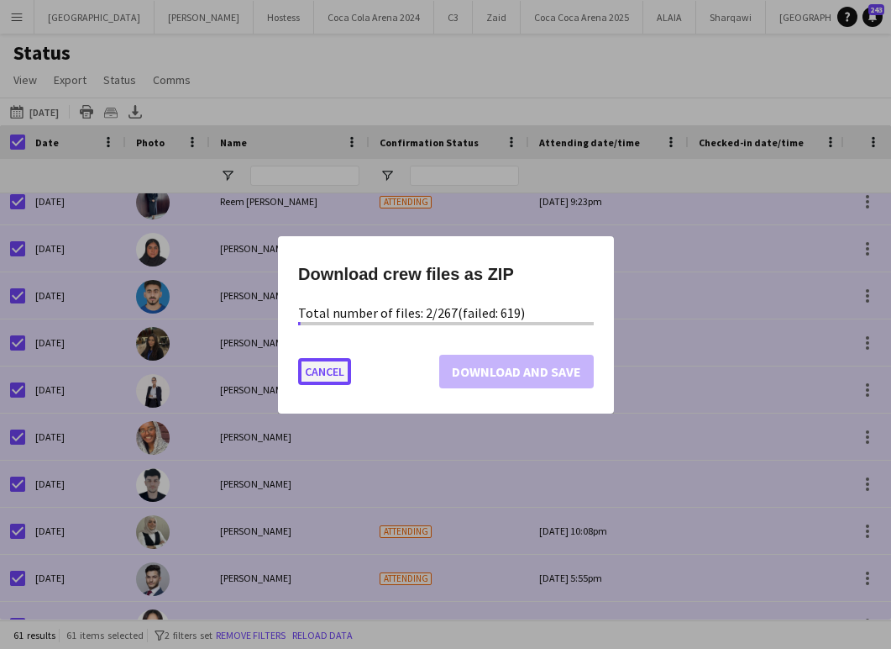
click at [330, 368] on button "Cancel" at bounding box center [324, 370] width 53 height 27
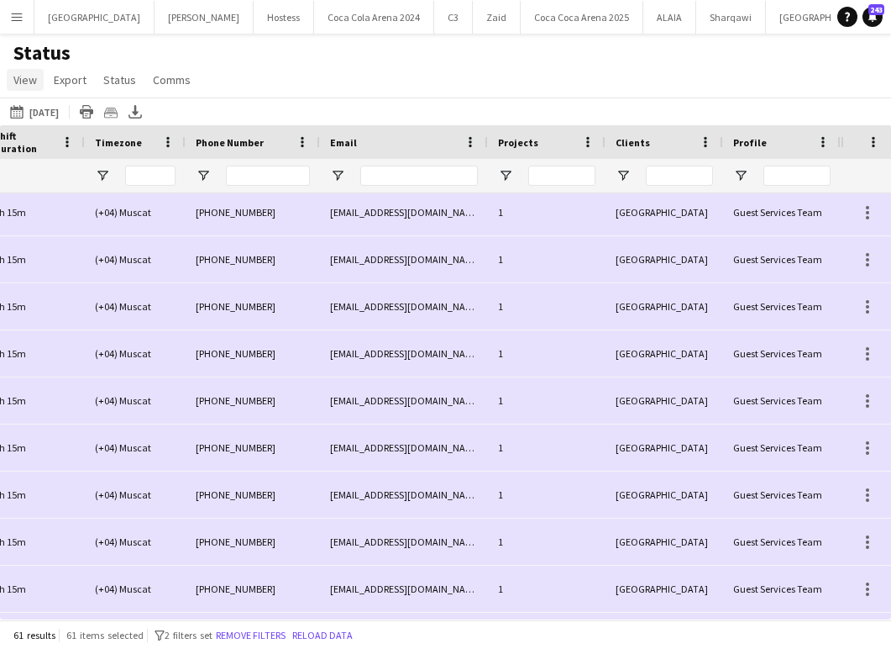
click at [18, 77] on span "View" at bounding box center [25, 79] width 24 height 15
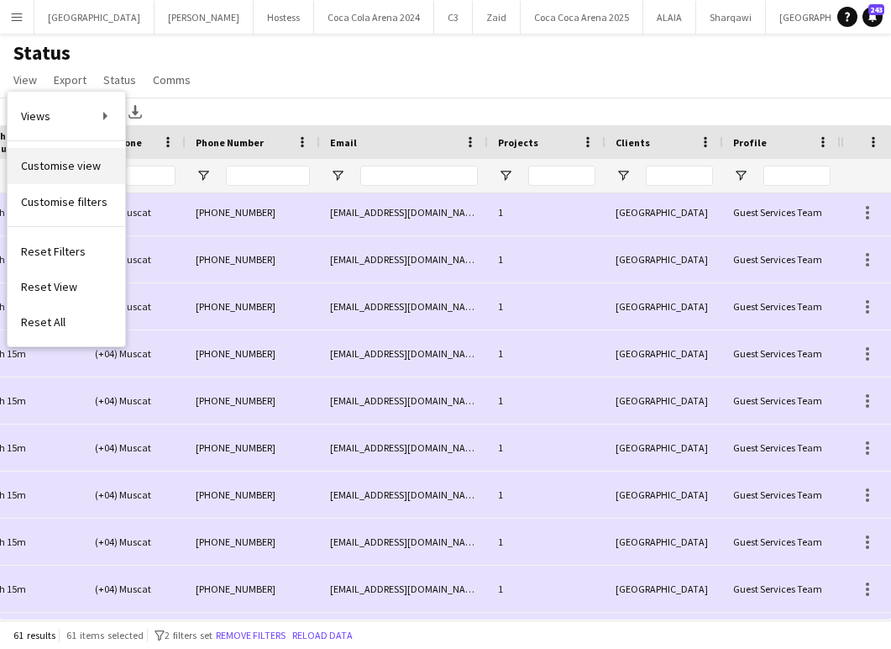
click at [86, 163] on span "Customise view" at bounding box center [61, 165] width 80 height 15
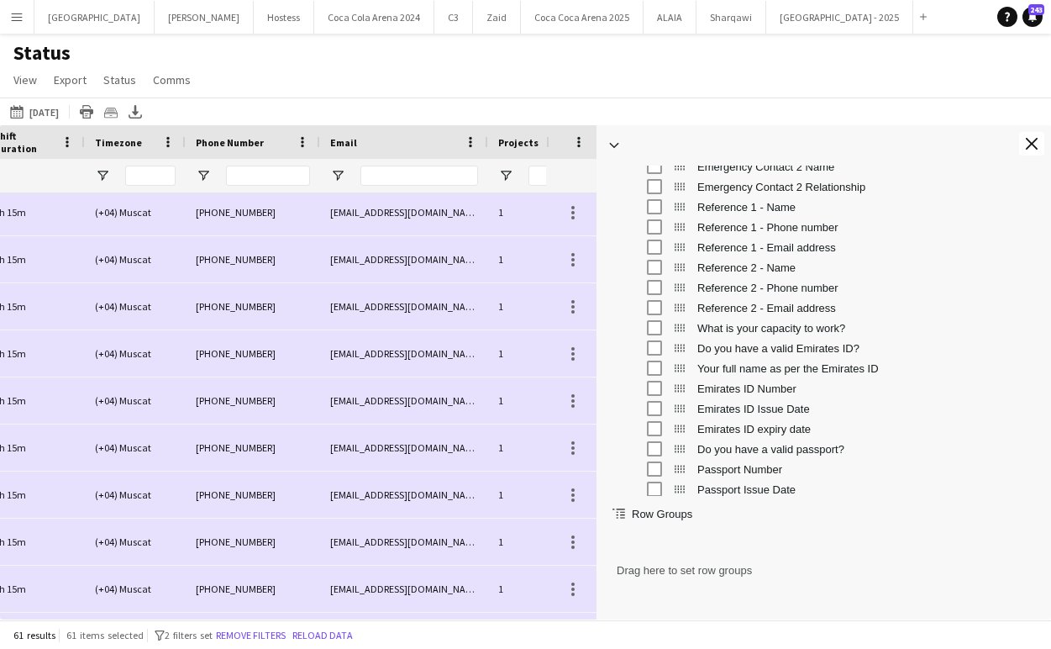
drag, startPoint x: 842, startPoint y: 389, endPoint x: 589, endPoint y: 352, distance: 255.6
click at [594, 352] on div at bounding box center [596, 372] width 4 height 494
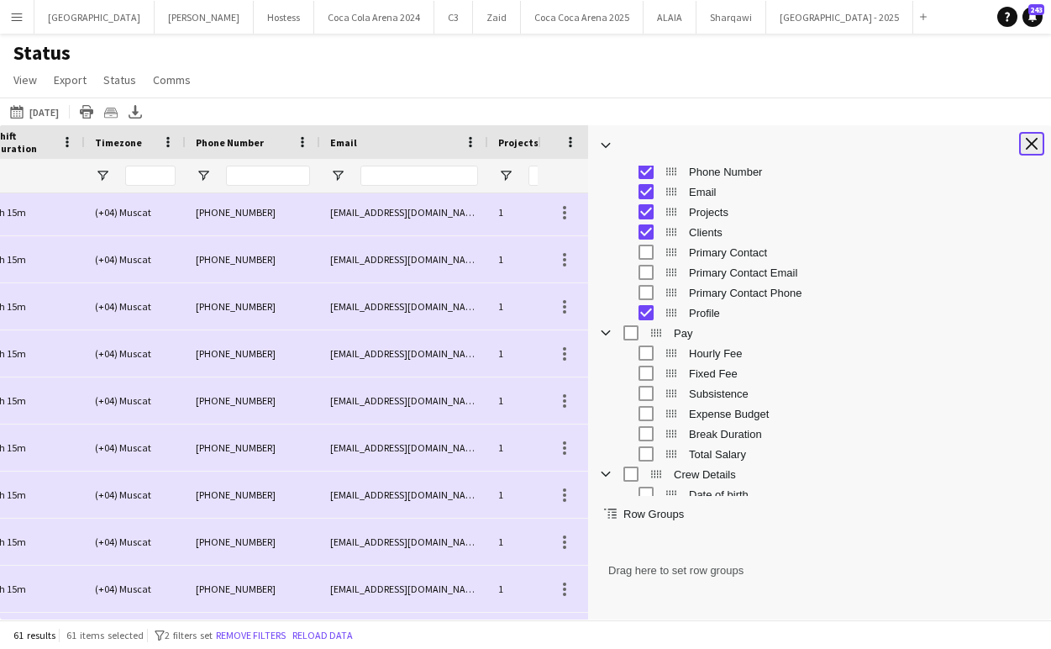
click at [891, 152] on button "Close tool panel" at bounding box center [1031, 144] width 25 height 24
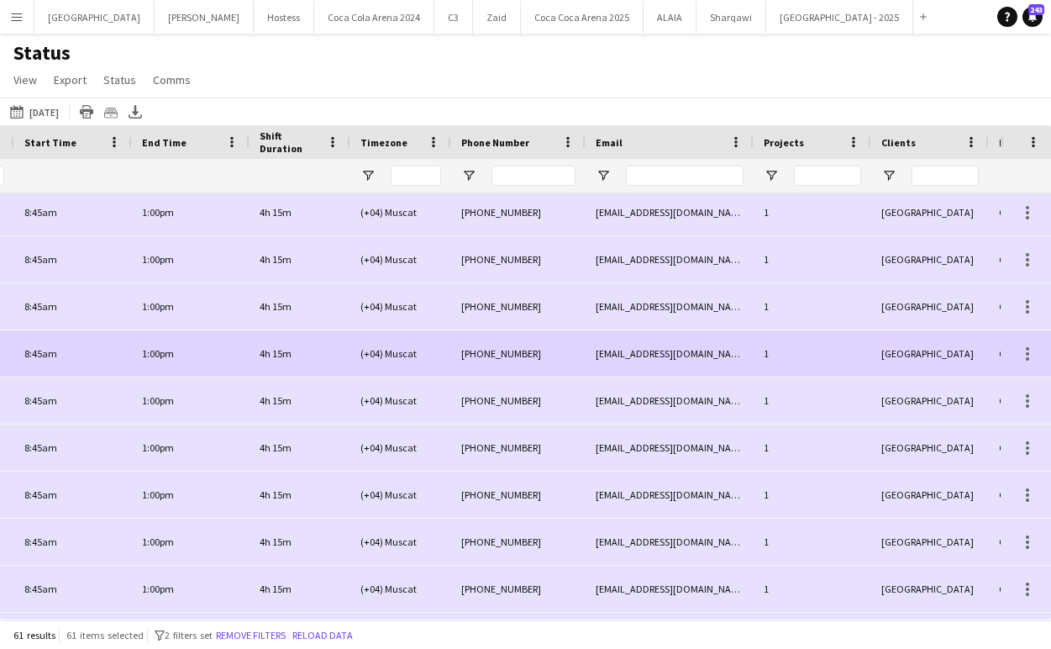
scroll to position [0, 1977]
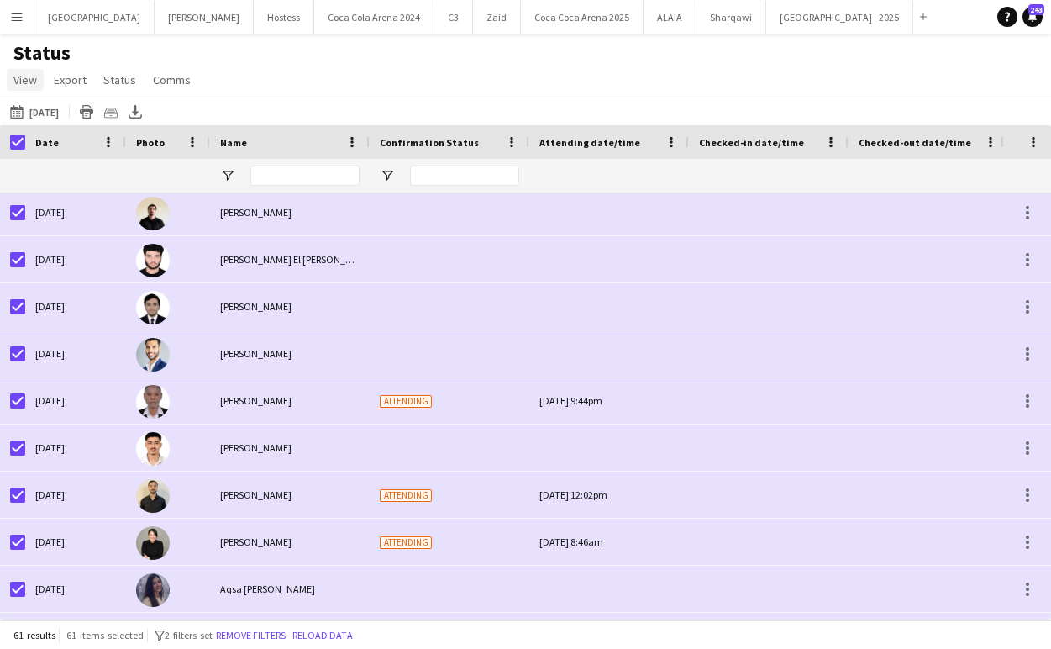
click at [29, 86] on span "View" at bounding box center [25, 79] width 24 height 15
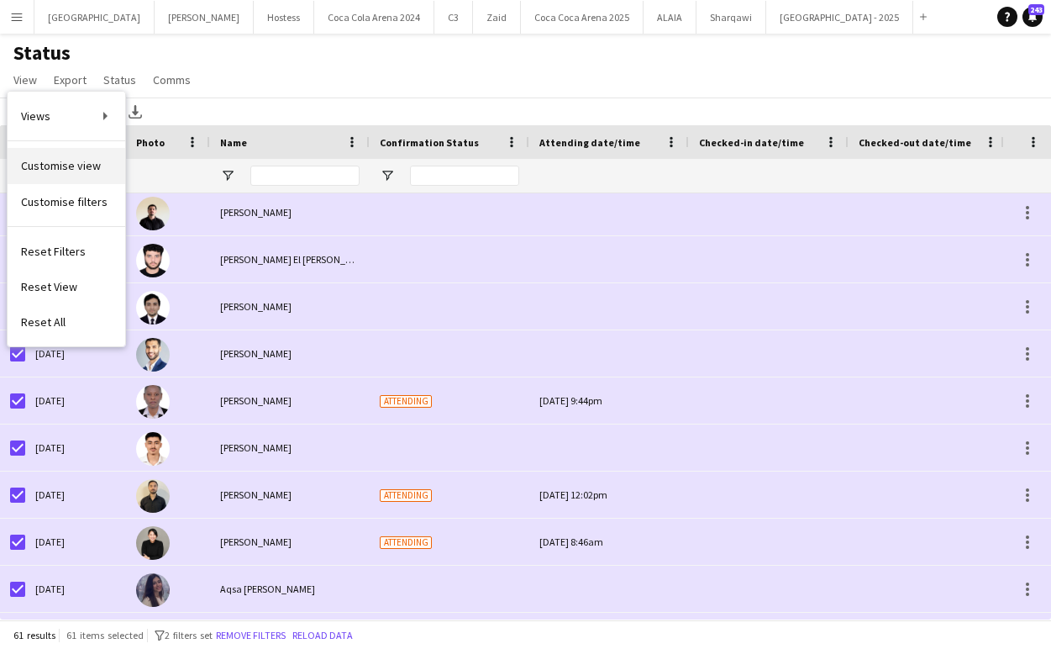
click at [41, 175] on link "Customise view" at bounding box center [67, 165] width 118 height 35
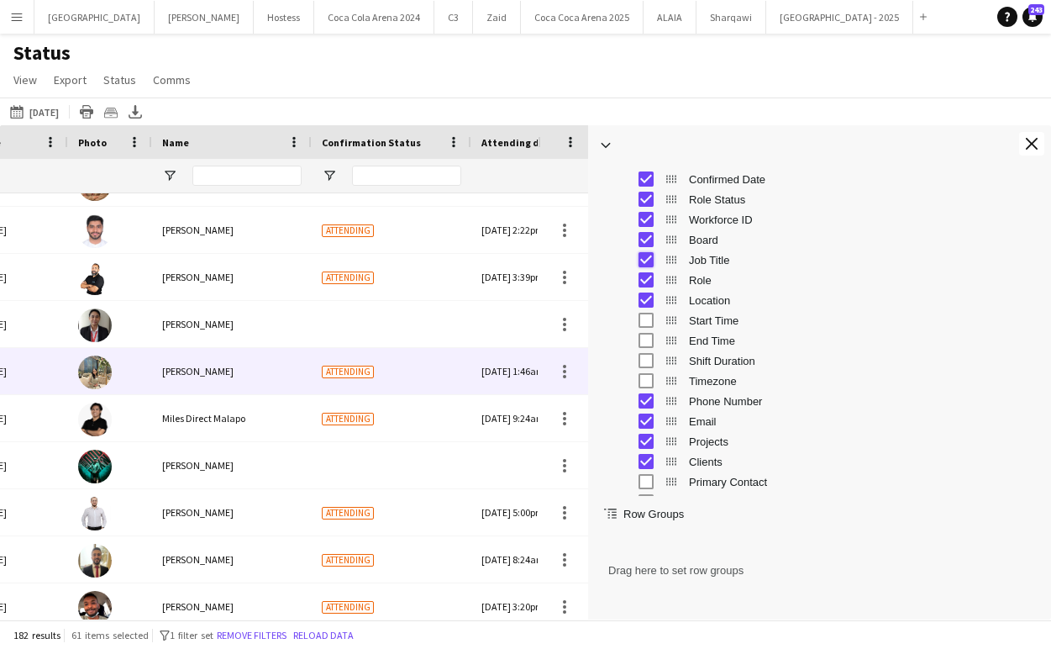
scroll to position [0, 163]
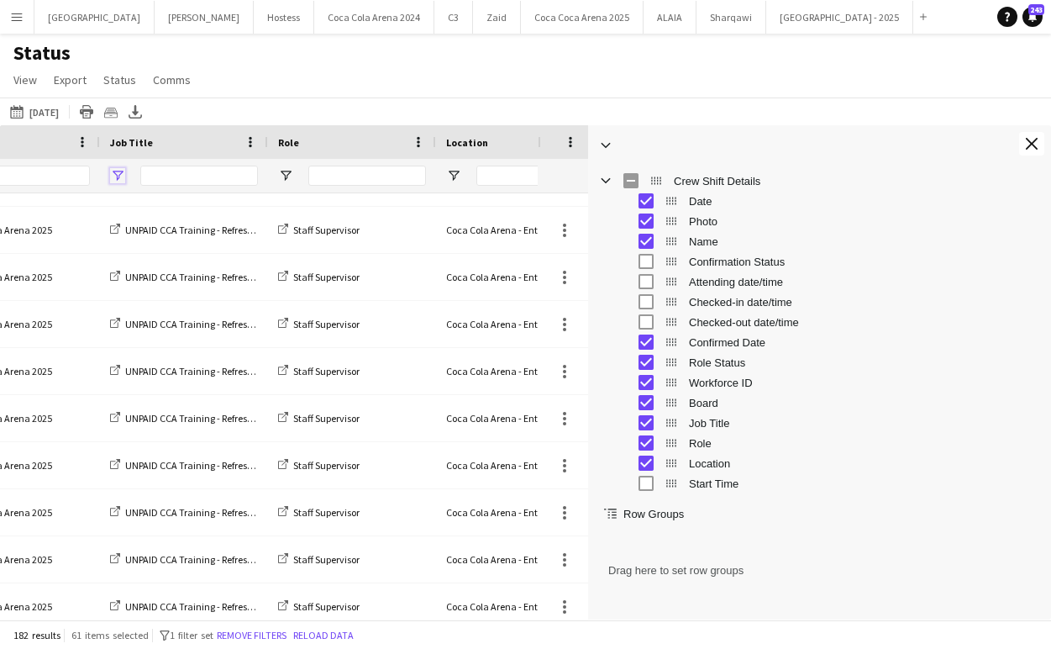
click at [115, 171] on span "Open Filter Menu" at bounding box center [117, 175] width 15 height 15
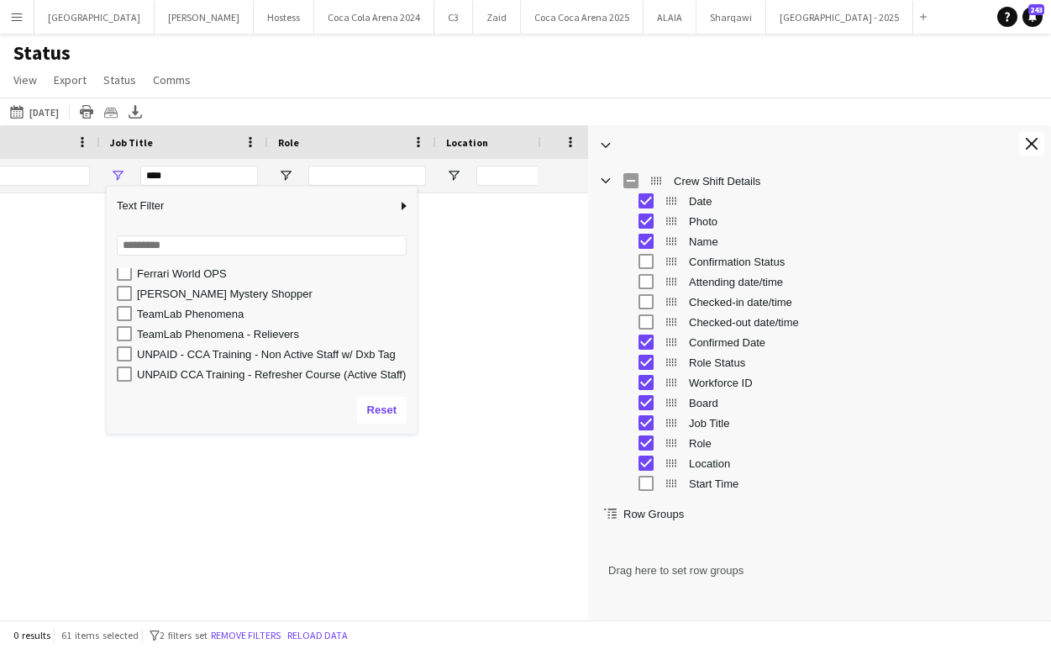
drag, startPoint x: 271, startPoint y: 356, endPoint x: 426, endPoint y: 362, distance: 154.7
click at [417, 362] on div "Column Filter" at bounding box center [415, 310] width 4 height 239
type input "**********"
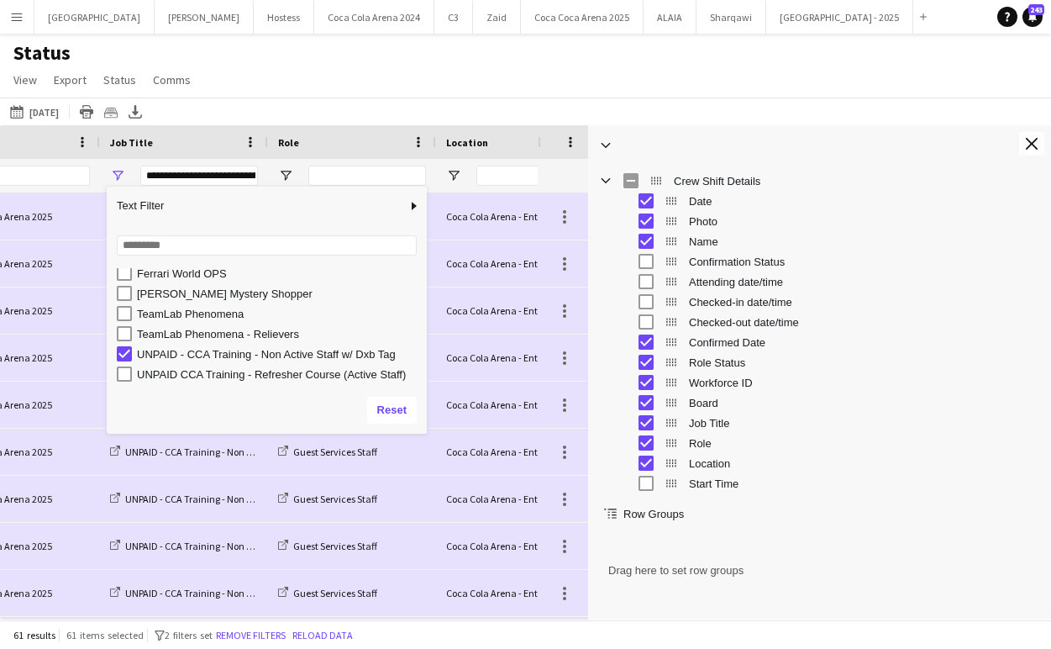
click at [361, 65] on div "Status View Views Default view Attendance Report / F1 Attendance Sheet F1 Group…" at bounding box center [525, 68] width 1051 height 57
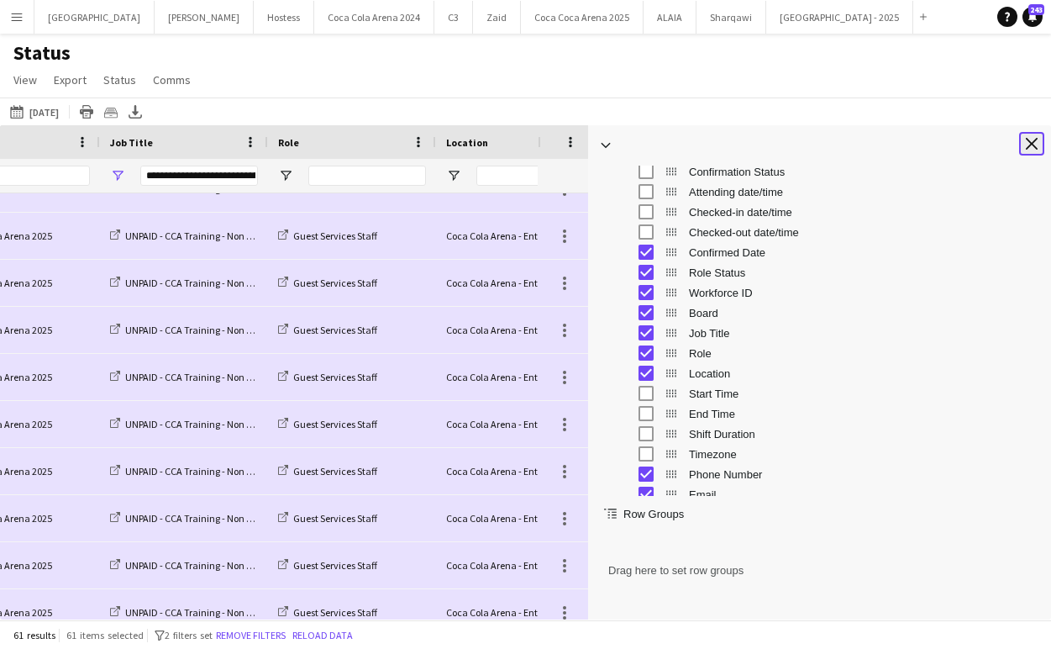
click at [891, 144] on button "Close tool panel" at bounding box center [1031, 144] width 25 height 24
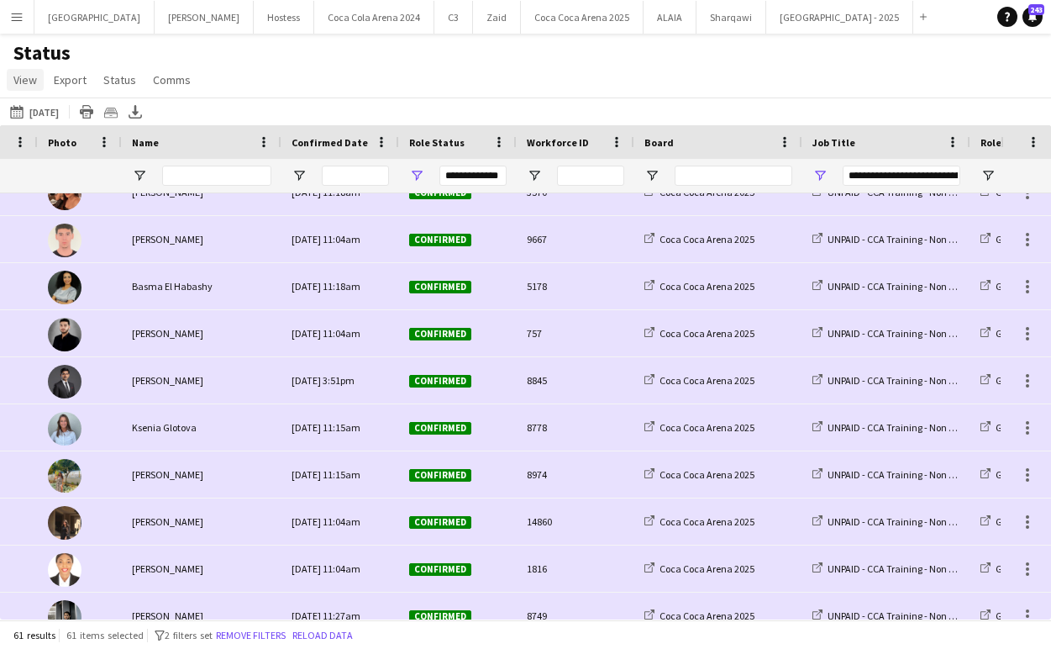
click at [21, 82] on span "View" at bounding box center [25, 79] width 24 height 15
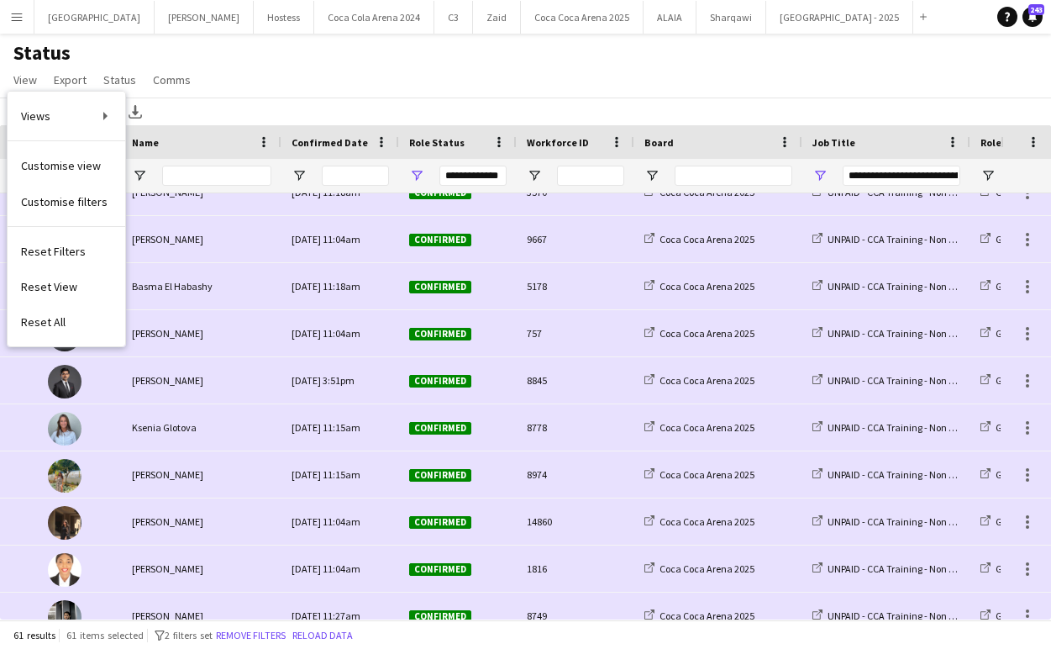
click at [271, 55] on div "Status View Views Default view Attendance Report / F1 Attendance Sheet F1 Group…" at bounding box center [525, 68] width 1051 height 57
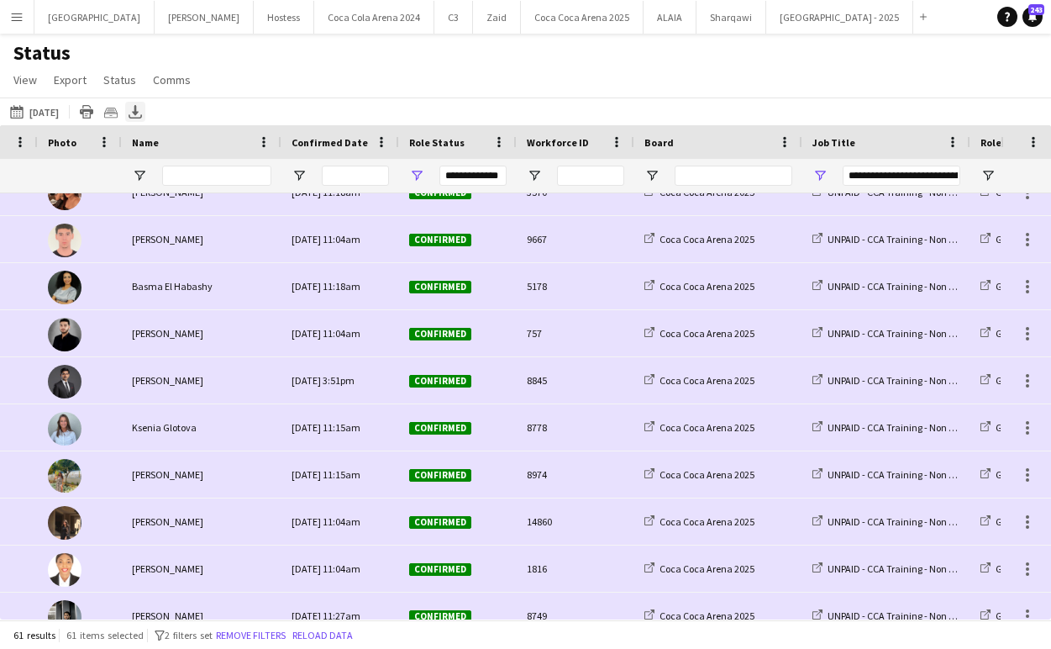
click at [139, 108] on icon at bounding box center [135, 110] width 7 height 10
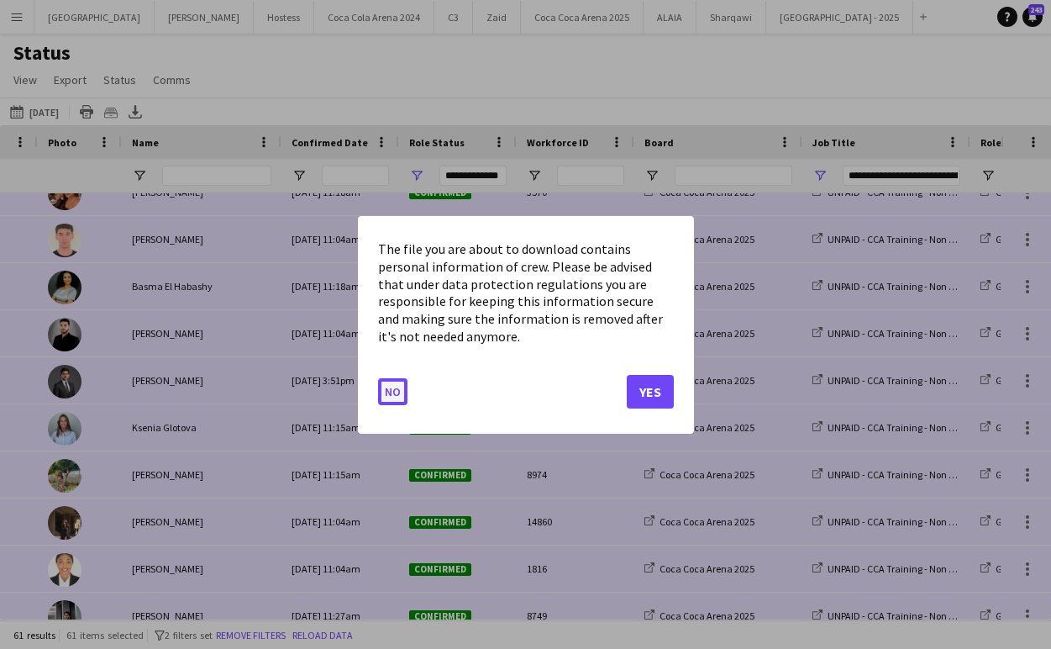
click at [394, 397] on button "No" at bounding box center [392, 390] width 29 height 27
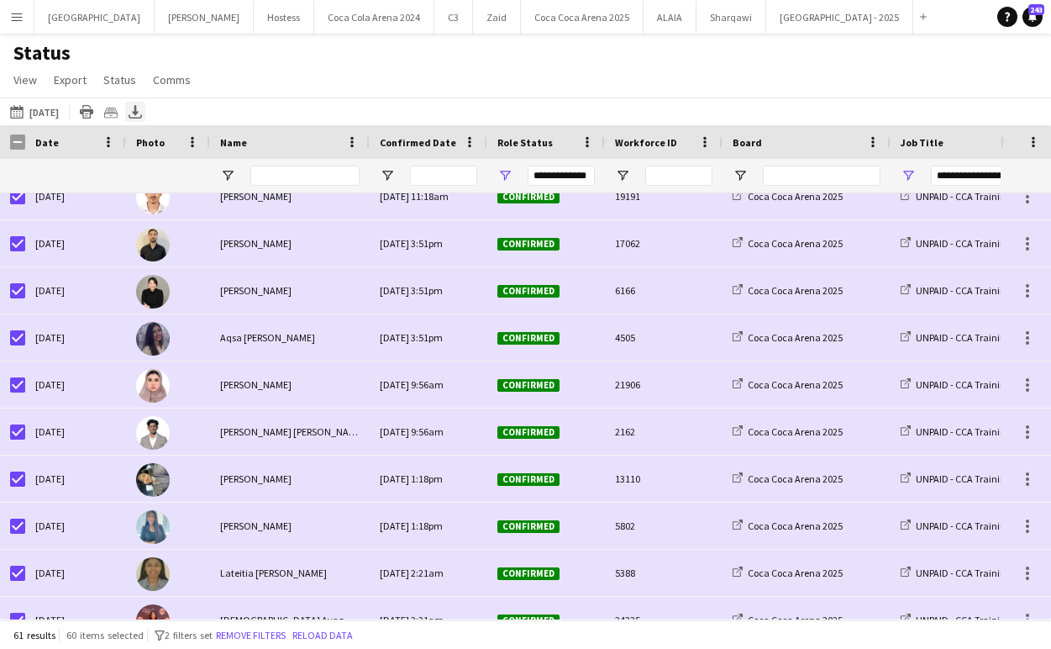
click at [142, 115] on icon at bounding box center [135, 117] width 13 height 4
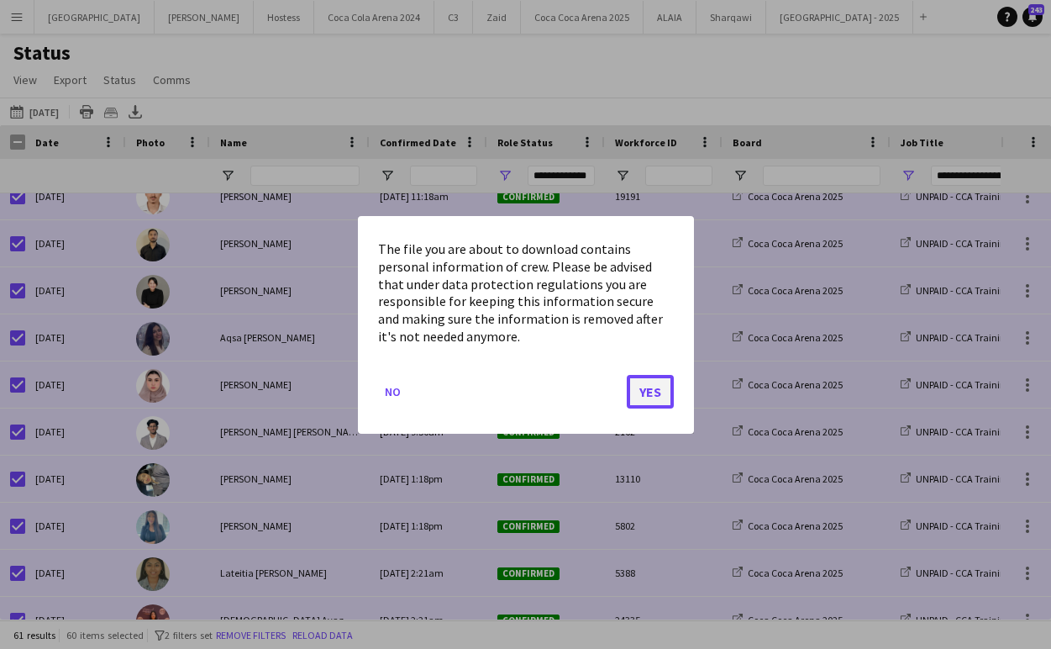
click at [654, 397] on button "Yes" at bounding box center [650, 391] width 47 height 34
